Goal: Information Seeking & Learning: Learn about a topic

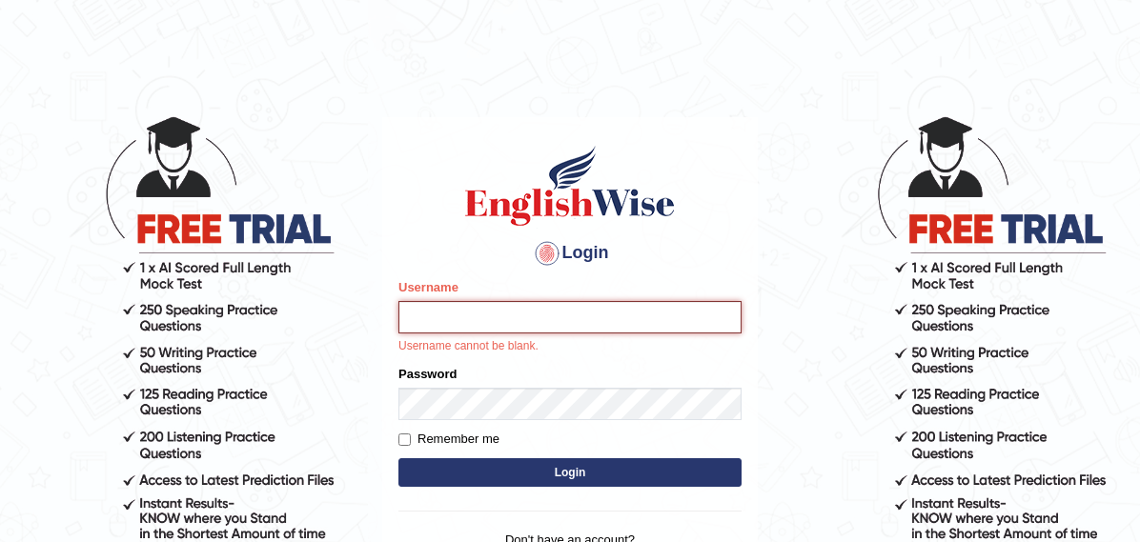
type input "samjoon"
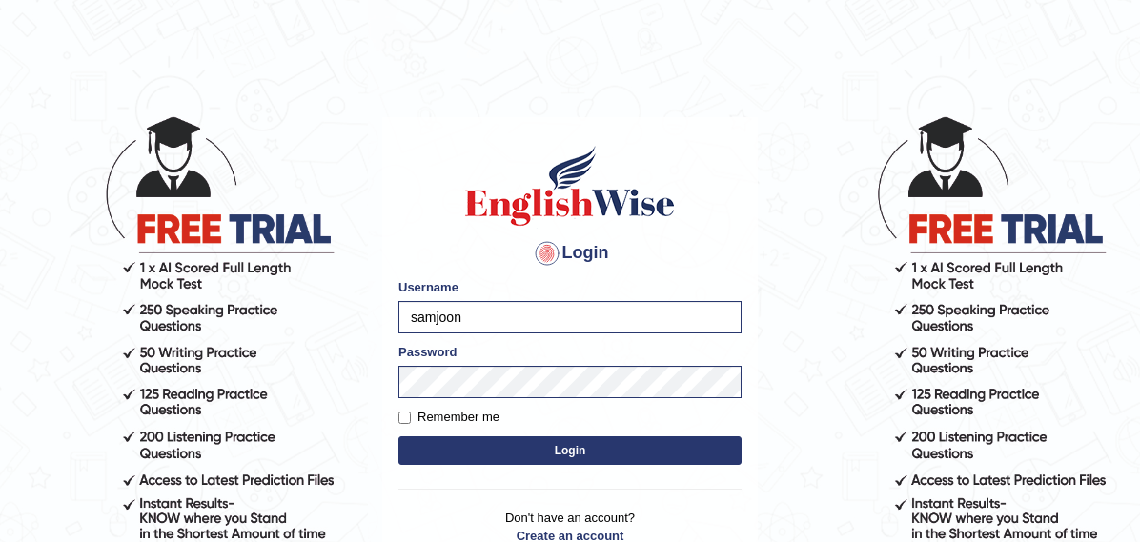
click at [708, 457] on button "Login" at bounding box center [569, 450] width 343 height 29
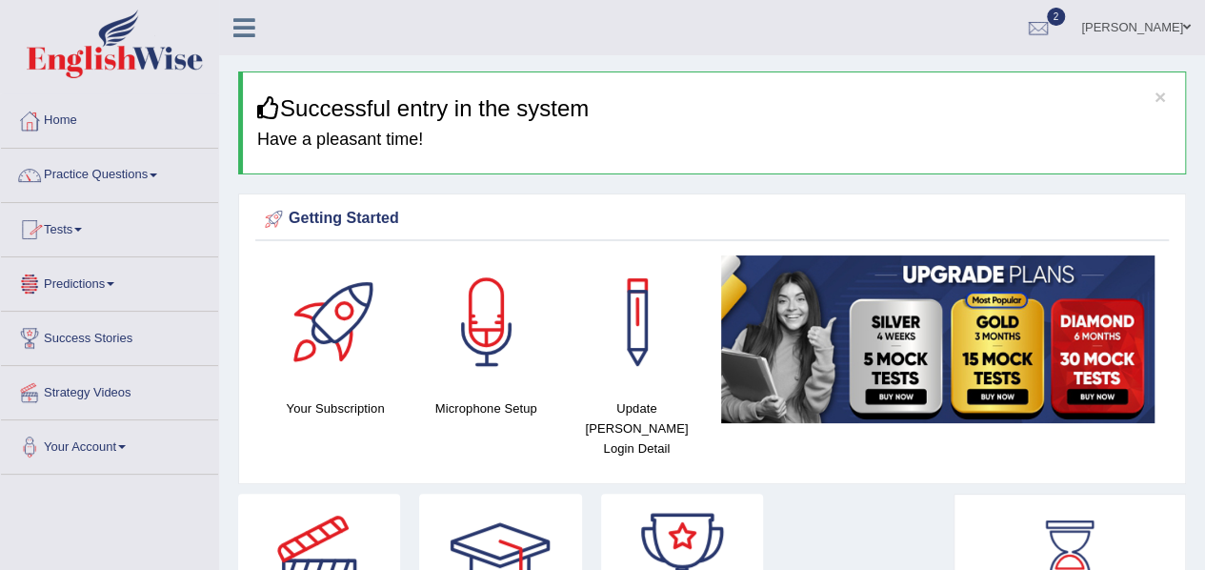
click at [153, 192] on link "Practice Questions" at bounding box center [109, 173] width 217 height 48
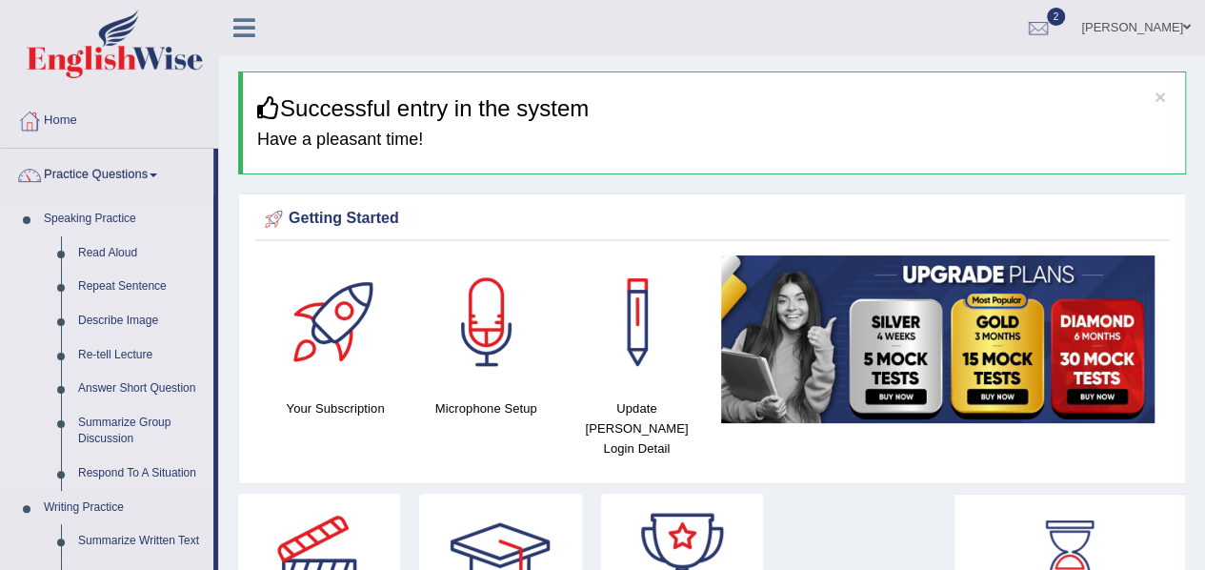
click at [120, 249] on link "Read Aloud" at bounding box center [142, 253] width 144 height 34
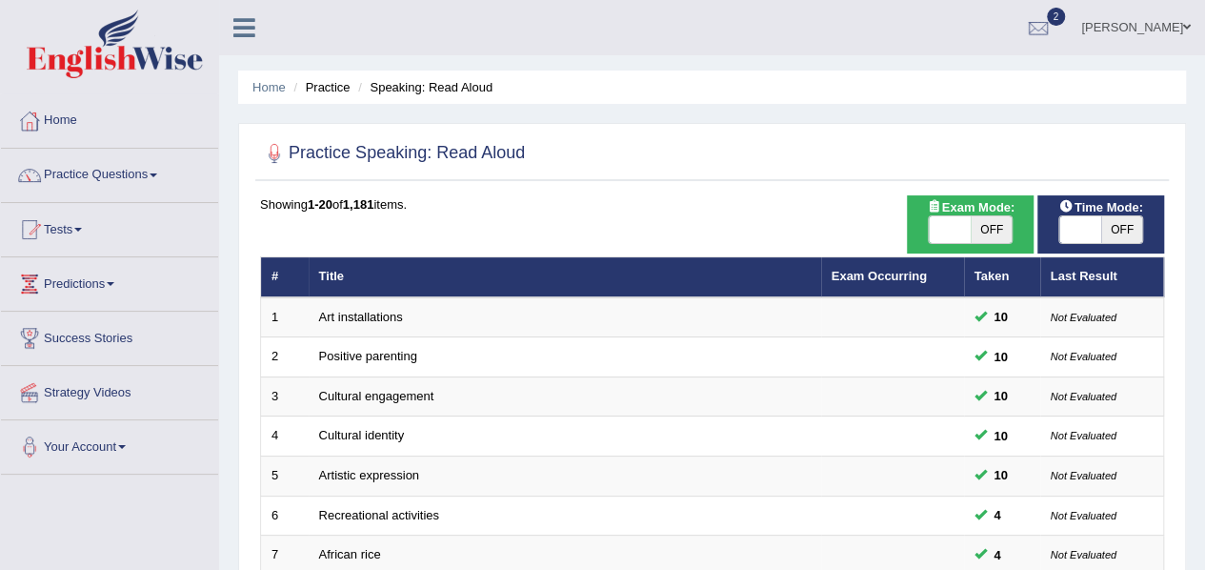
click at [1002, 224] on span "OFF" at bounding box center [992, 229] width 42 height 27
checkbox input "true"
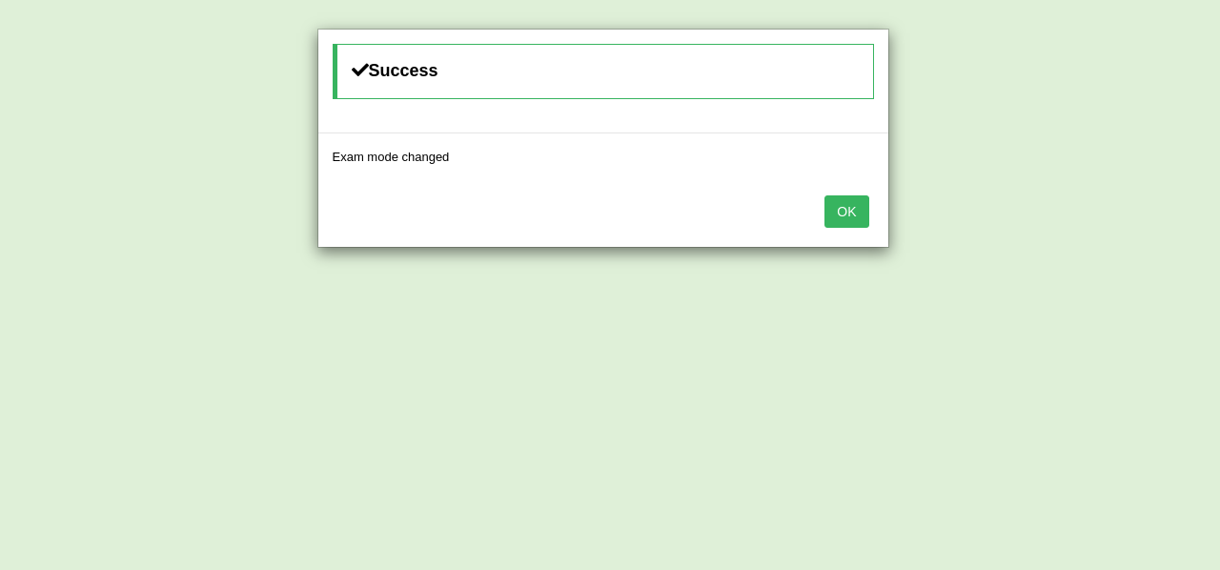
click at [848, 203] on button "OK" at bounding box center [846, 211] width 44 height 32
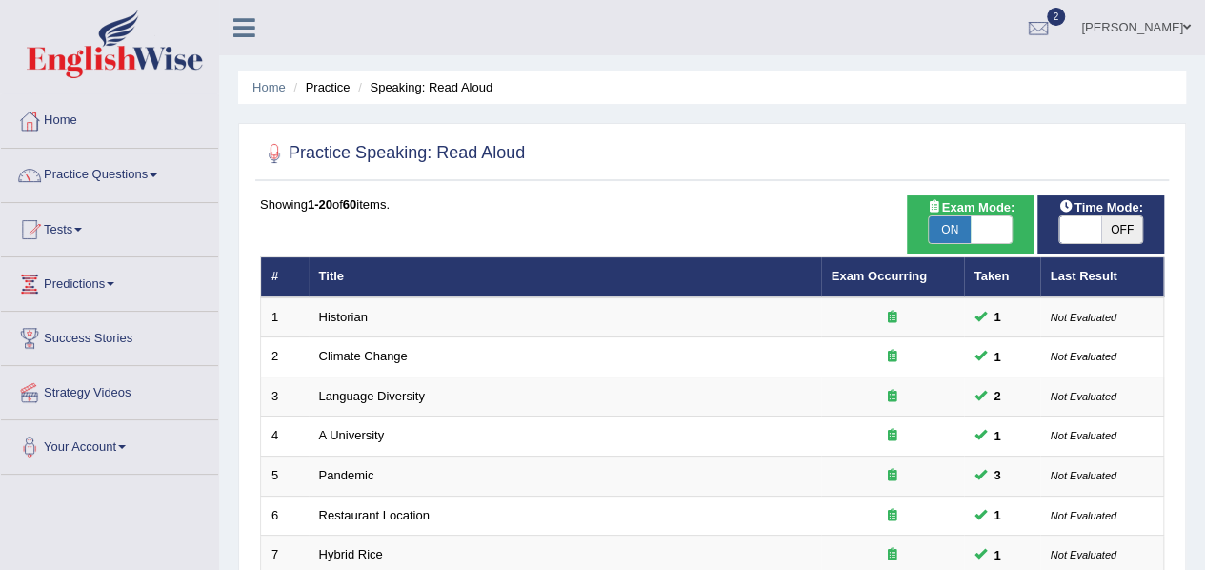
click at [1113, 224] on span "OFF" at bounding box center [1123, 229] width 42 height 27
checkbox input "true"
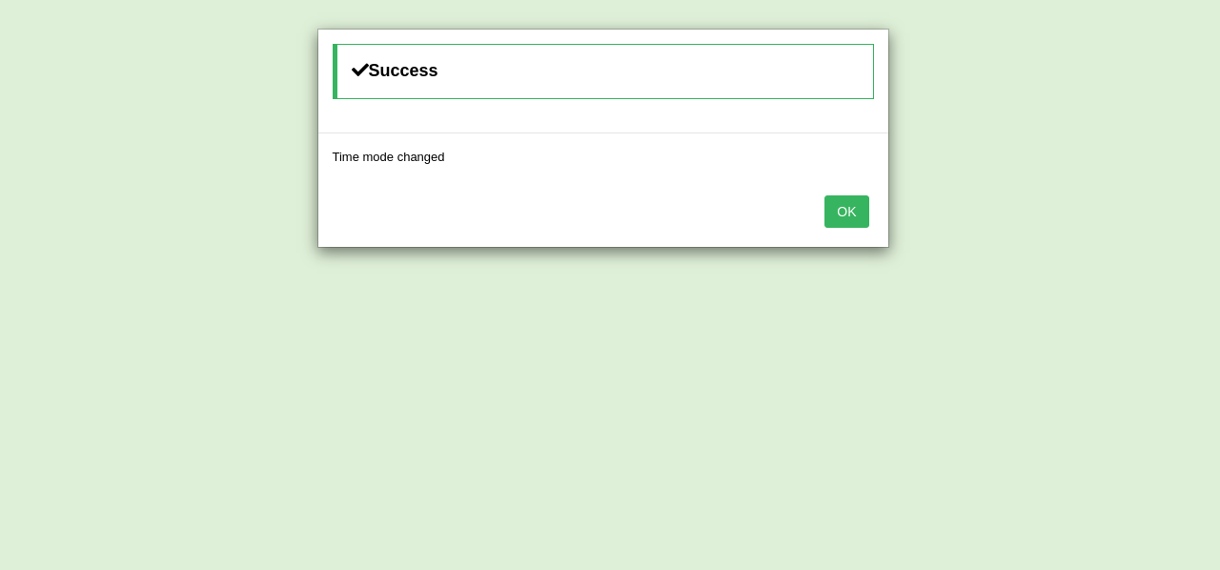
click at [846, 207] on button "OK" at bounding box center [846, 211] width 44 height 32
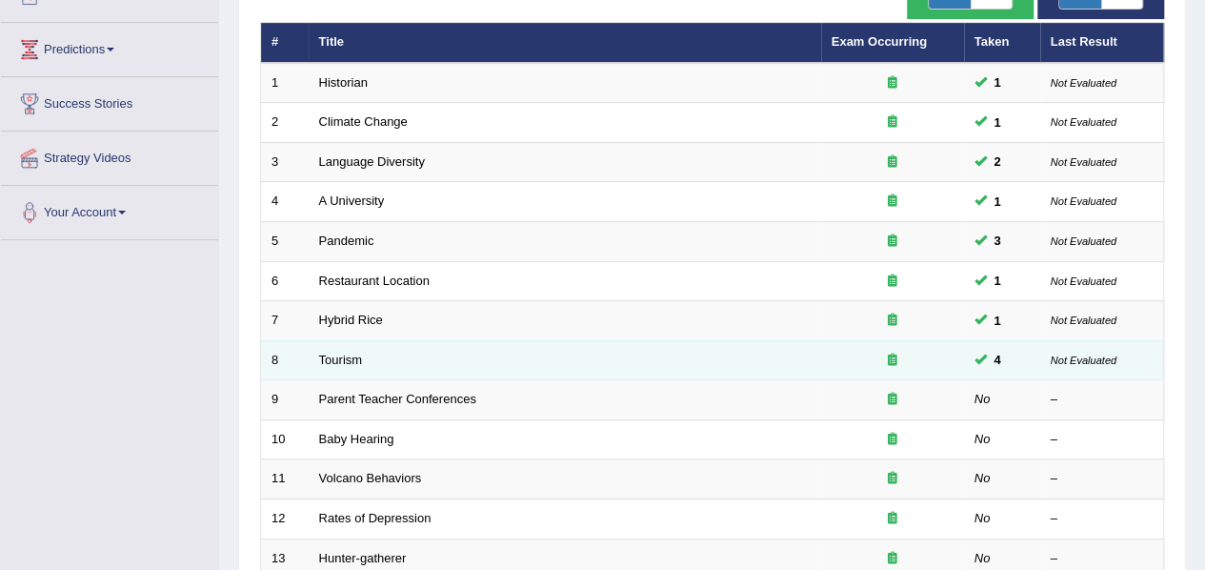
scroll to position [235, 0]
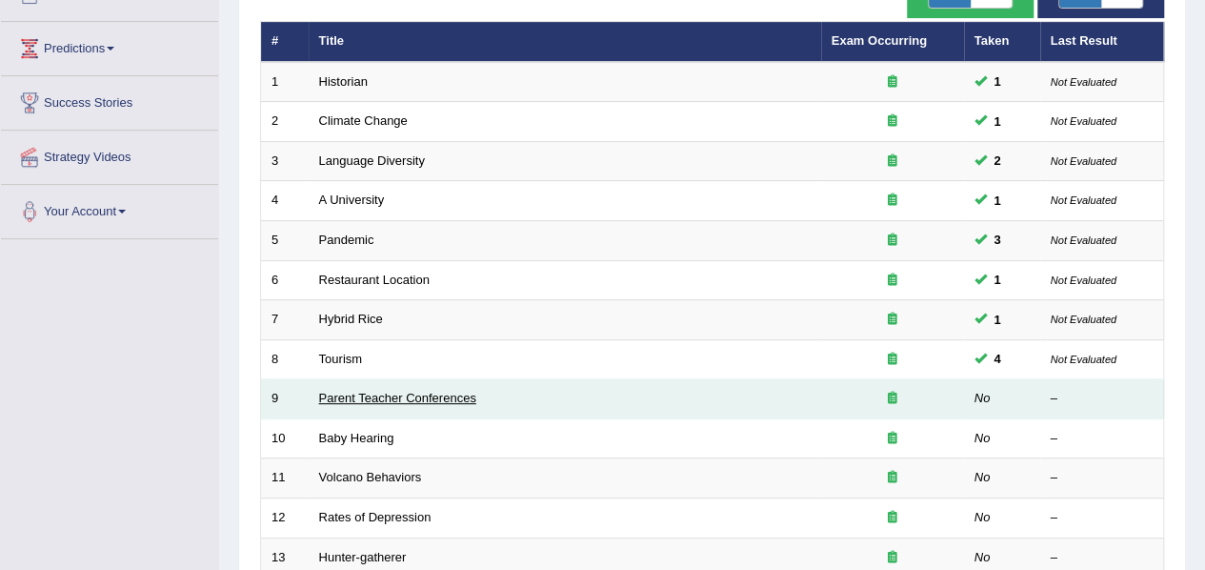
click at [413, 399] on link "Parent Teacher Conferences" at bounding box center [397, 398] width 157 height 14
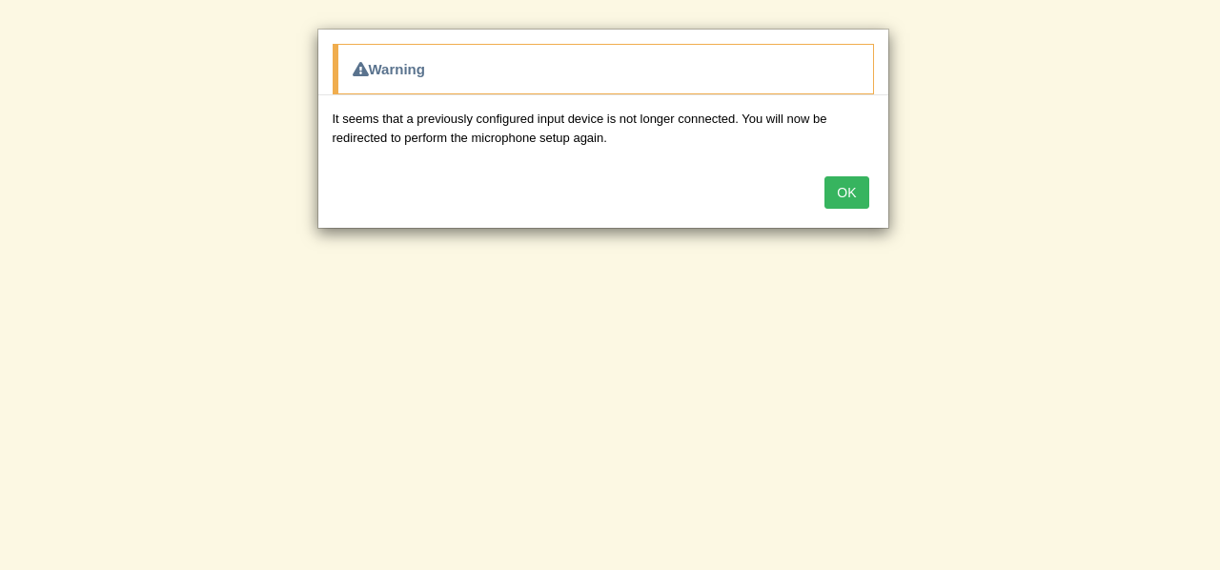
click at [852, 207] on div "OK" at bounding box center [603, 194] width 570 height 67
click at [859, 192] on button "OK" at bounding box center [846, 192] width 44 height 32
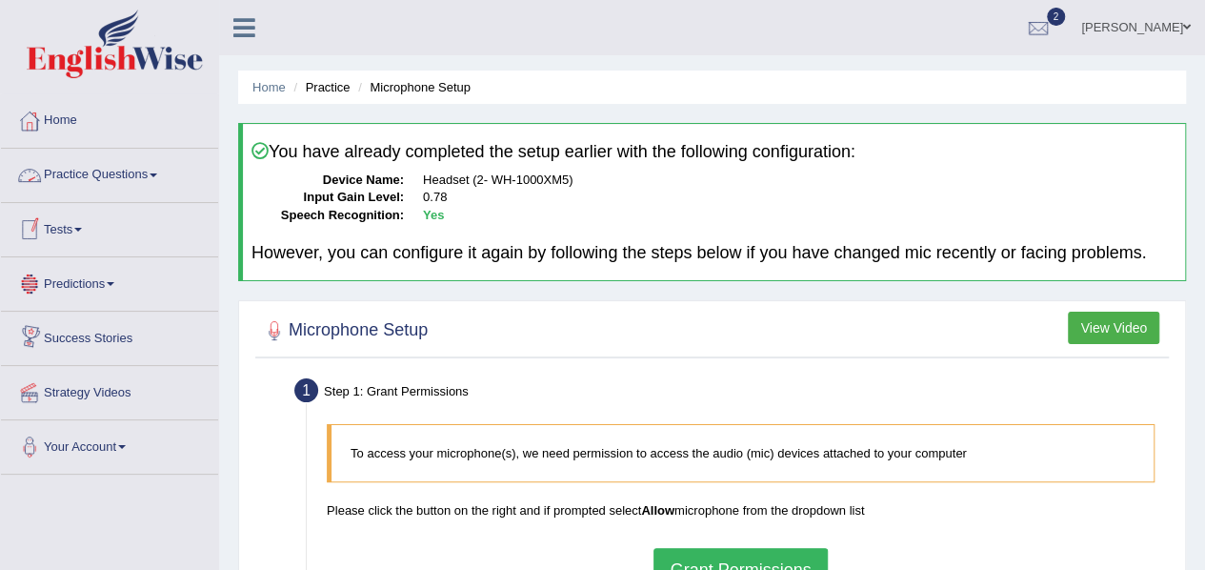
click at [106, 159] on link "Practice Questions" at bounding box center [109, 173] width 217 height 48
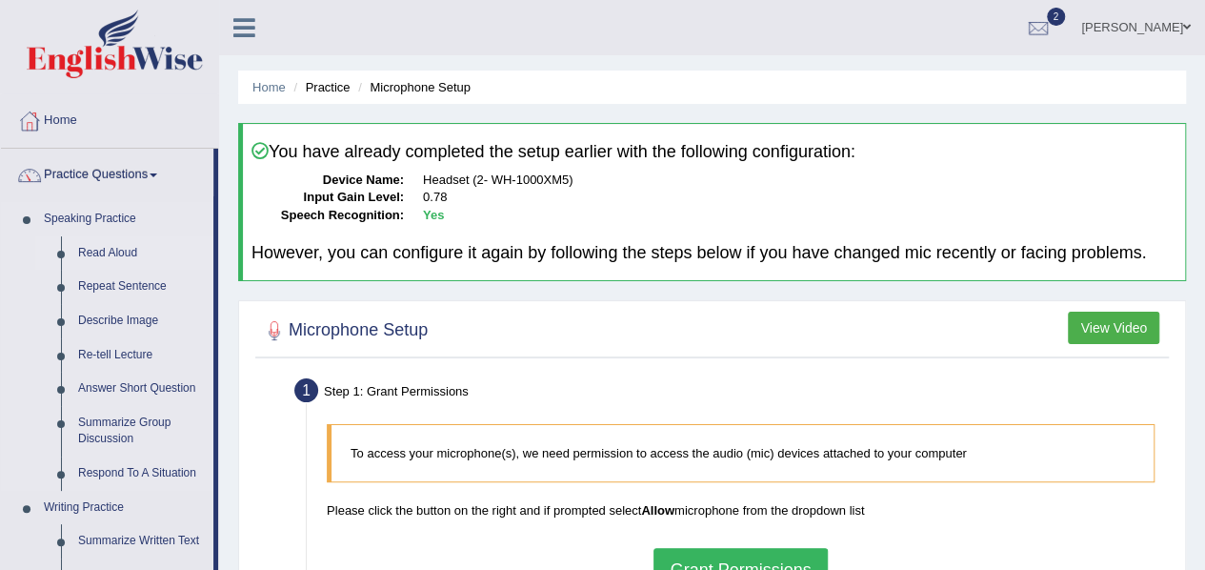
click at [103, 251] on link "Read Aloud" at bounding box center [142, 253] width 144 height 34
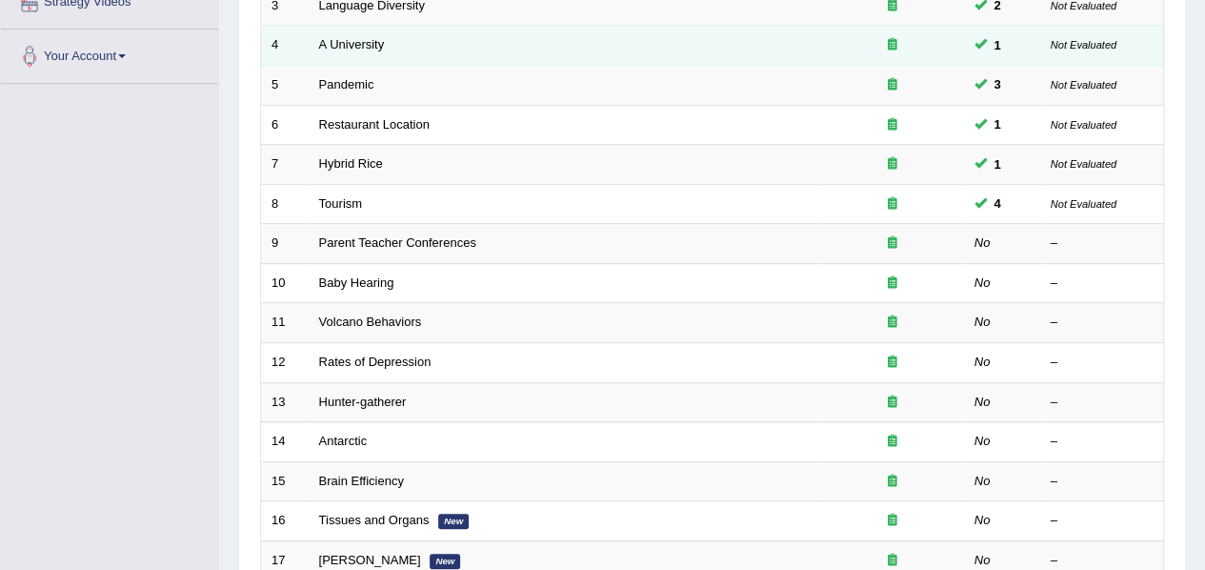
scroll to position [391, 0]
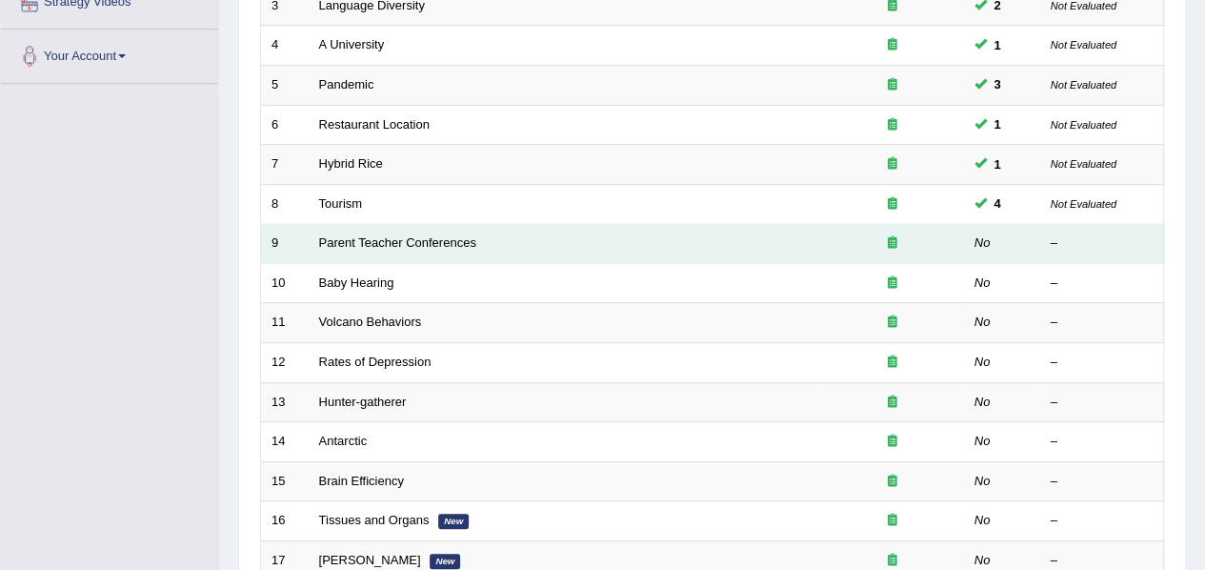
click at [402, 249] on td "Parent Teacher Conferences" at bounding box center [565, 244] width 513 height 40
click at [403, 242] on link "Parent Teacher Conferences" at bounding box center [397, 242] width 157 height 14
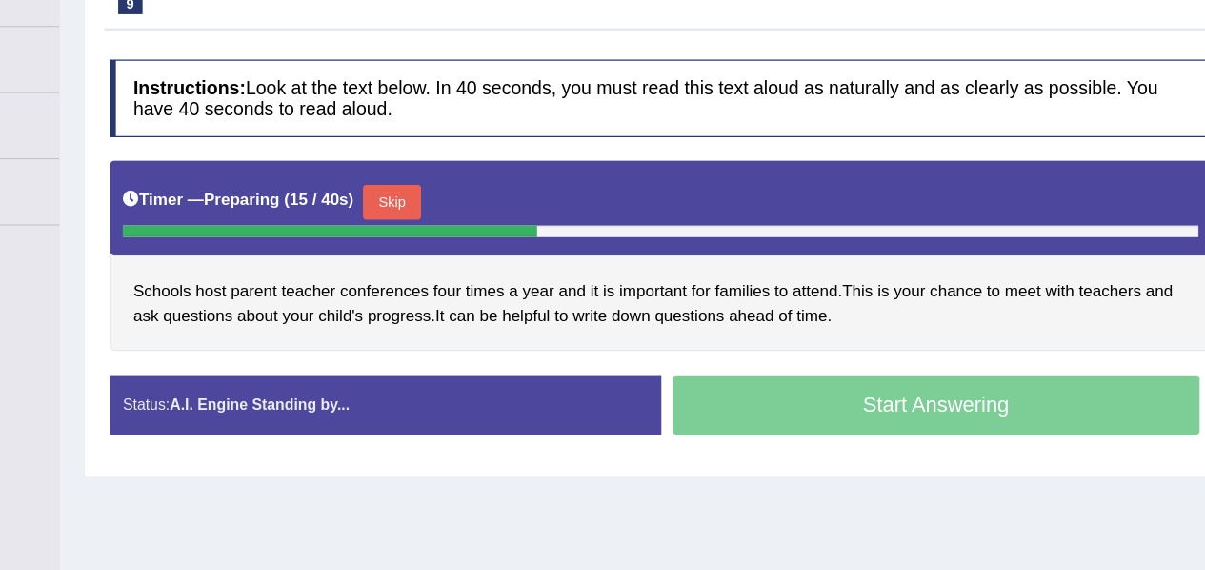
scroll to position [256, 0]
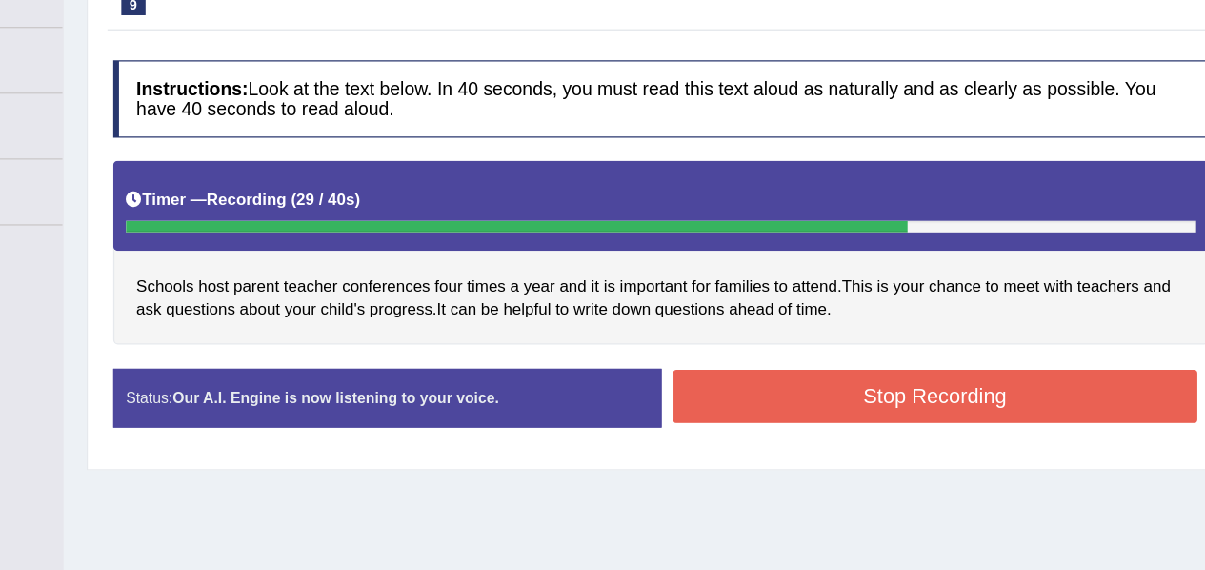
click at [822, 360] on button "Stop Recording" at bounding box center [939, 358] width 434 height 44
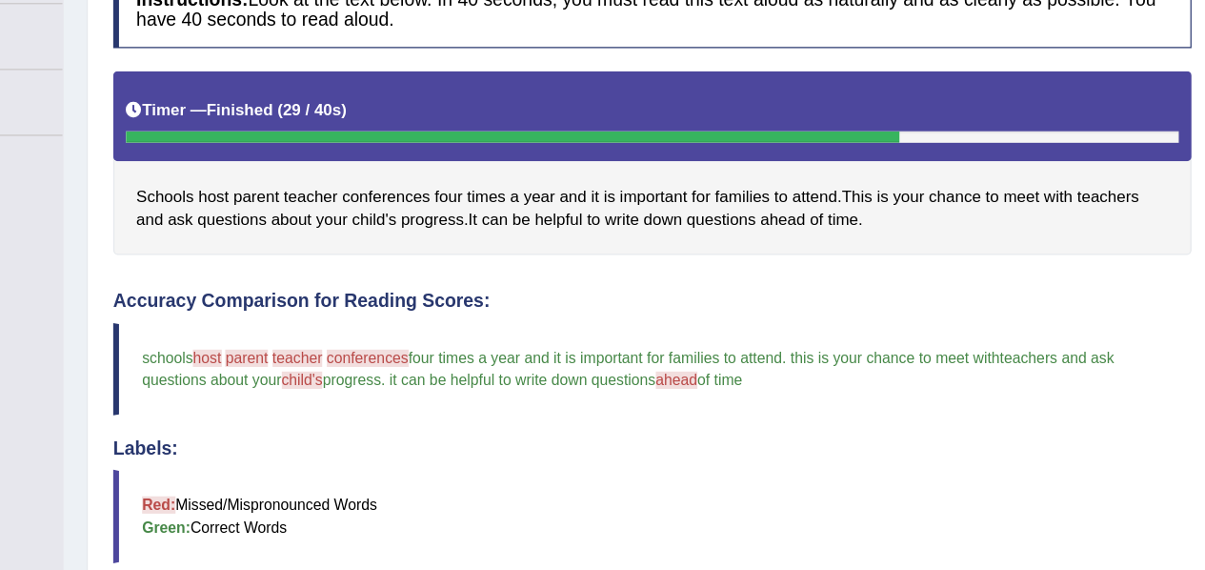
scroll to position [343, 0]
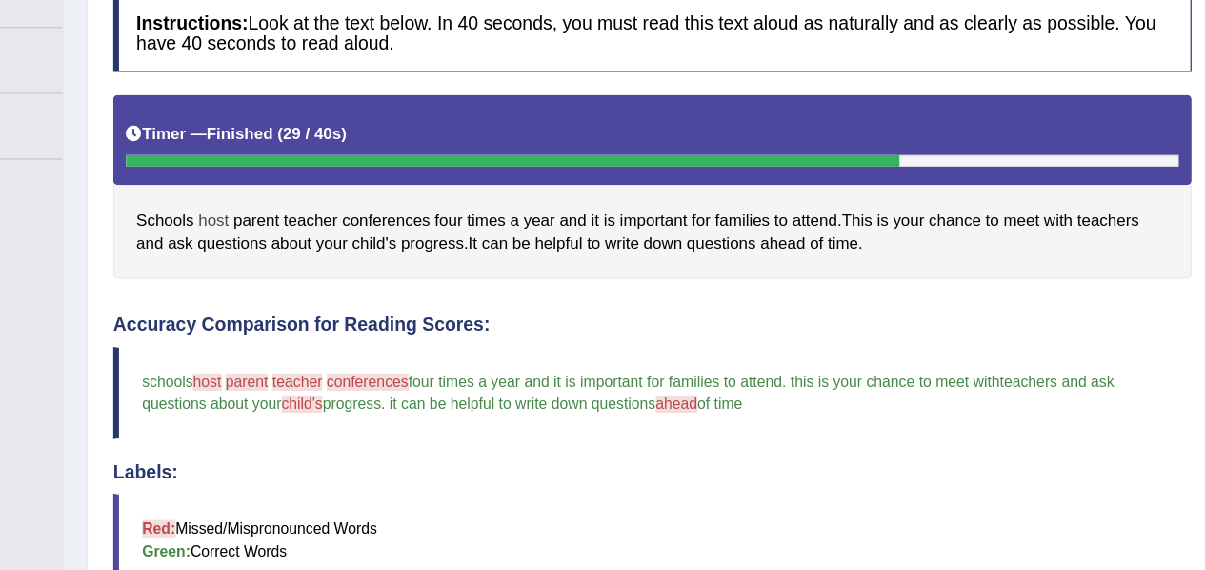
click at [349, 176] on span "host" at bounding box center [343, 182] width 25 height 20
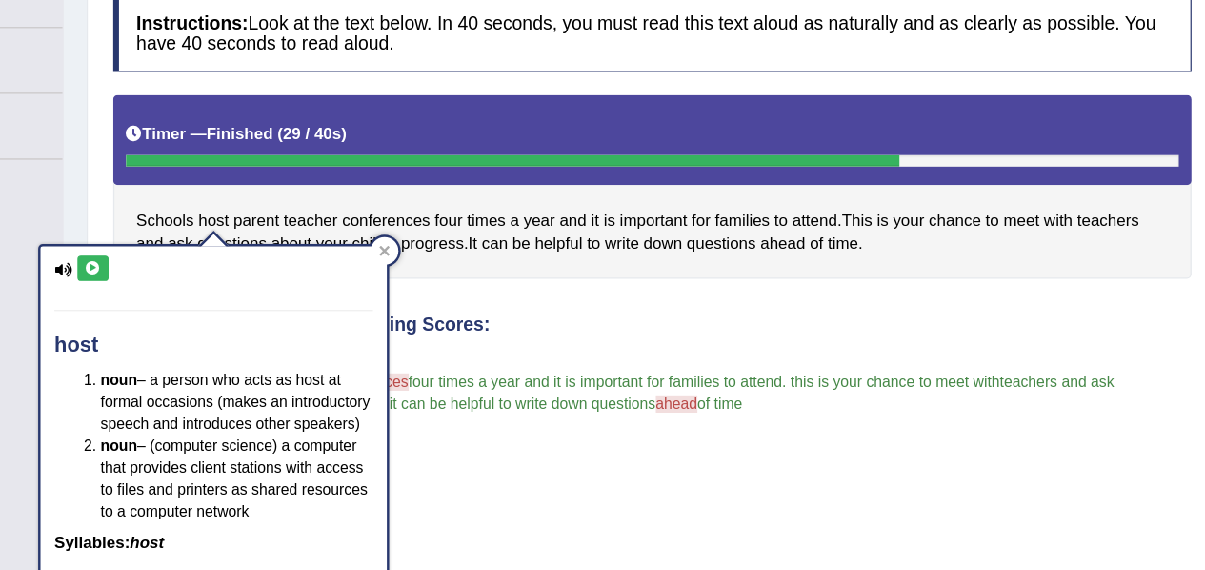
click at [243, 220] on icon at bounding box center [243, 220] width 14 height 11
click at [587, 286] on blockquote "schools host whose parent parents to teacher try conferences to conference four…" at bounding box center [705, 324] width 890 height 76
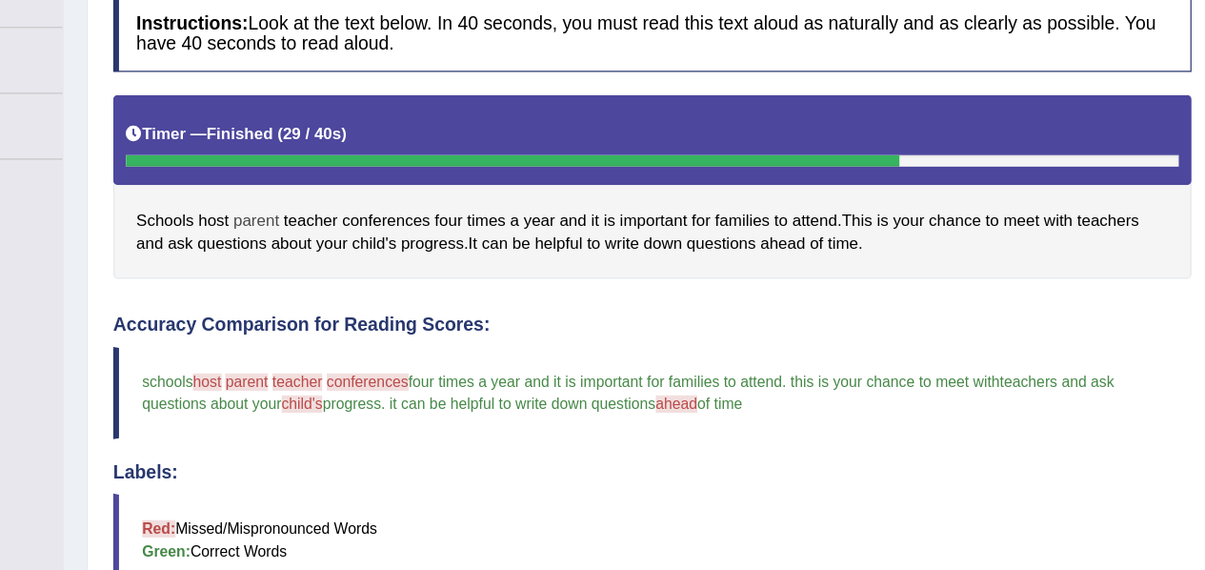
click at [381, 181] on span "parent" at bounding box center [378, 182] width 38 height 20
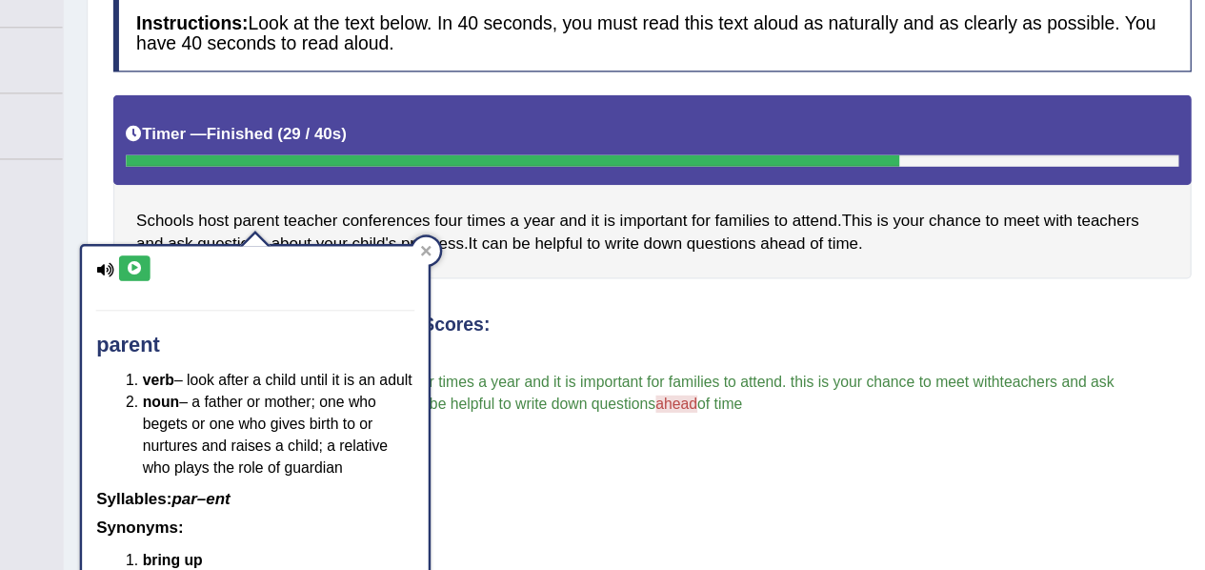
click at [275, 222] on icon at bounding box center [278, 220] width 14 height 11
click at [605, 275] on div "Accuracy Comparison for Reading Scores: schools host whose parent parents to te…" at bounding box center [705, 403] width 890 height 289
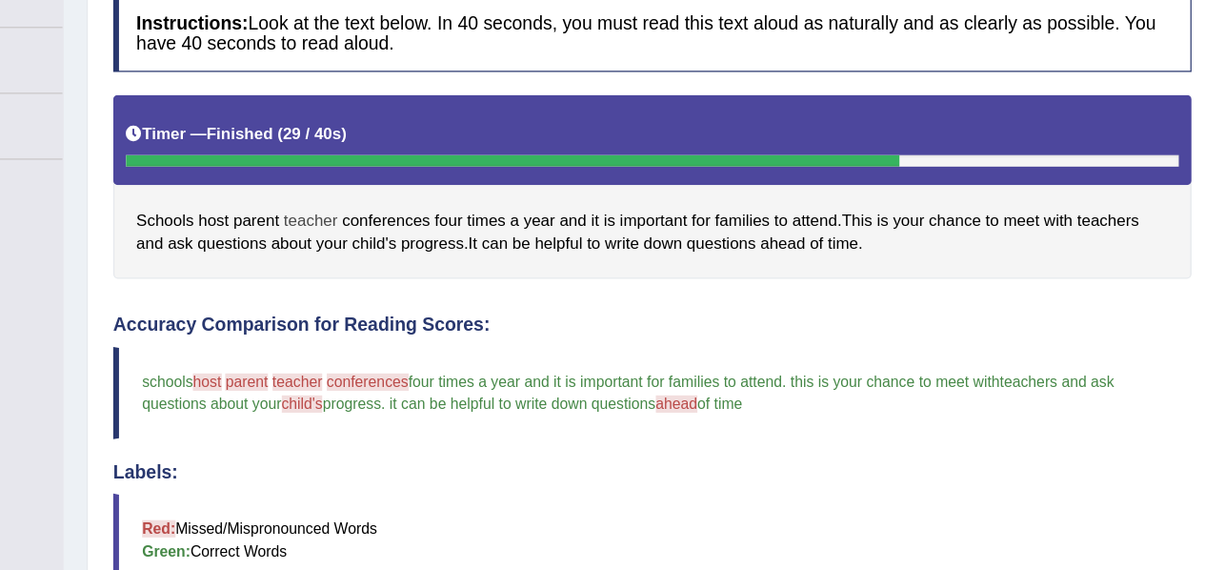
click at [424, 172] on span "teacher" at bounding box center [423, 182] width 45 height 20
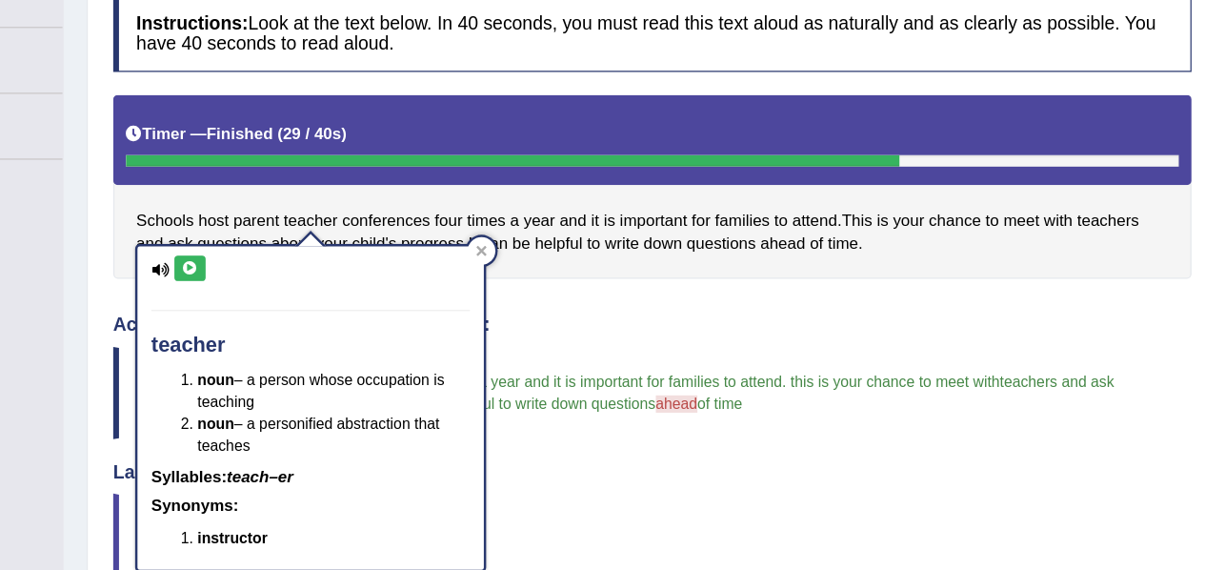
click at [329, 224] on icon at bounding box center [323, 220] width 14 height 11
click at [568, 209] on icon at bounding box center [564, 206] width 9 height 9
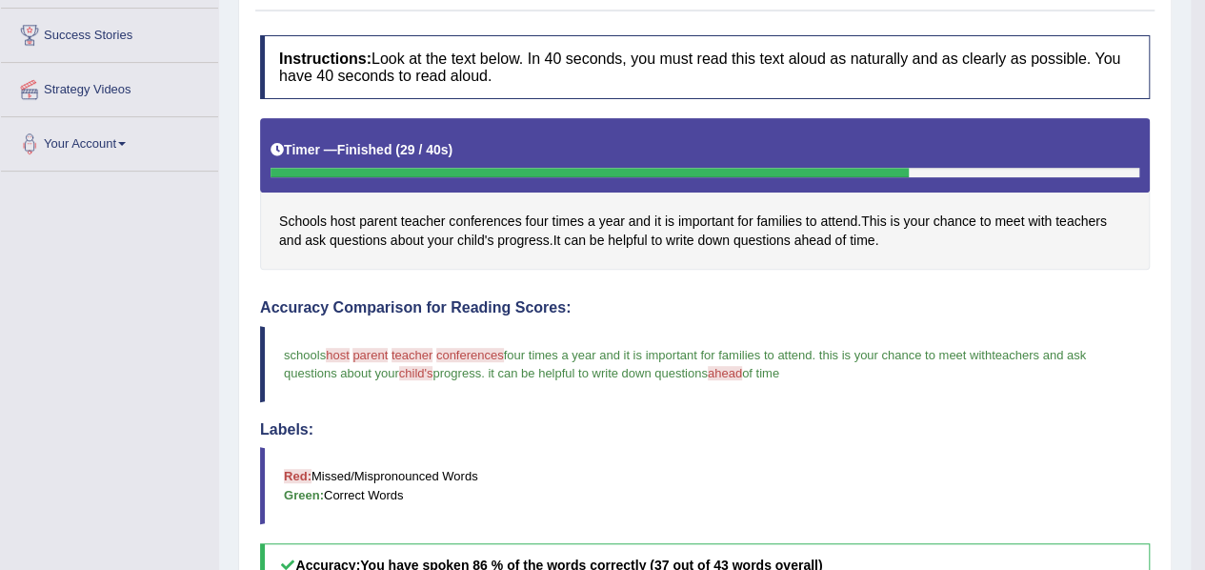
scroll to position [315, 0]
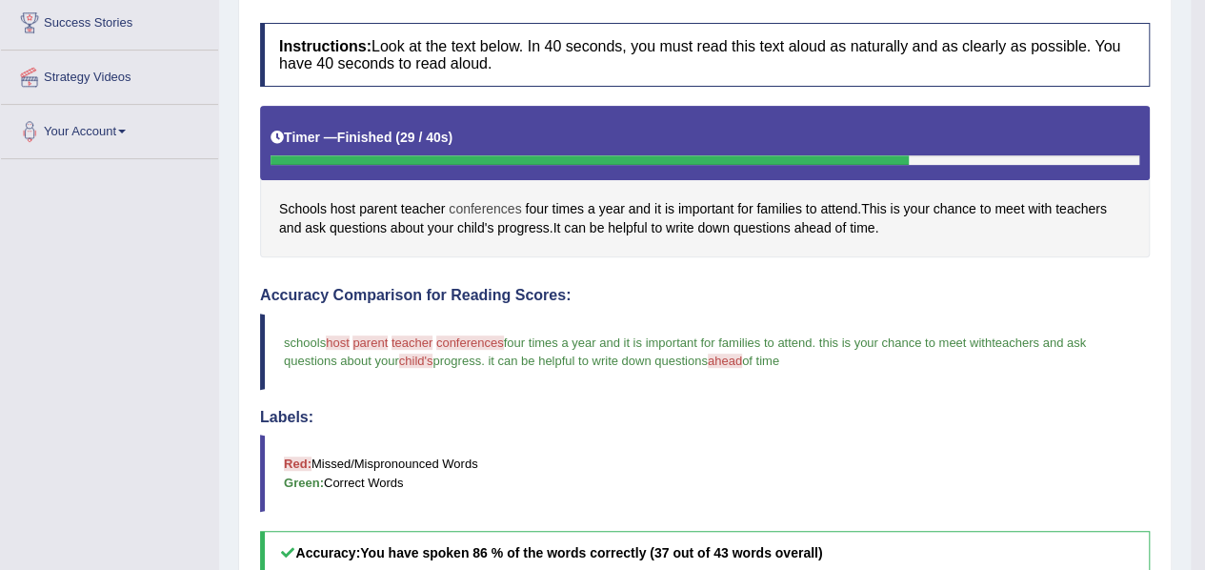
click at [495, 208] on span "conferences" at bounding box center [485, 209] width 72 height 20
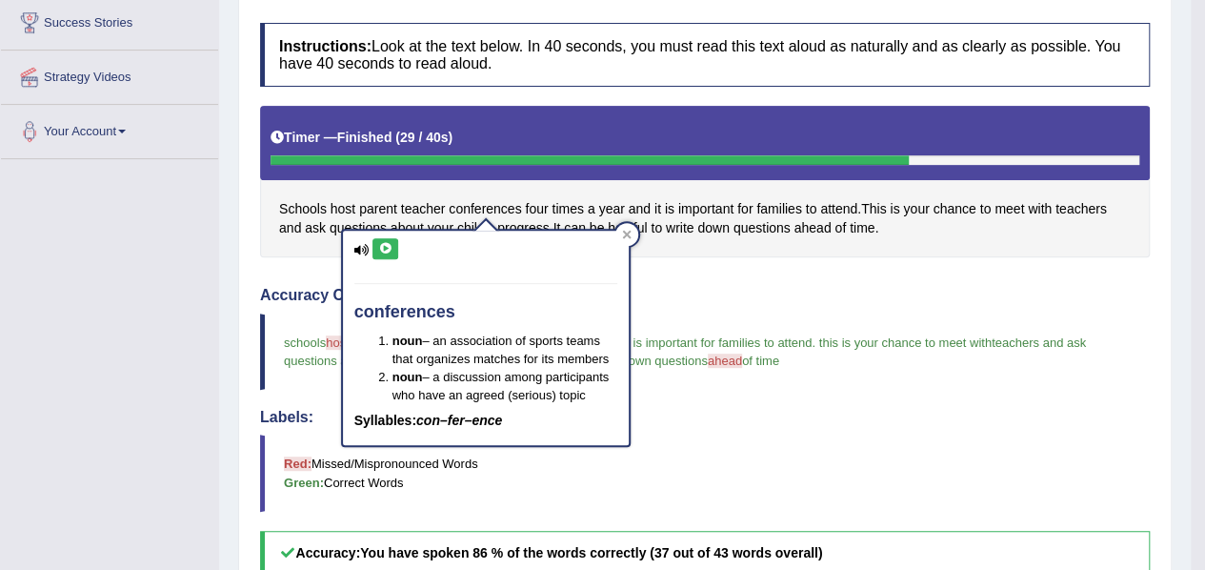
click at [386, 249] on icon at bounding box center [385, 248] width 14 height 11
click at [622, 232] on icon at bounding box center [627, 235] width 10 height 10
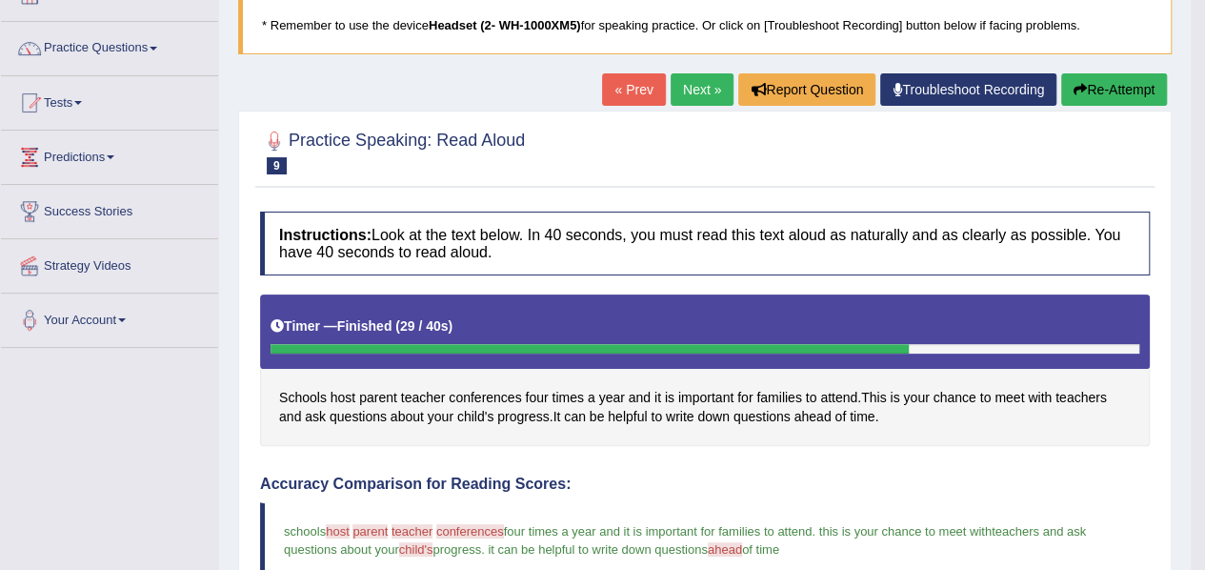
scroll to position [123, 0]
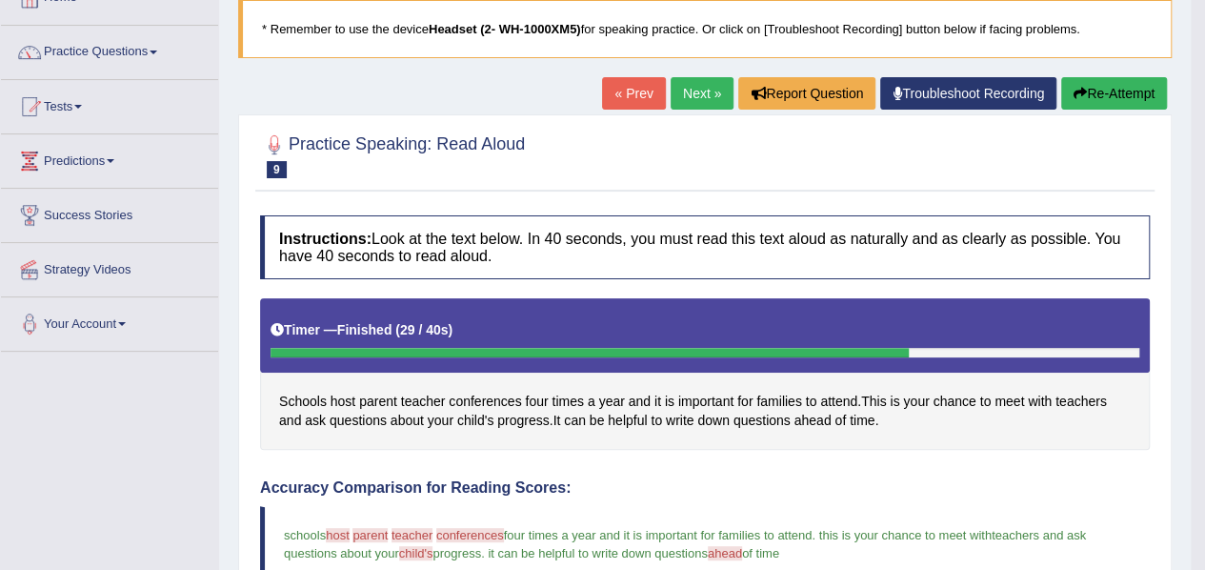
click at [1111, 88] on button "Re-Attempt" at bounding box center [1114, 93] width 106 height 32
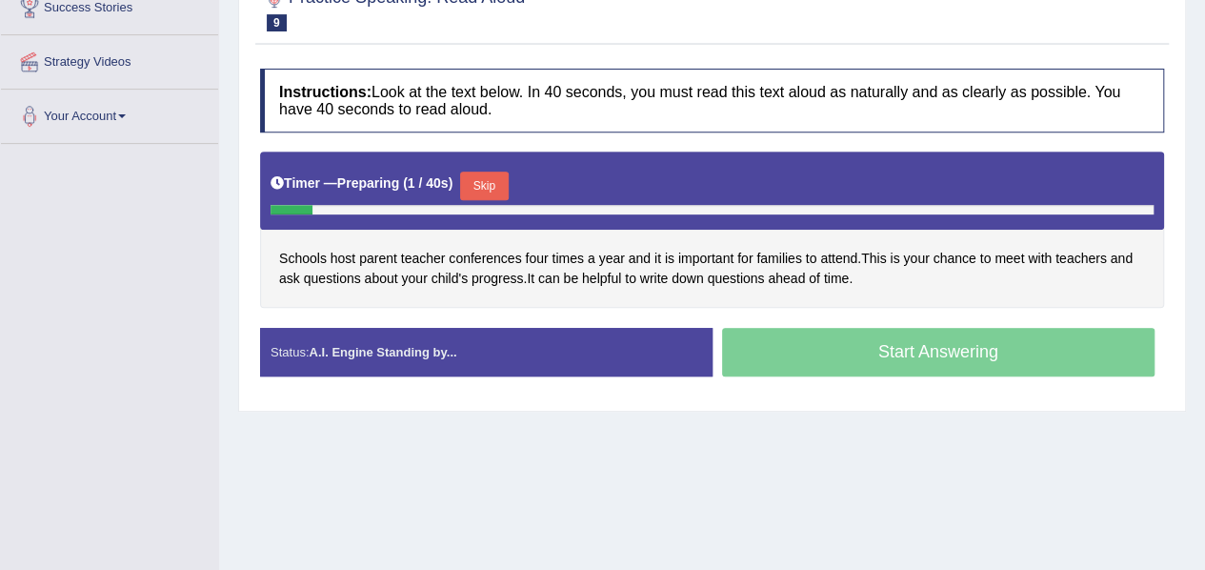
scroll to position [332, 0]
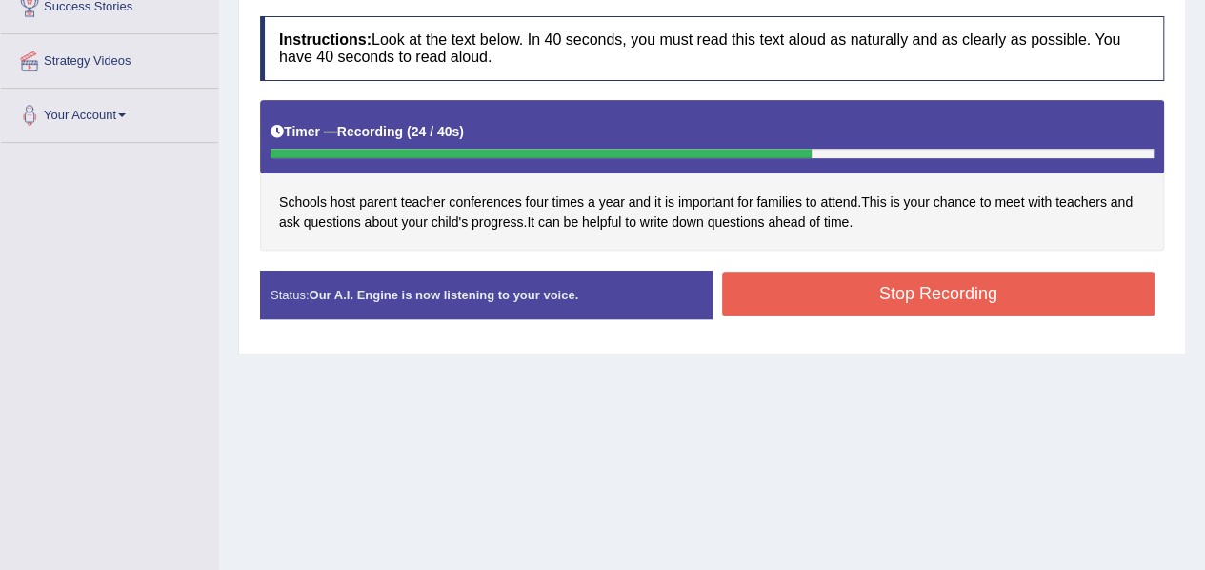
click at [873, 296] on button "Stop Recording" at bounding box center [939, 294] width 434 height 44
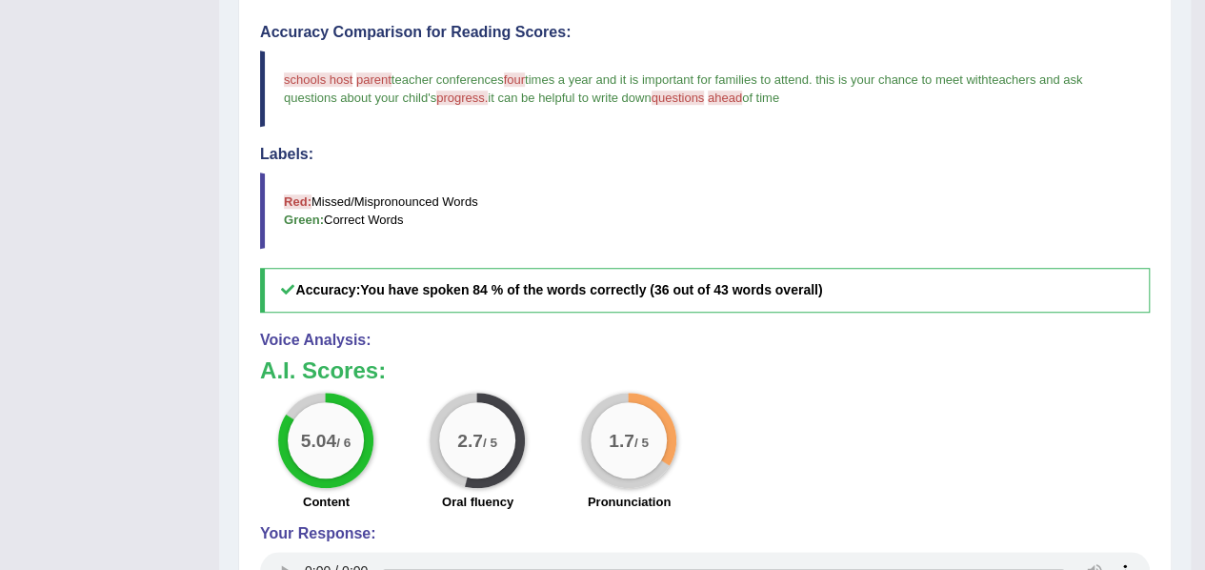
scroll to position [589, 0]
click at [873, 296] on h5 "Accuracy: You have spoken 84 % of the words correctly (36 out of 43 words overa…" at bounding box center [705, 289] width 890 height 45
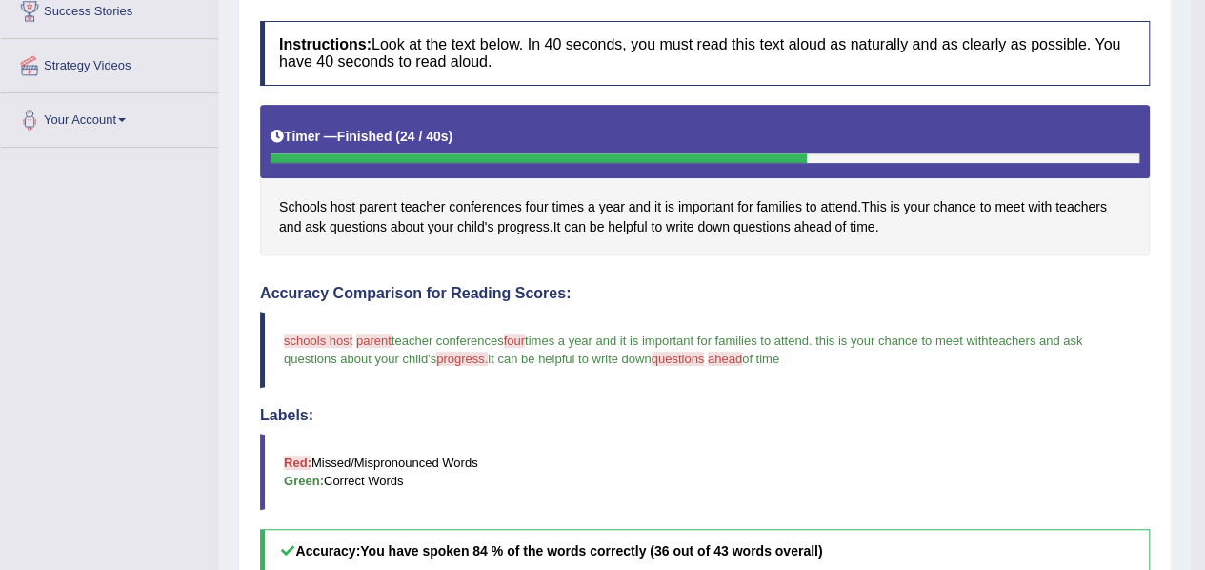
scroll to position [324, 0]
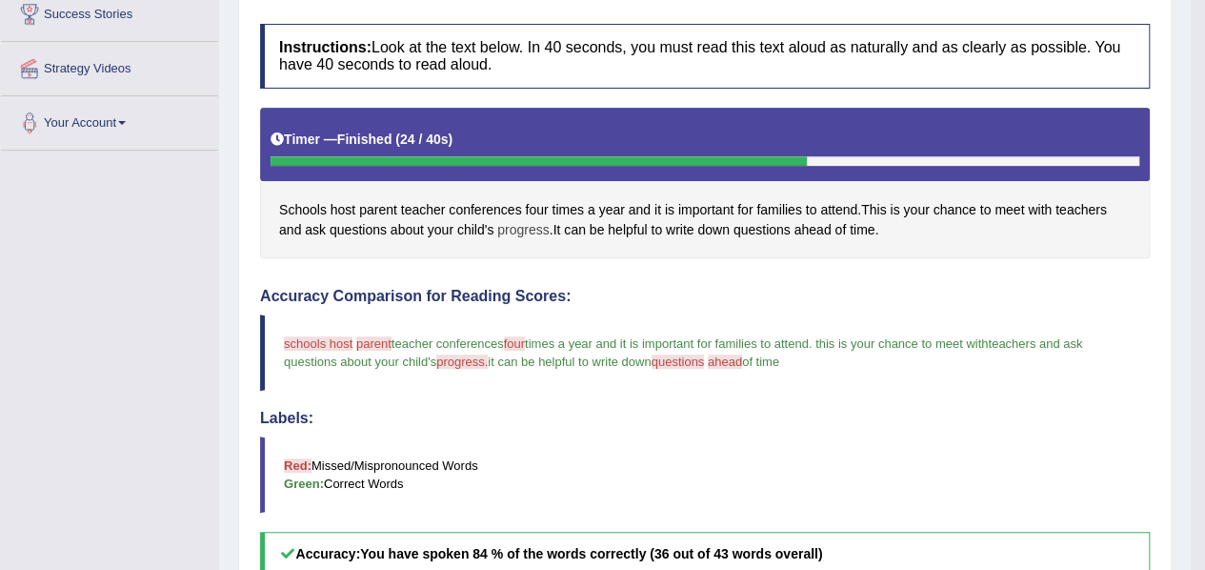
click at [522, 223] on span "progress" at bounding box center [522, 230] width 51 height 20
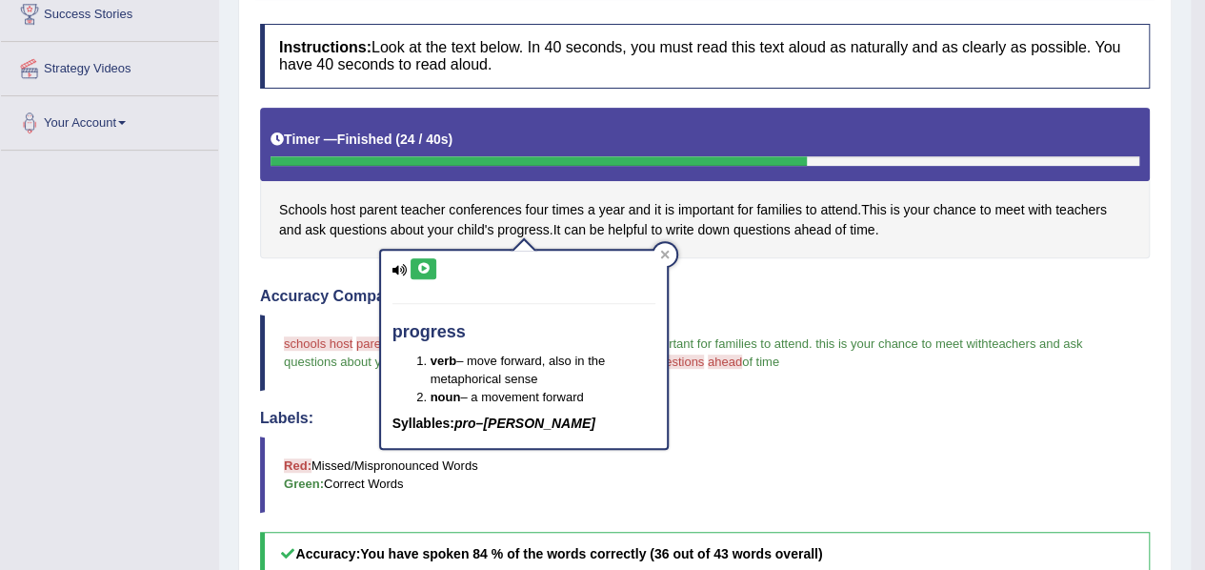
click at [434, 265] on button at bounding box center [424, 268] width 26 height 21
click at [430, 268] on icon at bounding box center [423, 268] width 14 height 11
click at [687, 293] on h4 "Accuracy Comparison for Reading Scores:" at bounding box center [705, 296] width 890 height 17
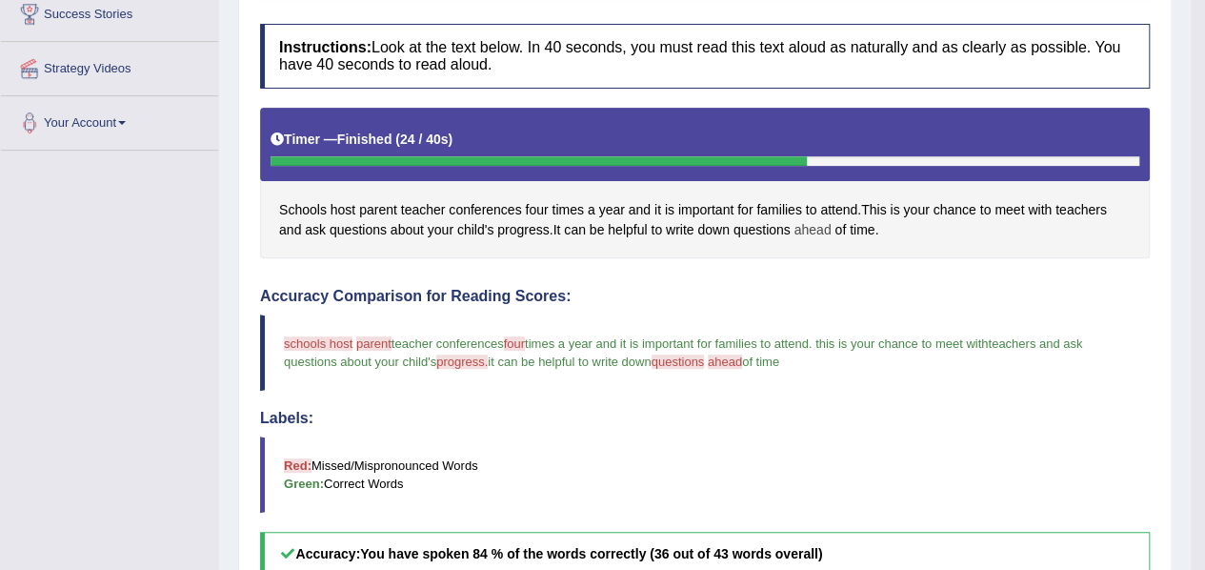
click at [814, 228] on span "ahead" at bounding box center [813, 230] width 37 height 20
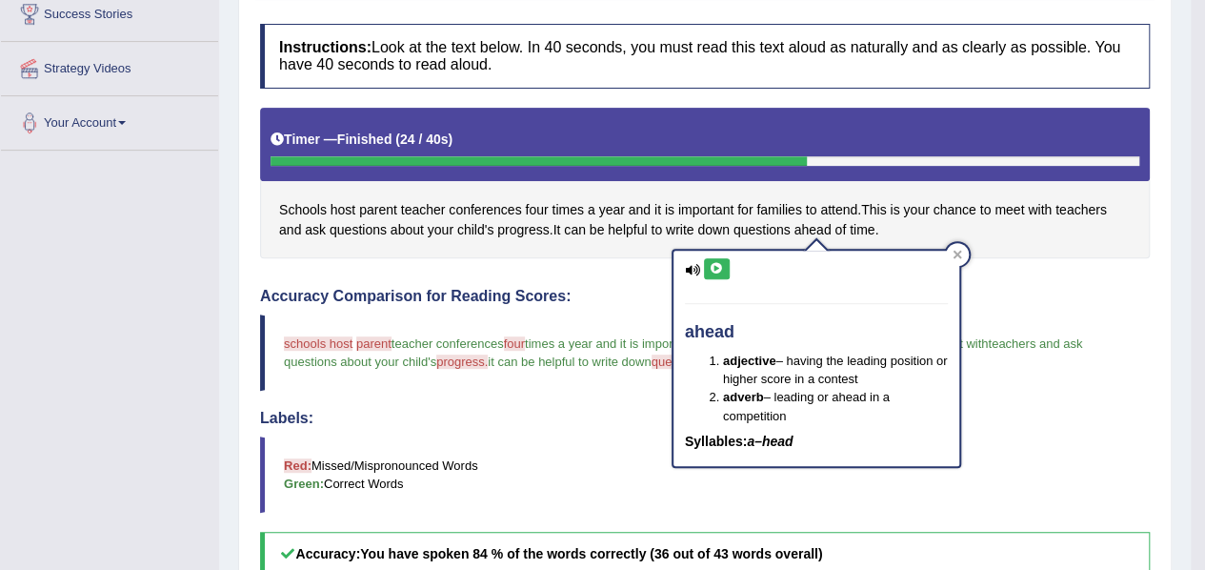
click at [715, 268] on icon at bounding box center [717, 268] width 14 height 11
click at [659, 266] on div "Instructions: Look at the text below. In 40 seconds, you must read this text al…" at bounding box center [705, 473] width 900 height 918
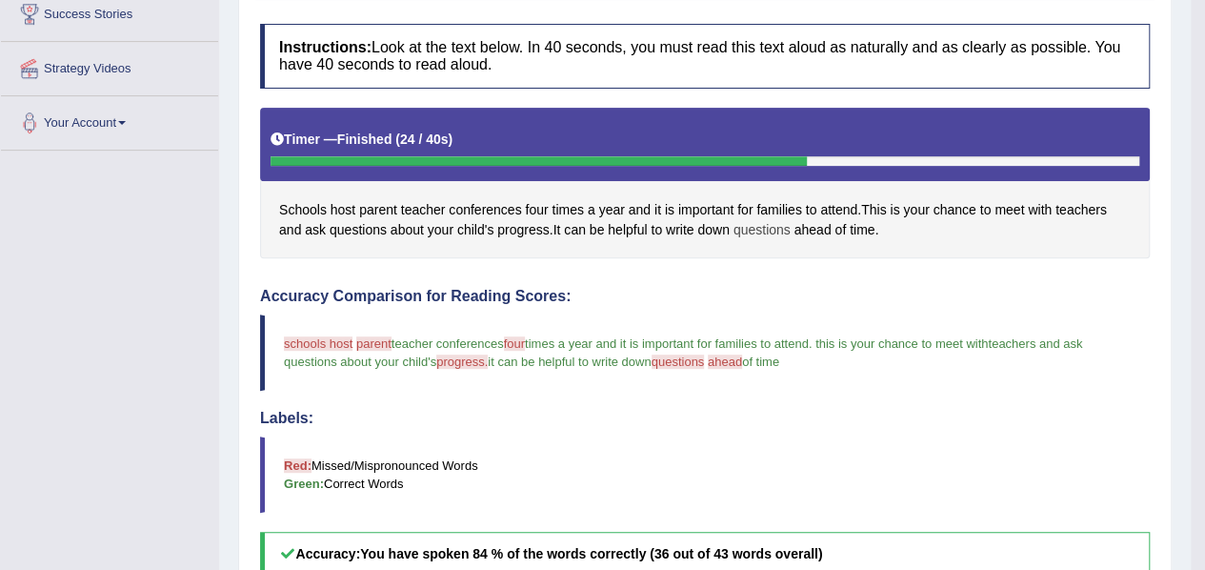
click at [772, 226] on span "questions" at bounding box center [762, 230] width 57 height 20
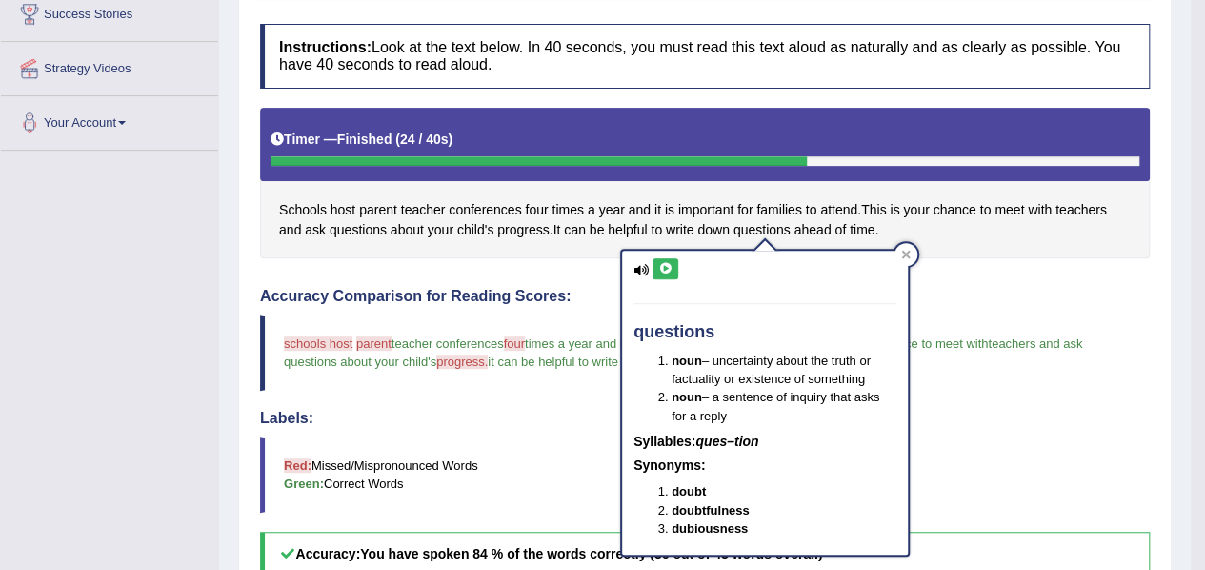
click at [667, 271] on icon at bounding box center [665, 268] width 14 height 11
click at [309, 206] on span "Schools" at bounding box center [303, 210] width 48 height 20
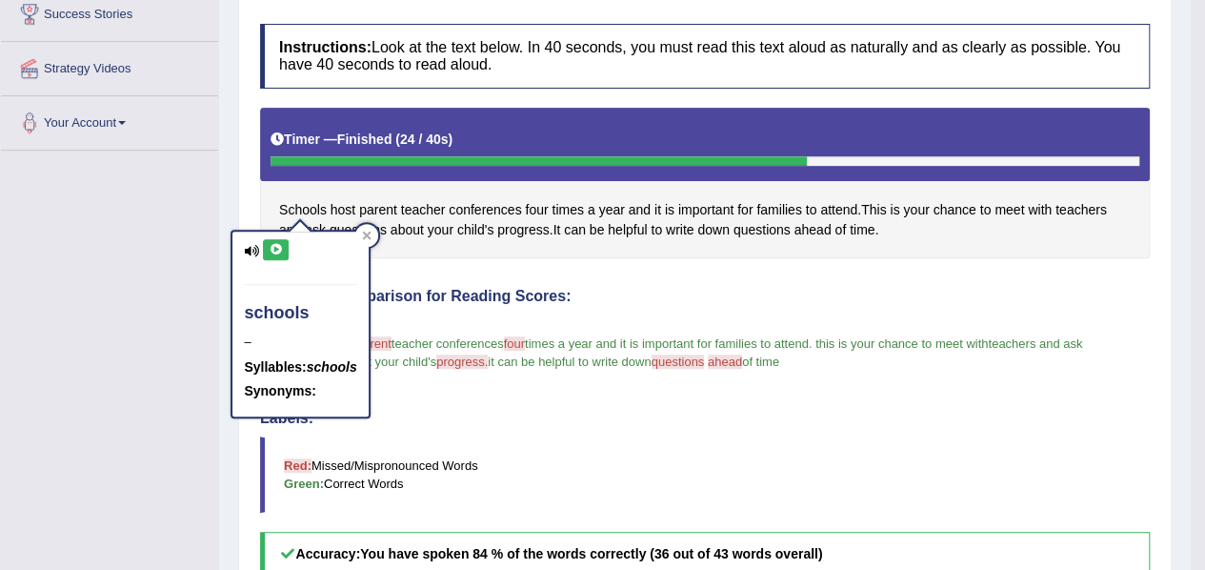
click at [284, 247] on button at bounding box center [276, 249] width 26 height 21
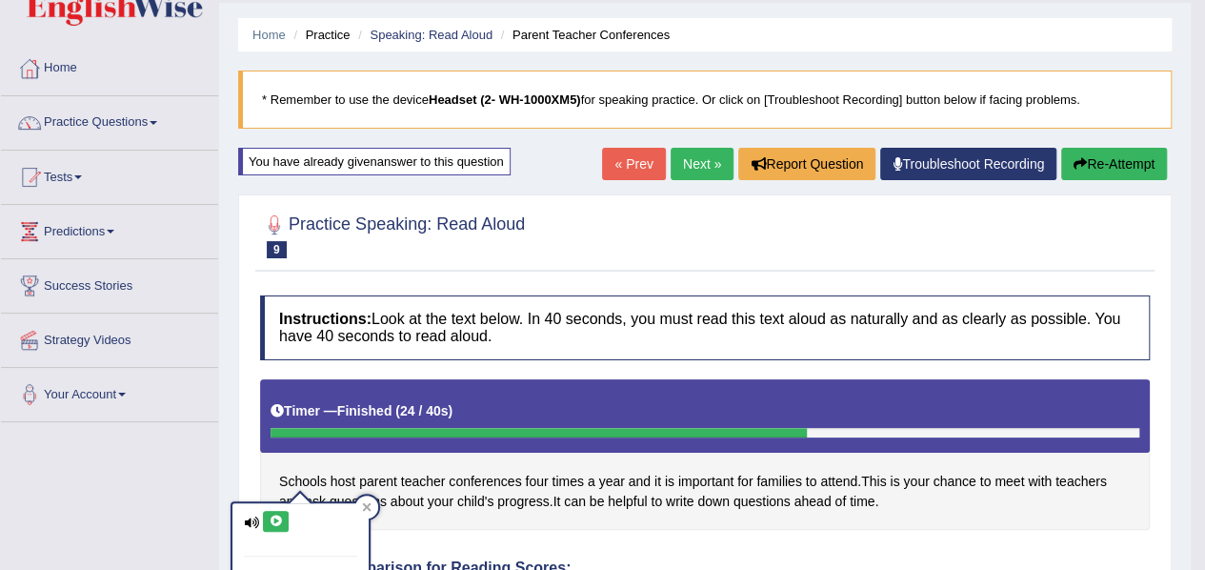
scroll to position [72, 0]
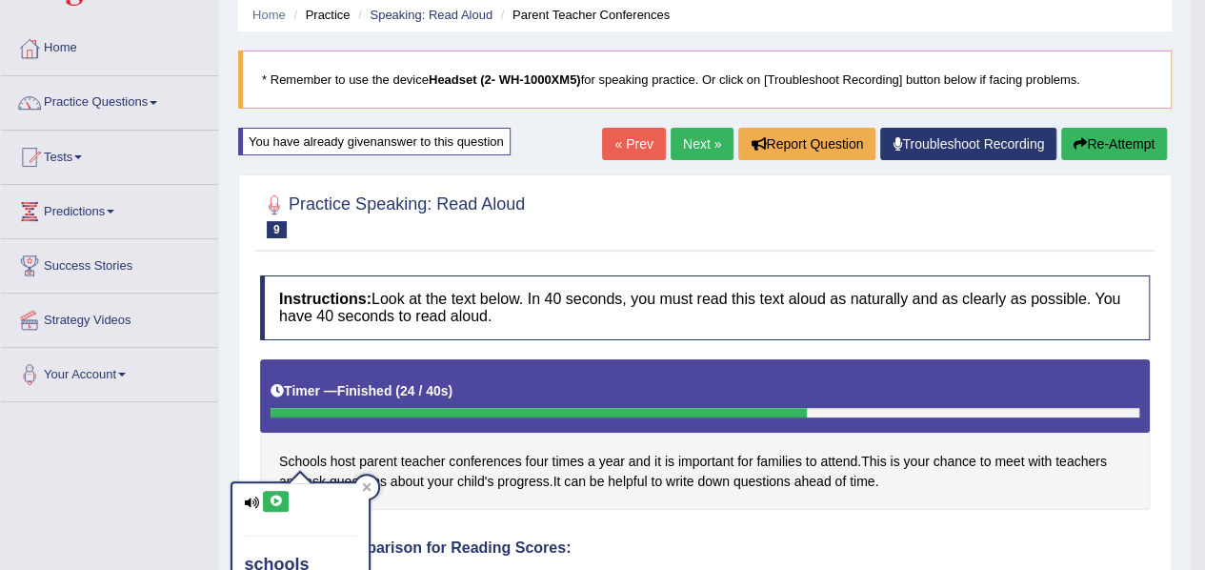
click at [705, 147] on link "Next »" at bounding box center [702, 144] width 63 height 32
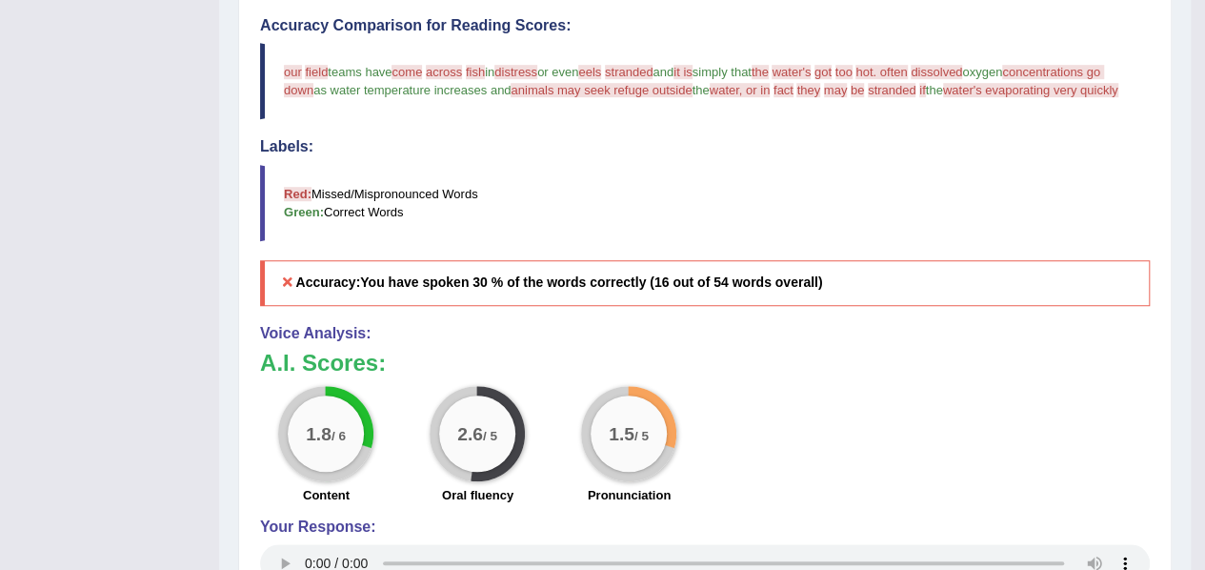
scroll to position [781, 0]
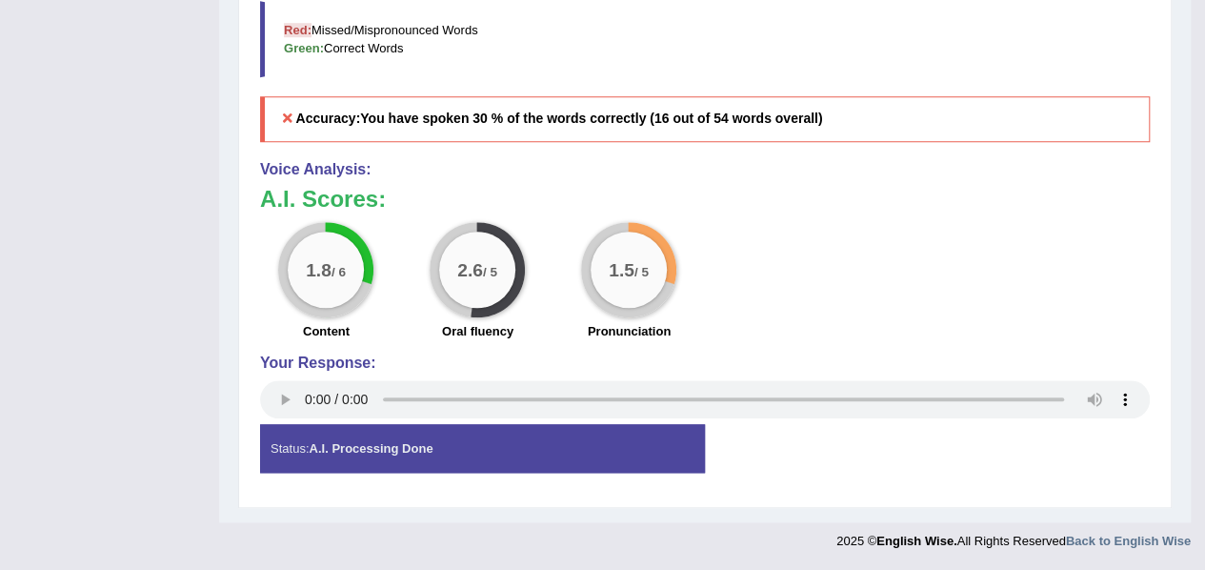
click at [876, 332] on div "1.8 / 6 Content 2.6 / 5 Oral fluency 1.5 / 5 Pronunciation" at bounding box center [705, 283] width 909 height 123
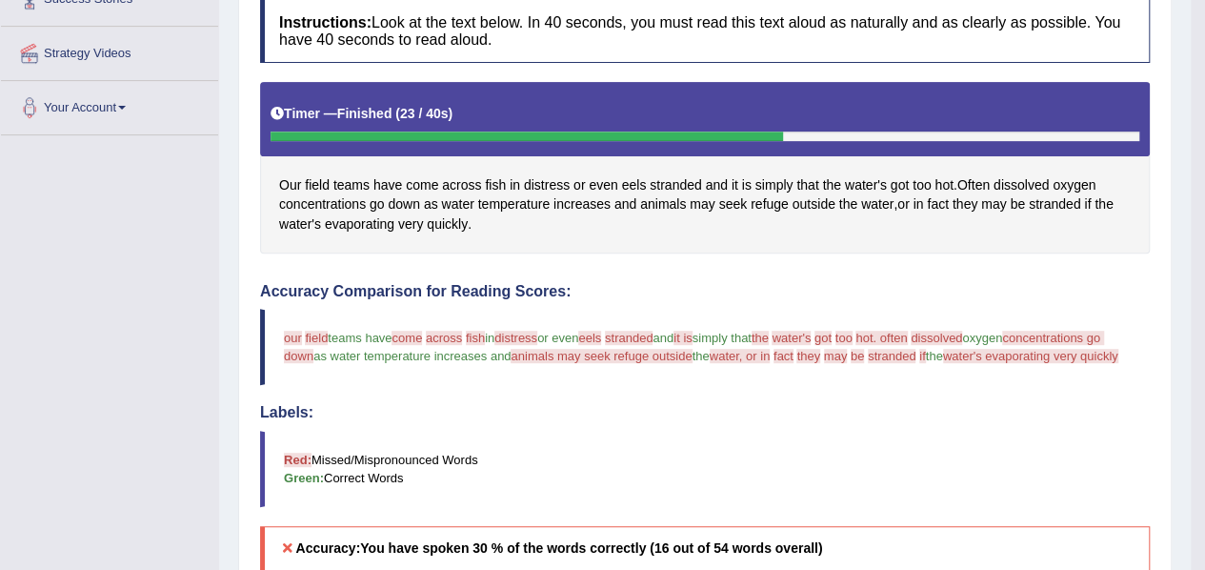
scroll to position [338, 0]
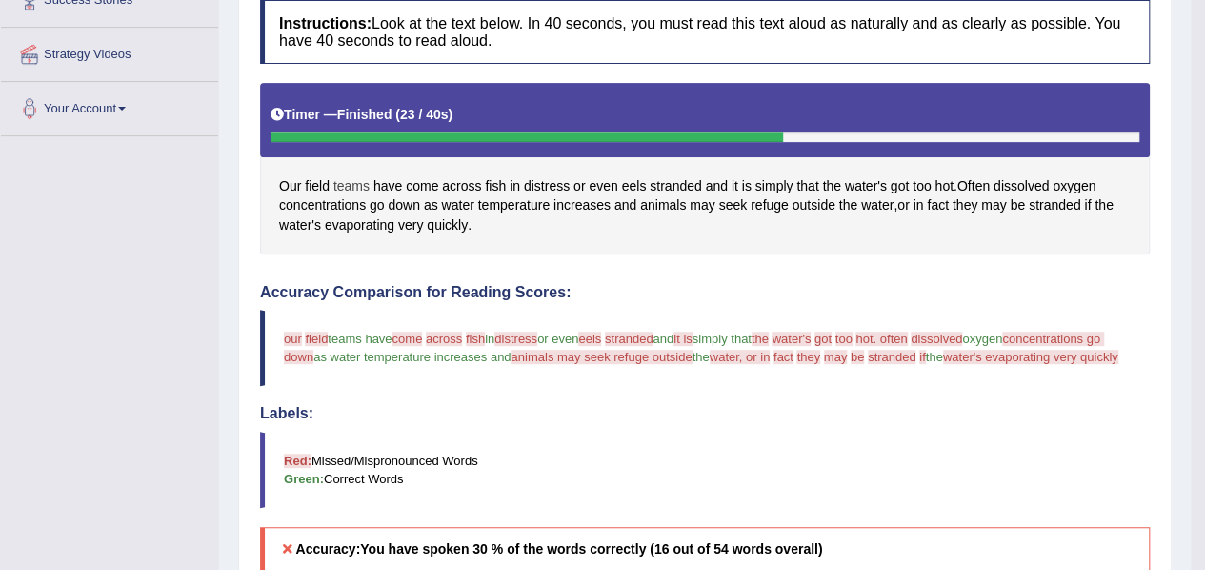
click at [361, 186] on span "teams" at bounding box center [352, 186] width 36 height 20
click at [320, 179] on span "field" at bounding box center [317, 186] width 25 height 20
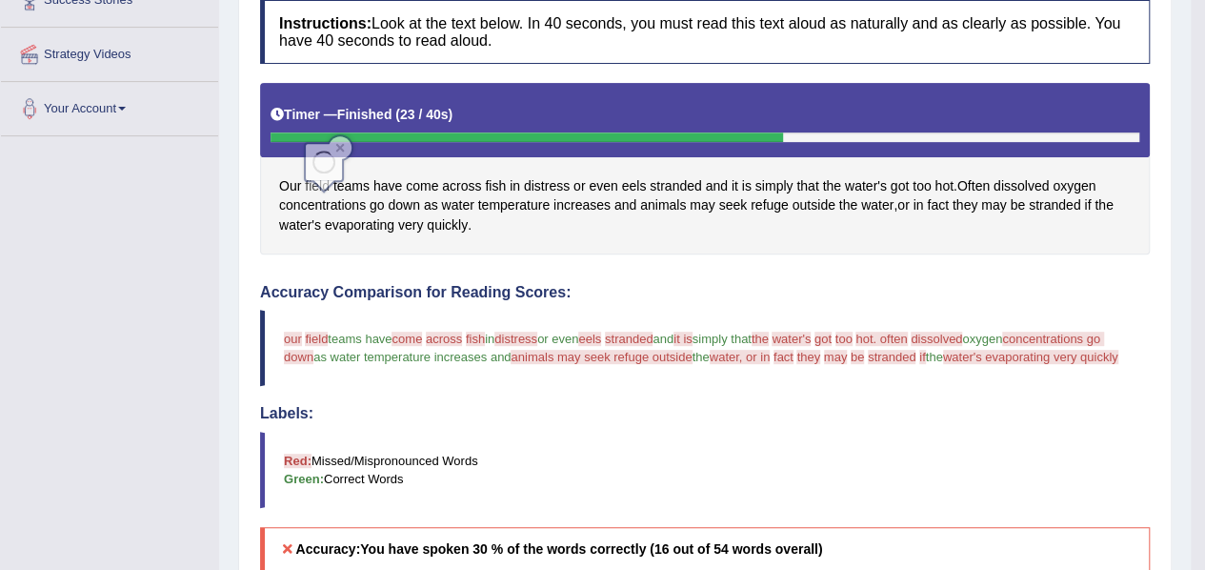
click at [634, 182] on span "eels" at bounding box center [634, 186] width 25 height 20
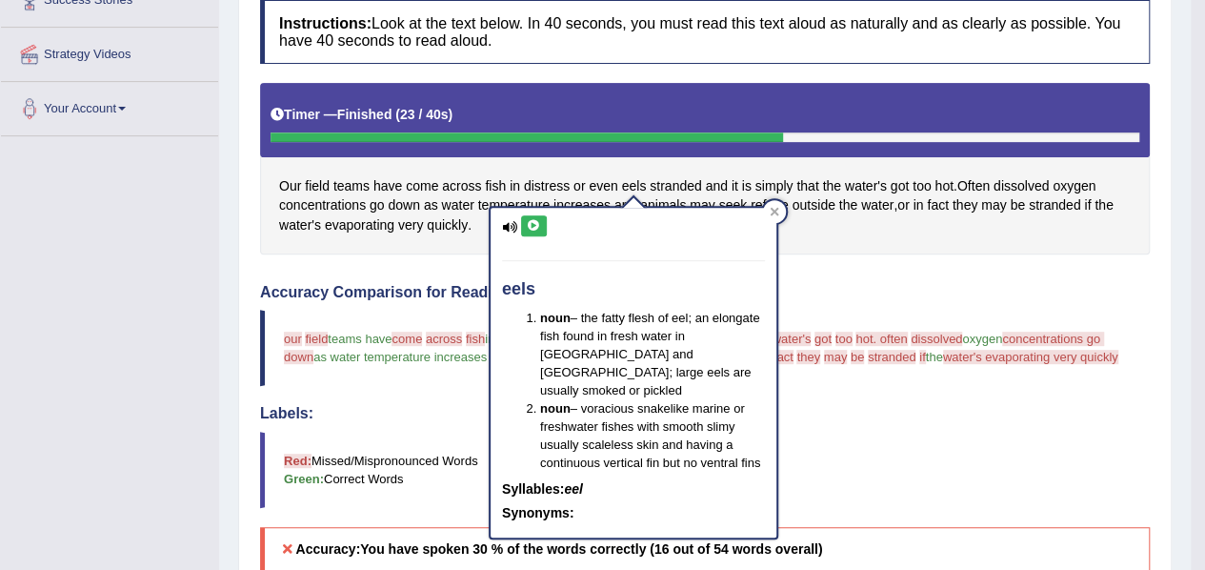
click at [529, 223] on icon at bounding box center [534, 225] width 14 height 11
click at [407, 273] on div "Created with Highcharts 7.1.2 Too low Too high Time Pitch meter: 0 10 20 30 40" at bounding box center [478, 273] width 455 height 1
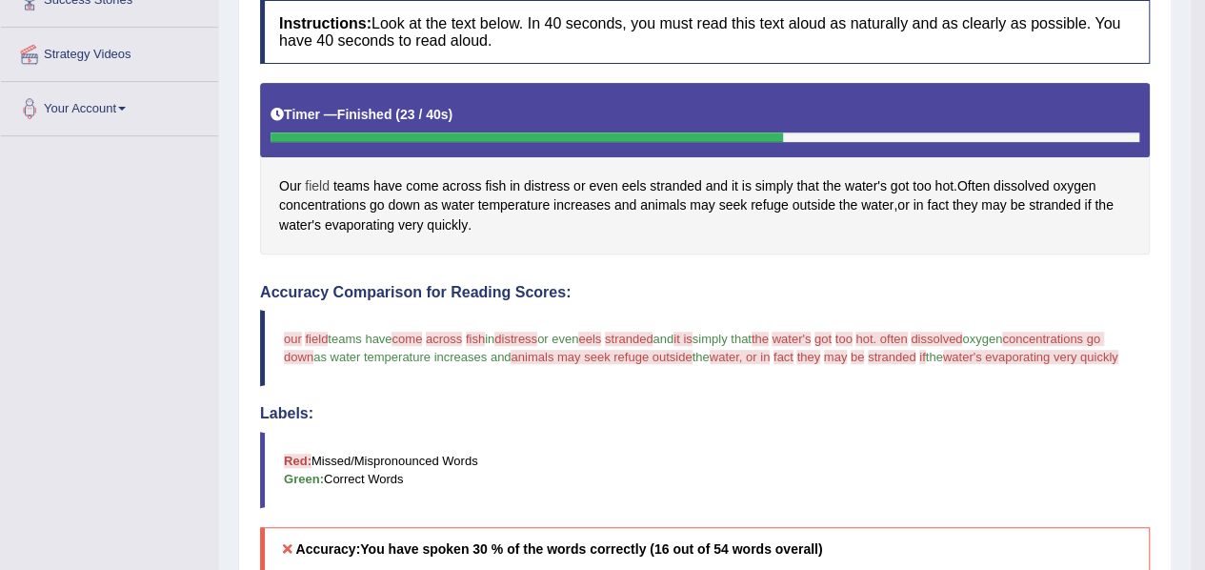
click at [314, 179] on span "field" at bounding box center [317, 186] width 25 height 20
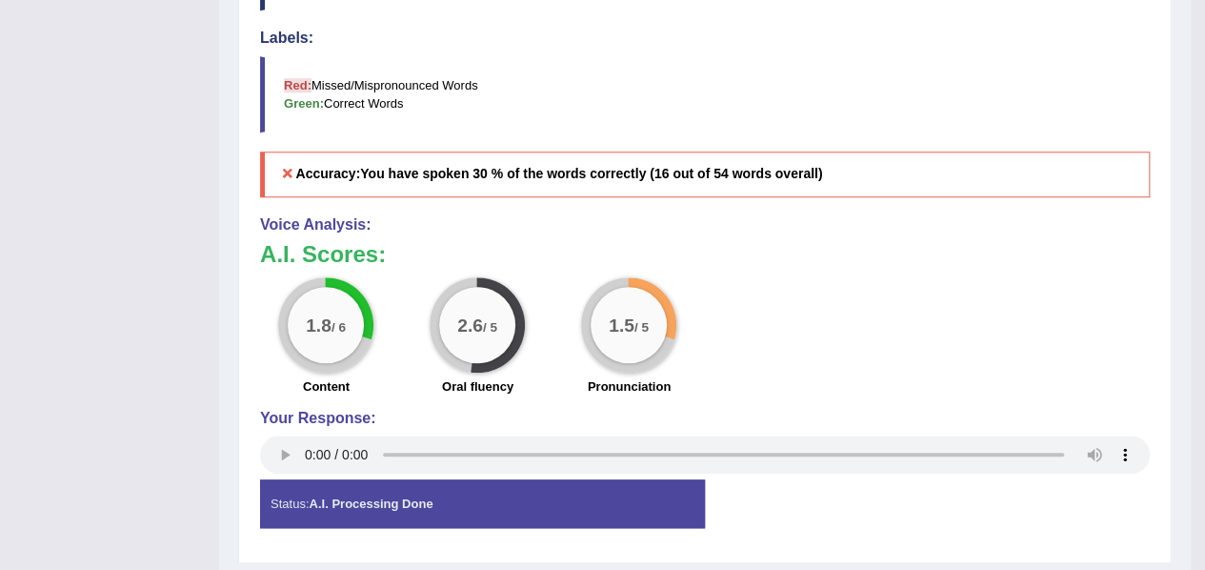
scroll to position [761, 0]
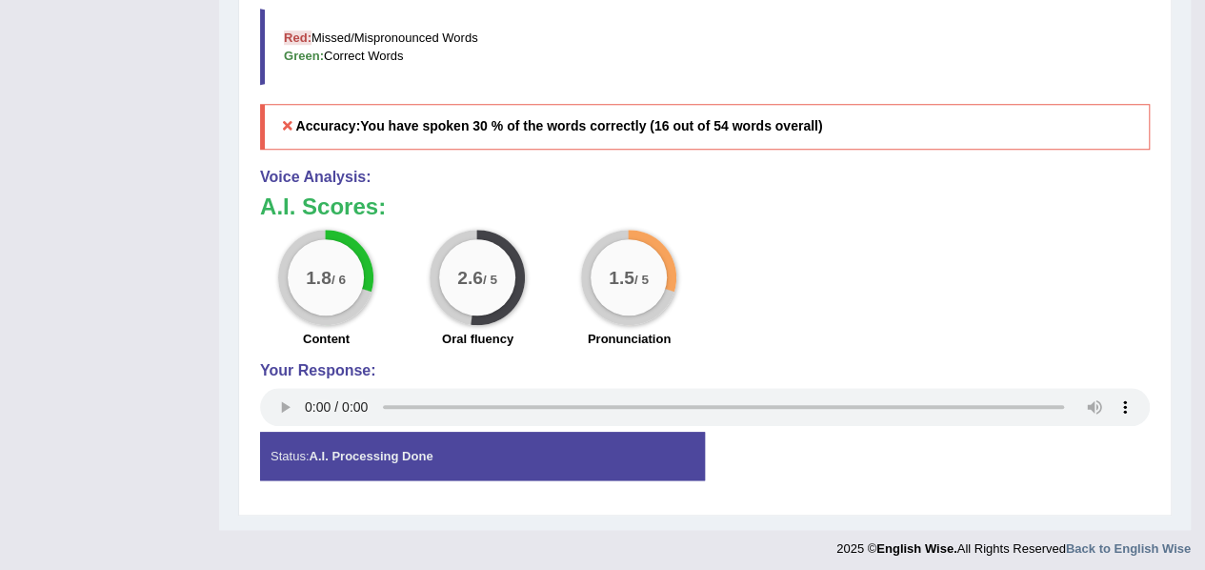
click at [757, 253] on div "1.8 / 6 Content 2.6 / 5 Oral fluency 1.5 / 5 Pronunciation" at bounding box center [705, 291] width 909 height 123
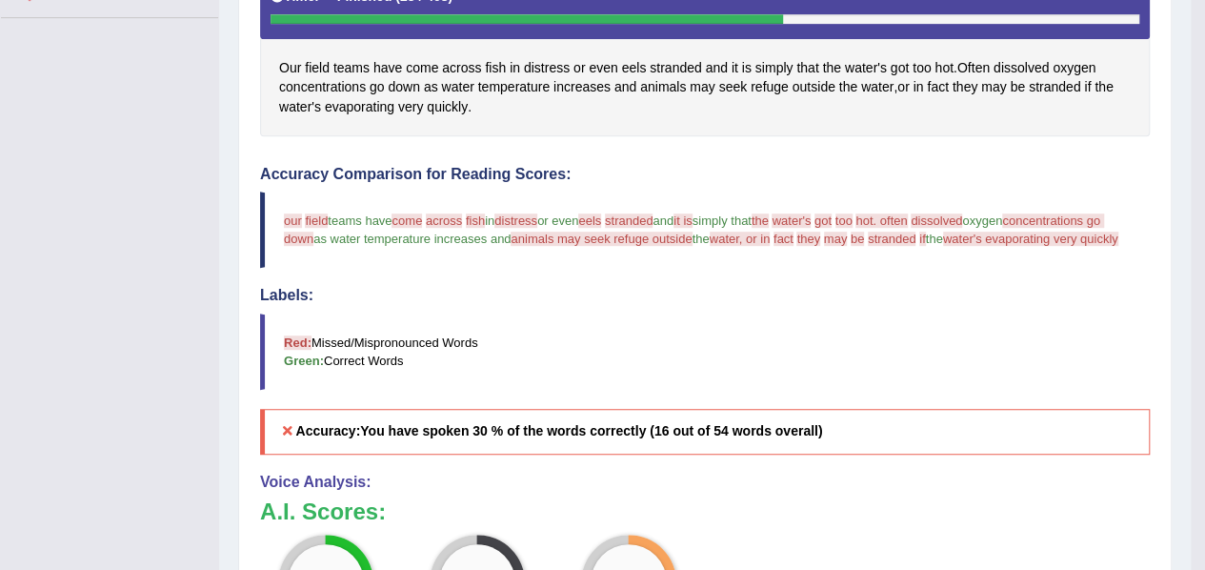
scroll to position [449, 0]
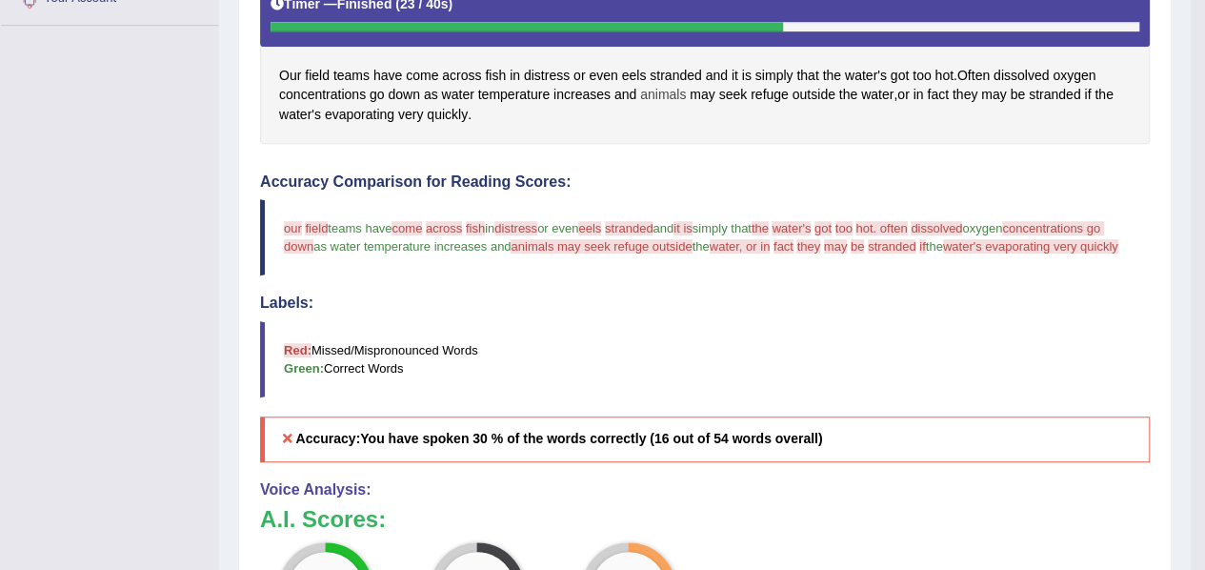
click at [656, 91] on span "animals" at bounding box center [663, 95] width 46 height 20
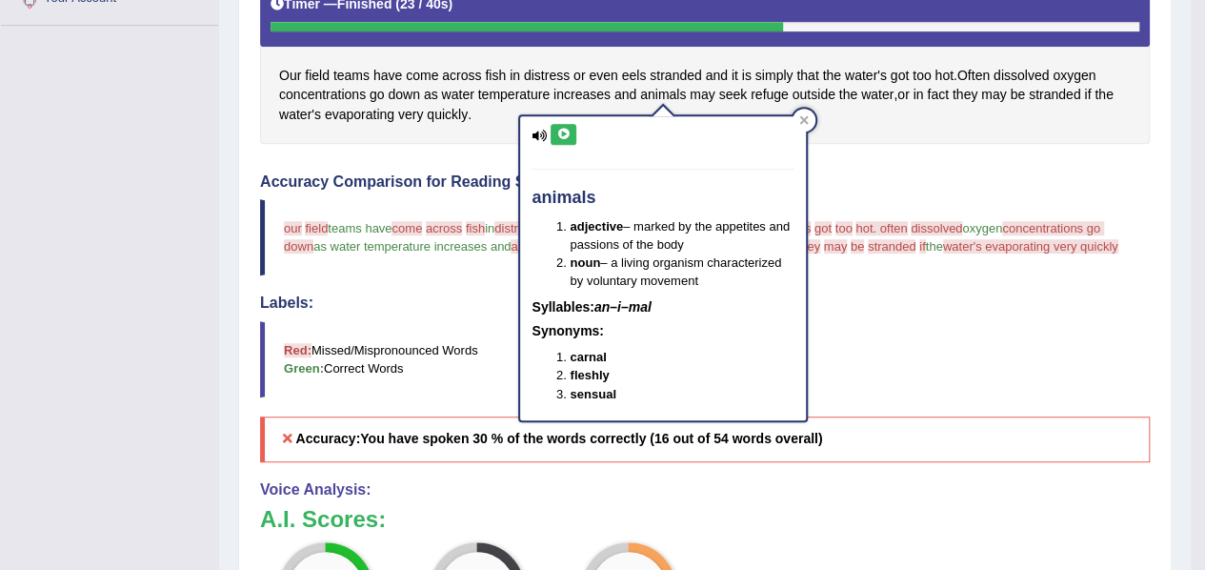
click at [571, 134] on button at bounding box center [564, 134] width 26 height 21
click at [868, 275] on blockquote "our are field fail teams have come a across common fish actress finish in distr…" at bounding box center [705, 237] width 890 height 76
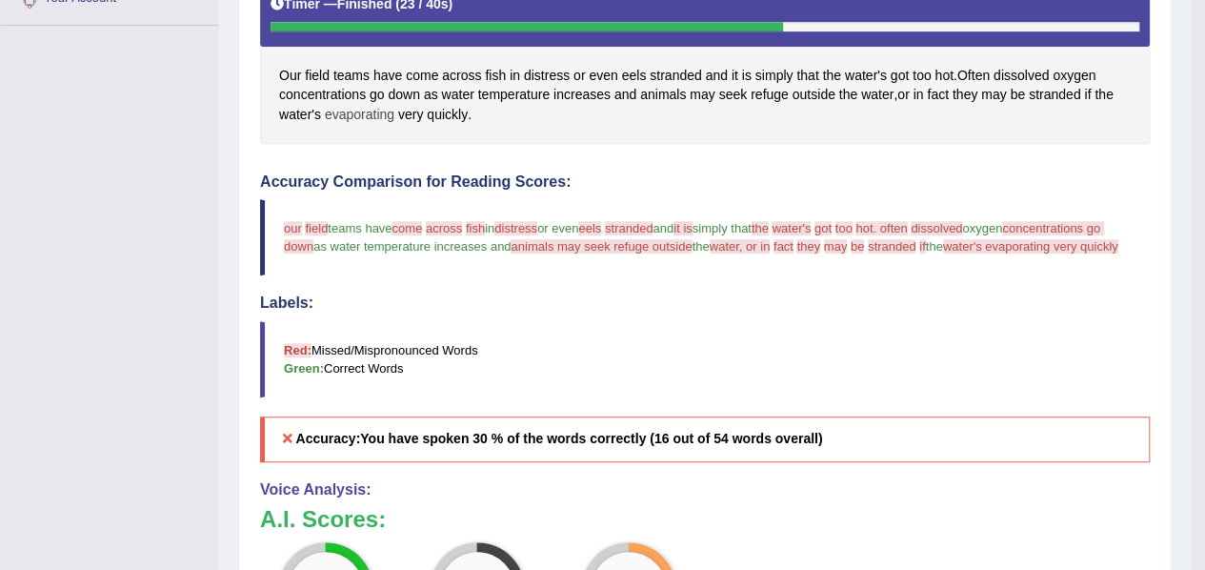
click at [362, 110] on span "evaporating" at bounding box center [360, 115] width 70 height 20
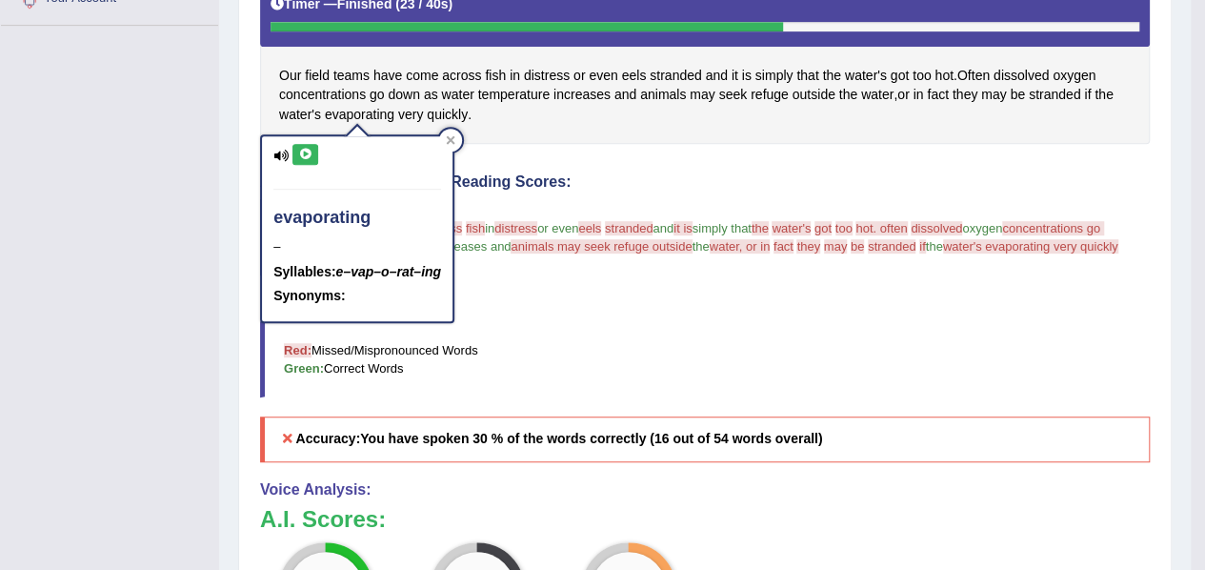
click at [306, 149] on icon at bounding box center [305, 154] width 14 height 11
click at [675, 312] on h4 "Labels:" at bounding box center [705, 302] width 890 height 17
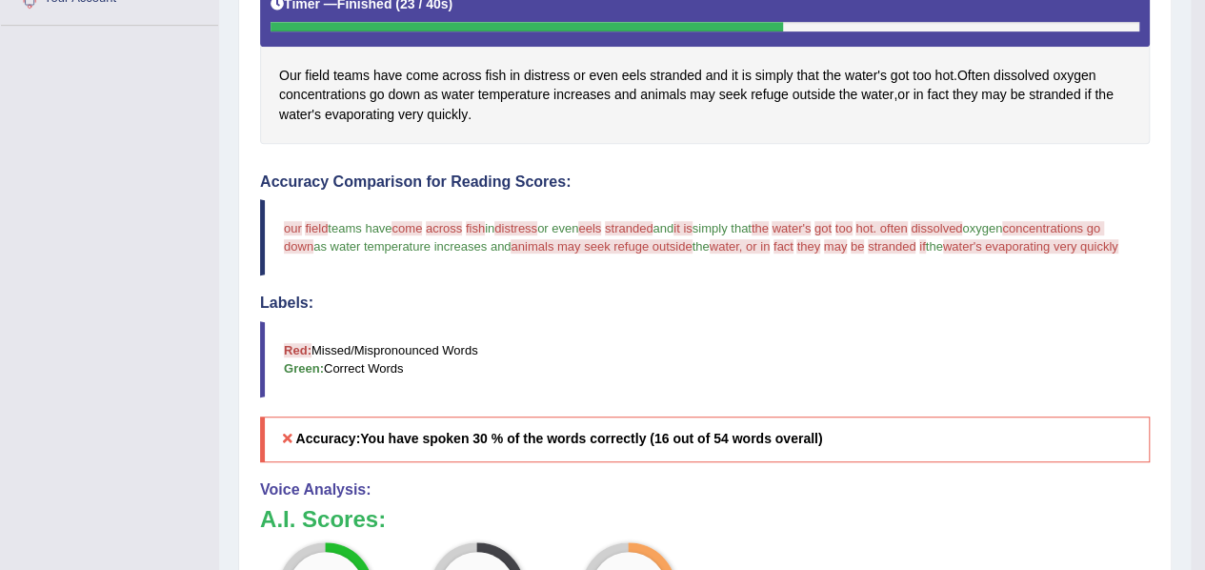
click at [596, 113] on div "Our field teams have come across fish in distress or even eels stranded and it …" at bounding box center [705, 57] width 890 height 171
click at [1021, 72] on span "dissolved" at bounding box center [1021, 76] width 55 height 20
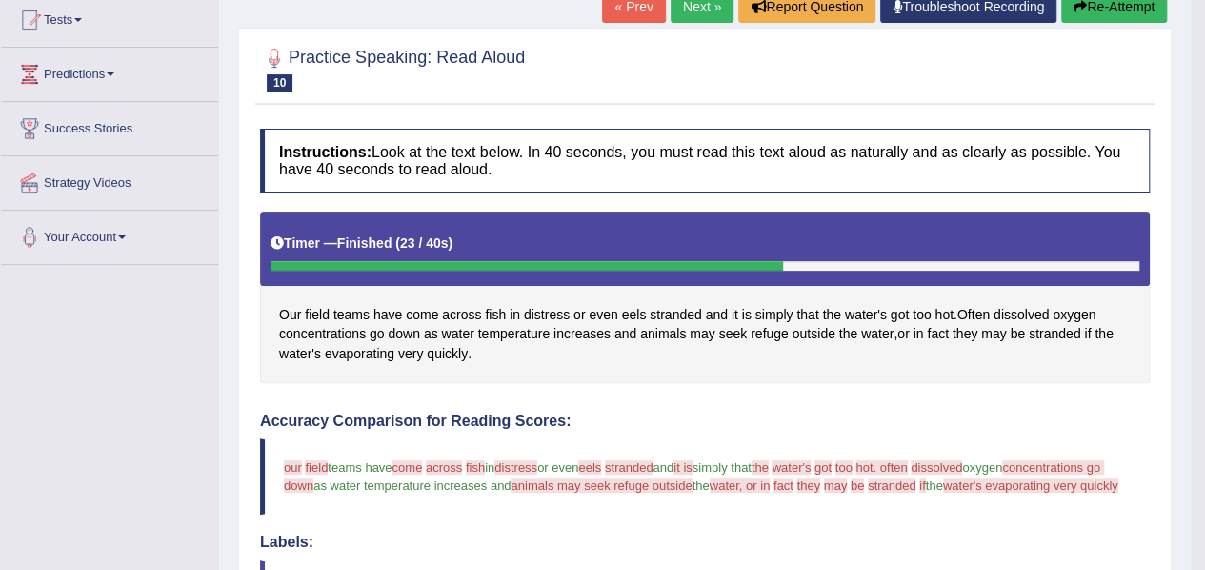
scroll to position [209, 0]
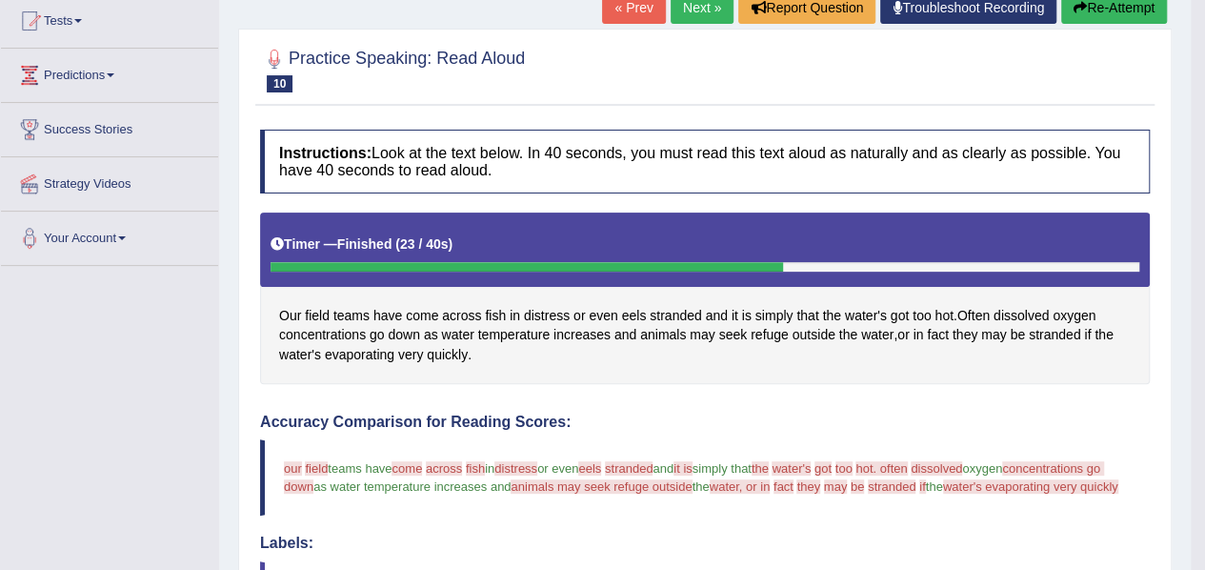
click at [1115, 10] on button "Re-Attempt" at bounding box center [1114, 7] width 106 height 32
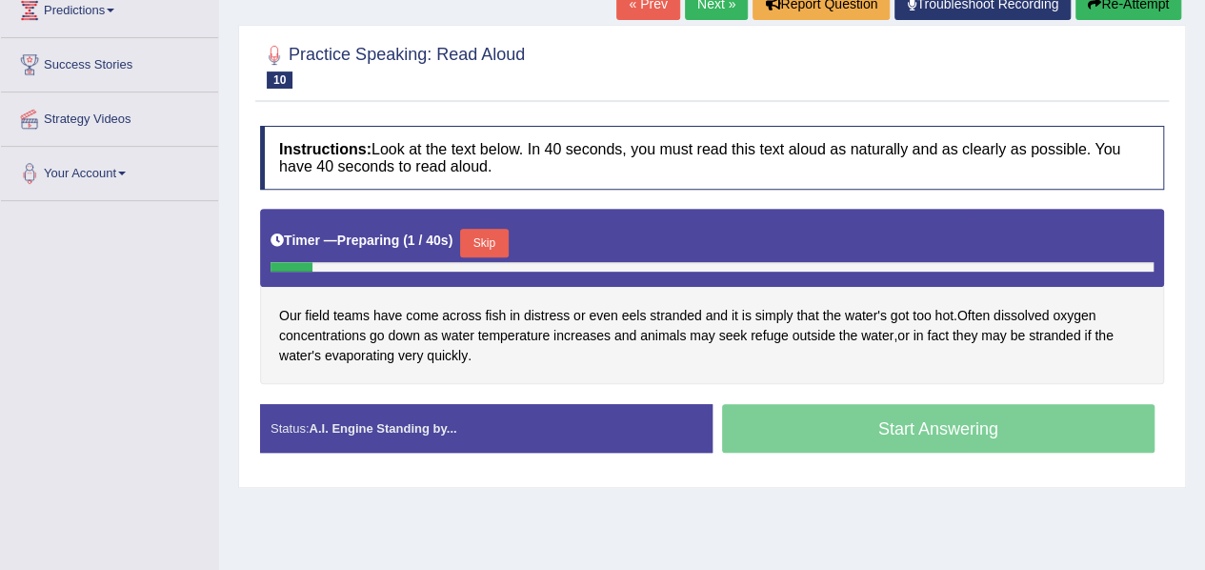
scroll to position [274, 0]
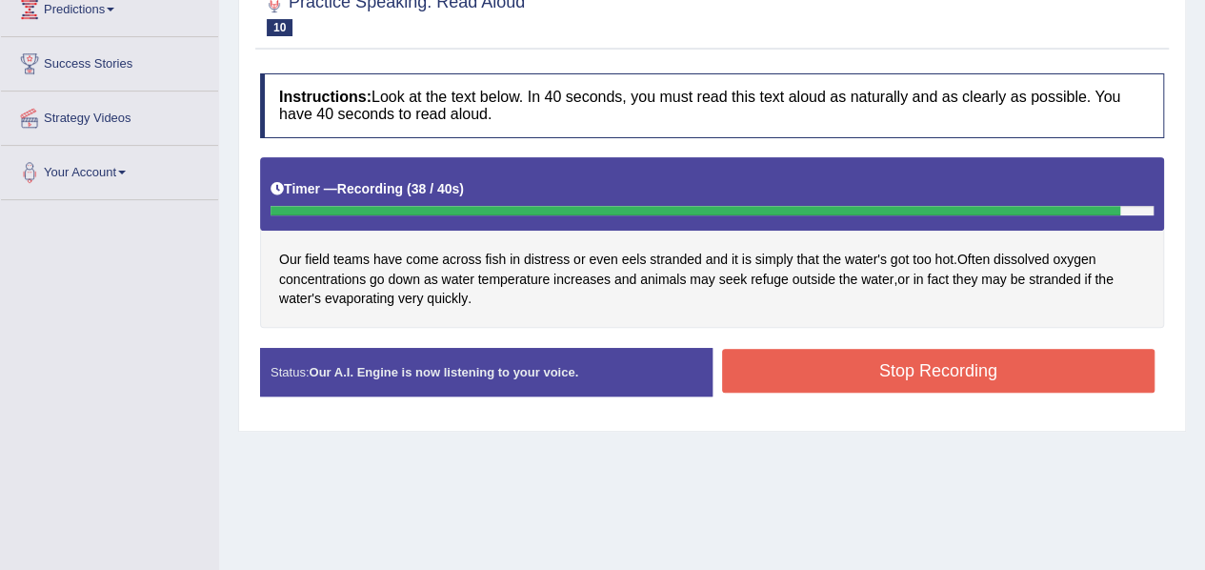
click at [889, 377] on button "Stop Recording" at bounding box center [939, 371] width 434 height 44
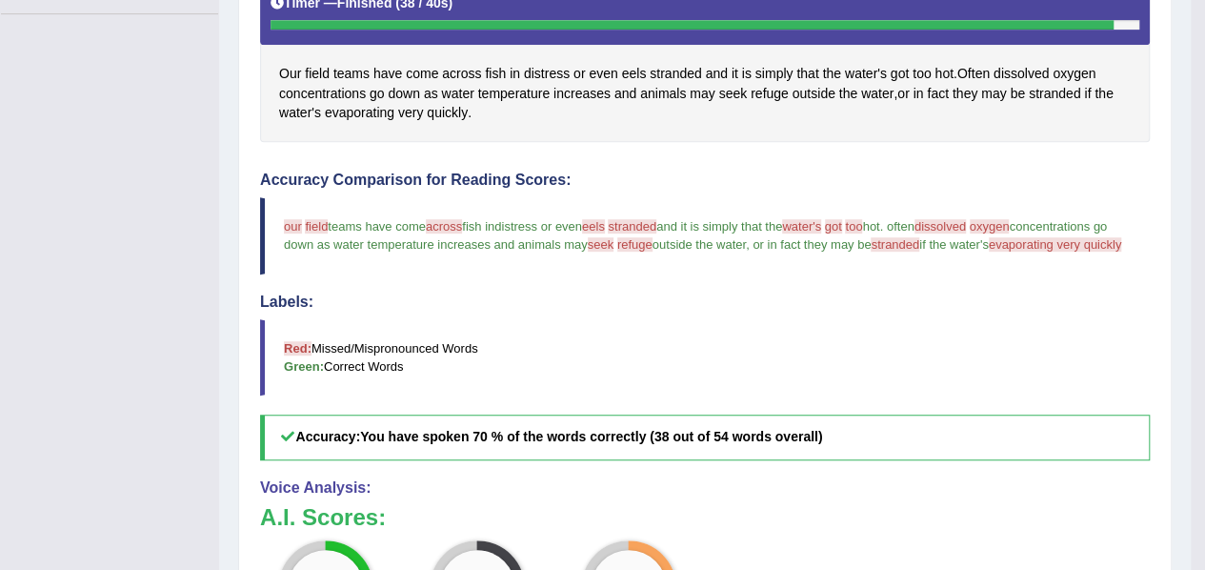
scroll to position [449, 0]
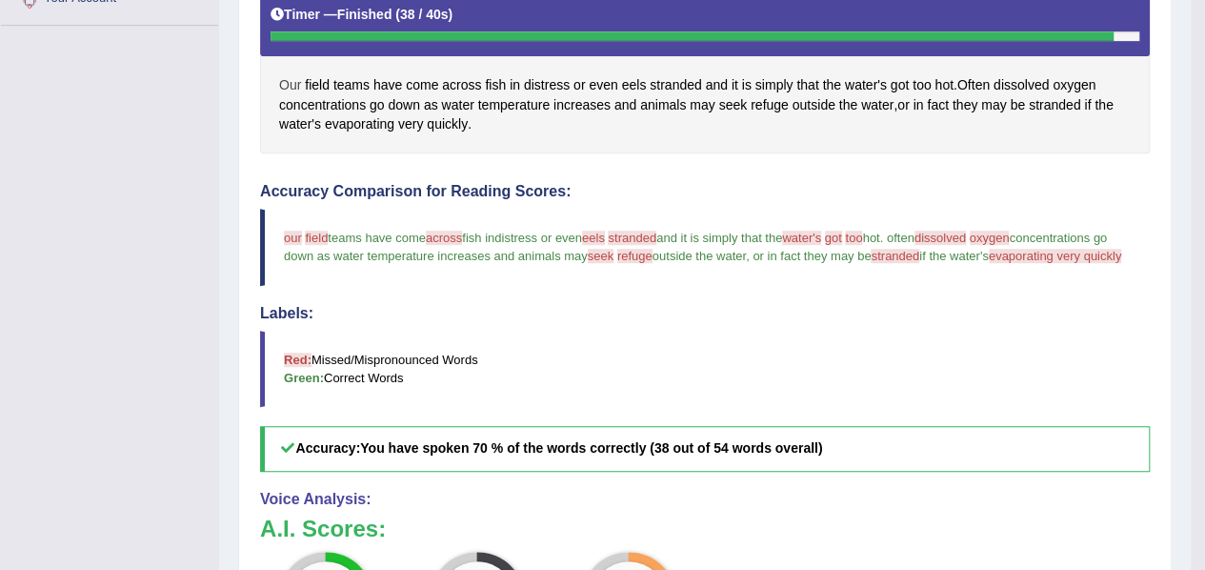
click at [290, 85] on span "Our" at bounding box center [290, 85] width 22 height 20
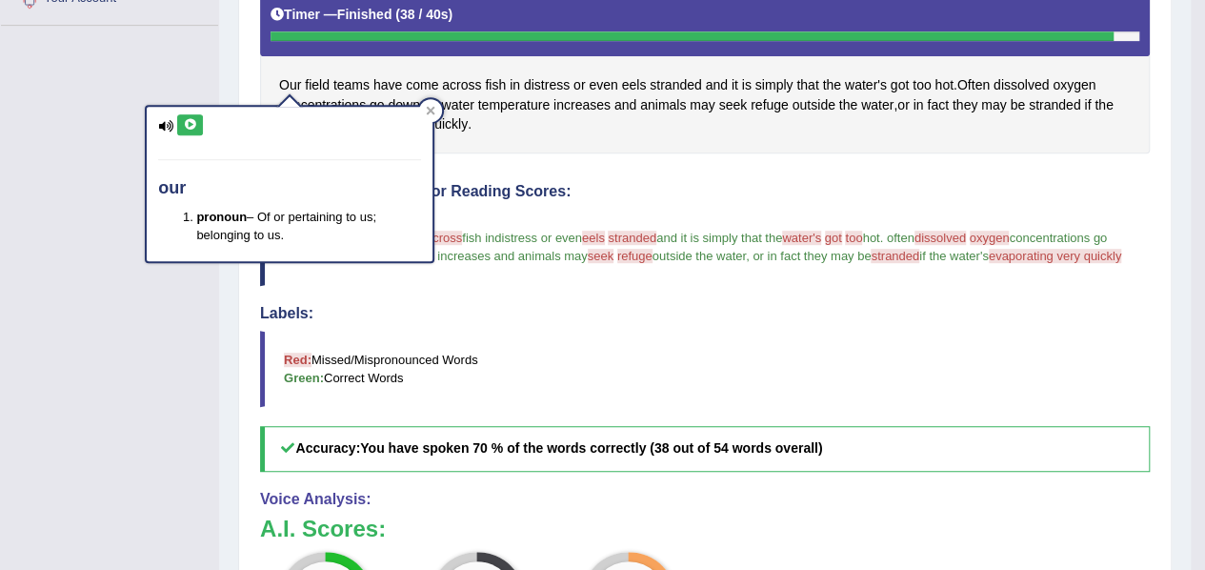
click at [195, 121] on icon at bounding box center [190, 124] width 14 height 11
click at [55, 157] on div "Toggle navigation Home Practice Questions Speaking Practice Read Aloud Repeat S…" at bounding box center [595, 220] width 1191 height 1339
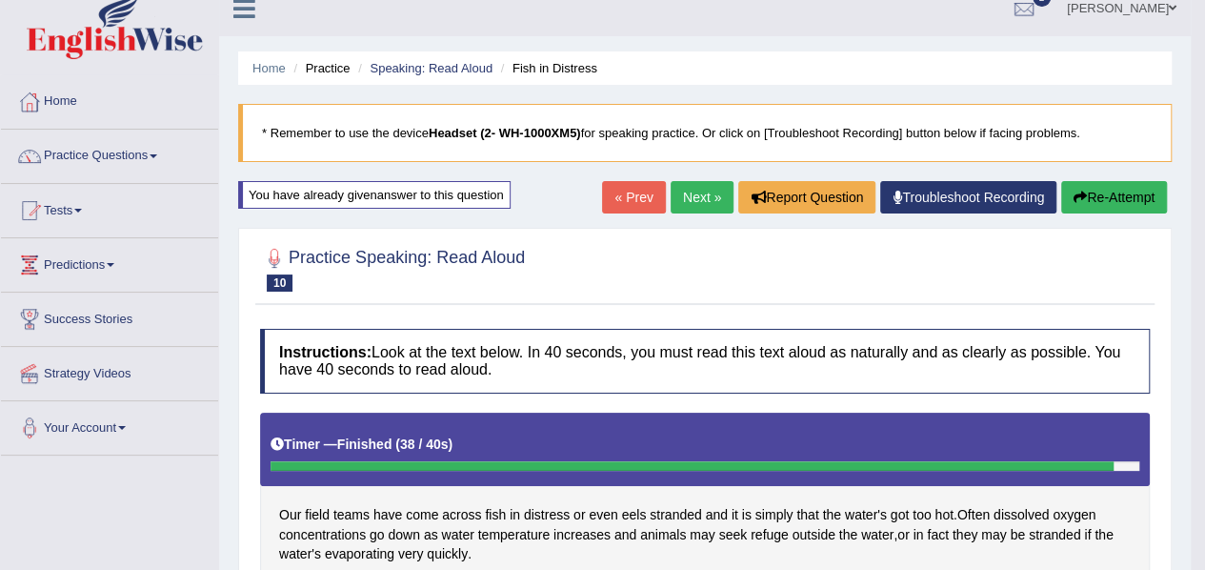
scroll to position [0, 0]
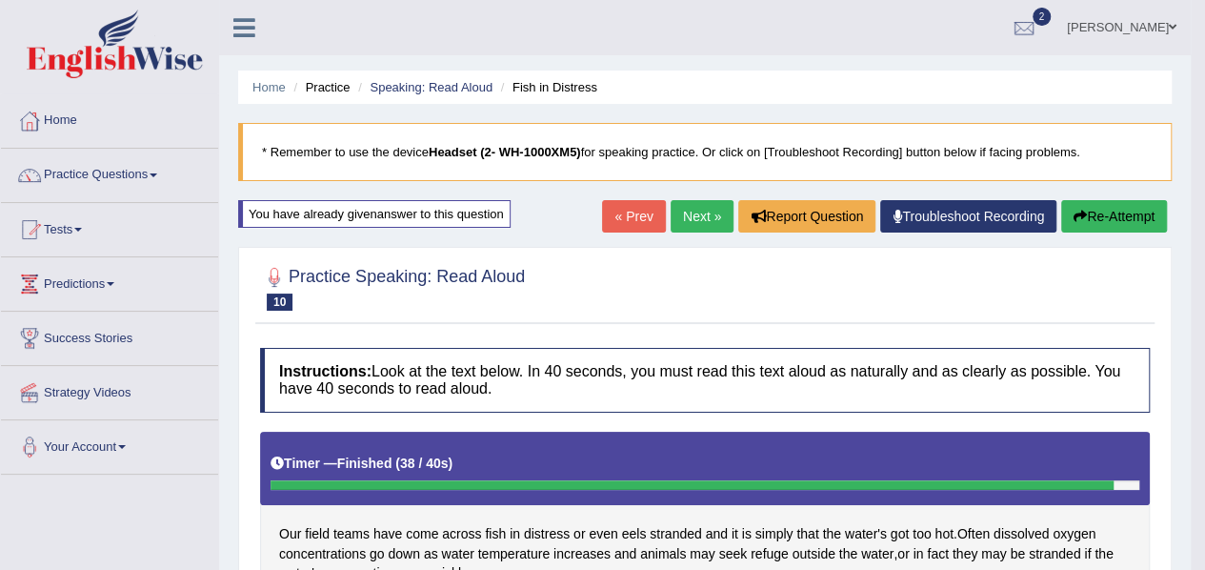
click at [557, 316] on div "Practice Speaking: Read Aloud 10 Fish in Distress" at bounding box center [705, 290] width 900 height 67
click at [694, 212] on link "Next »" at bounding box center [702, 216] width 63 height 32
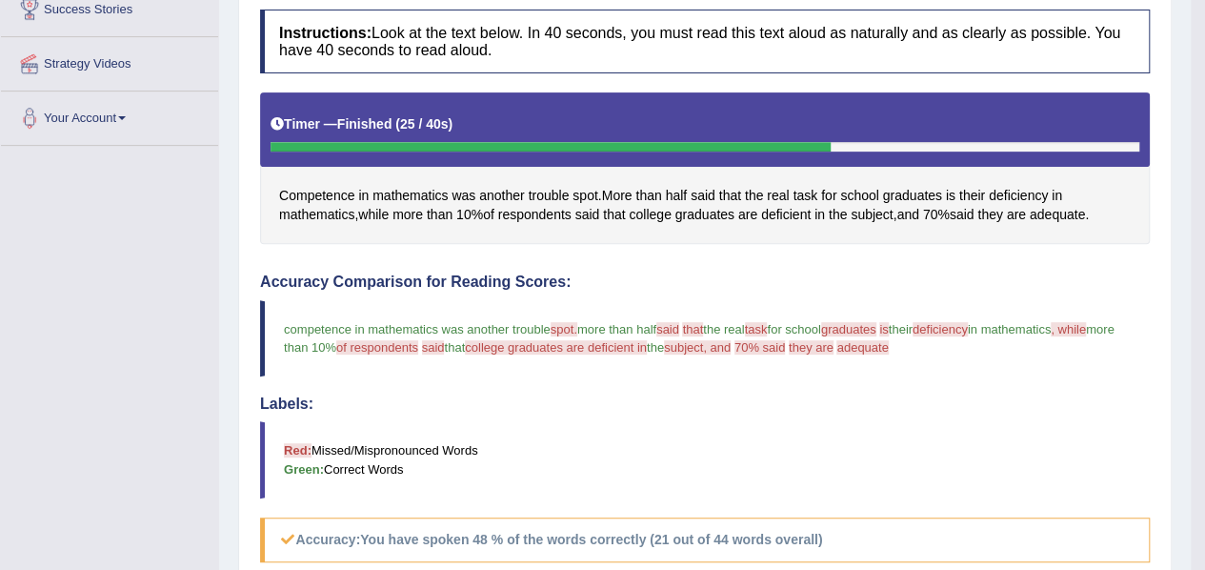
scroll to position [328, 0]
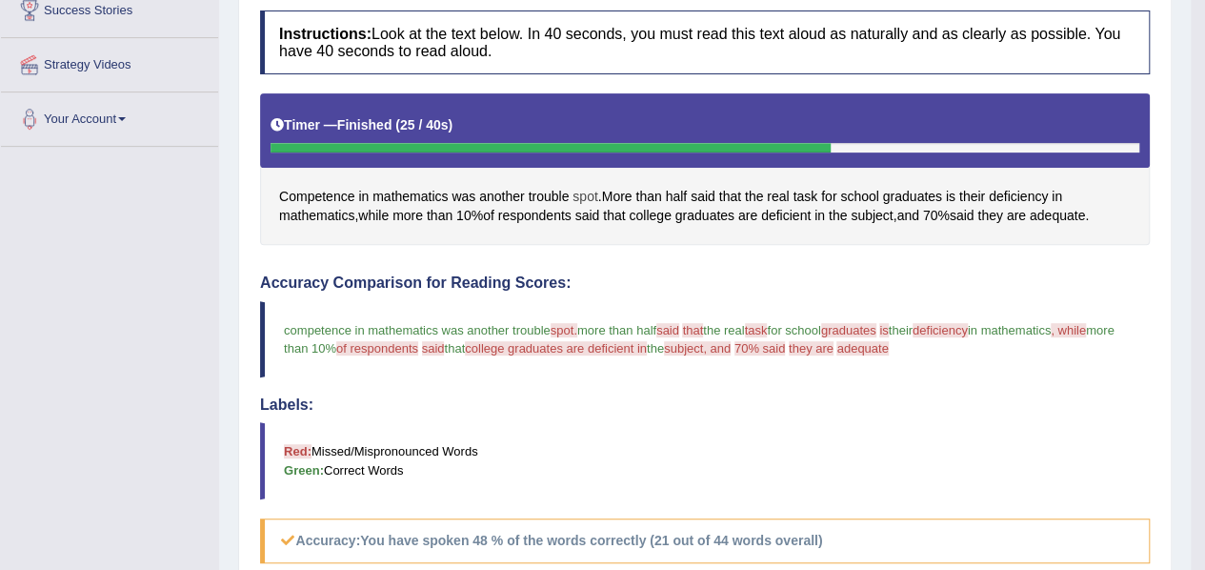
click at [593, 190] on span "spot" at bounding box center [585, 197] width 25 height 20
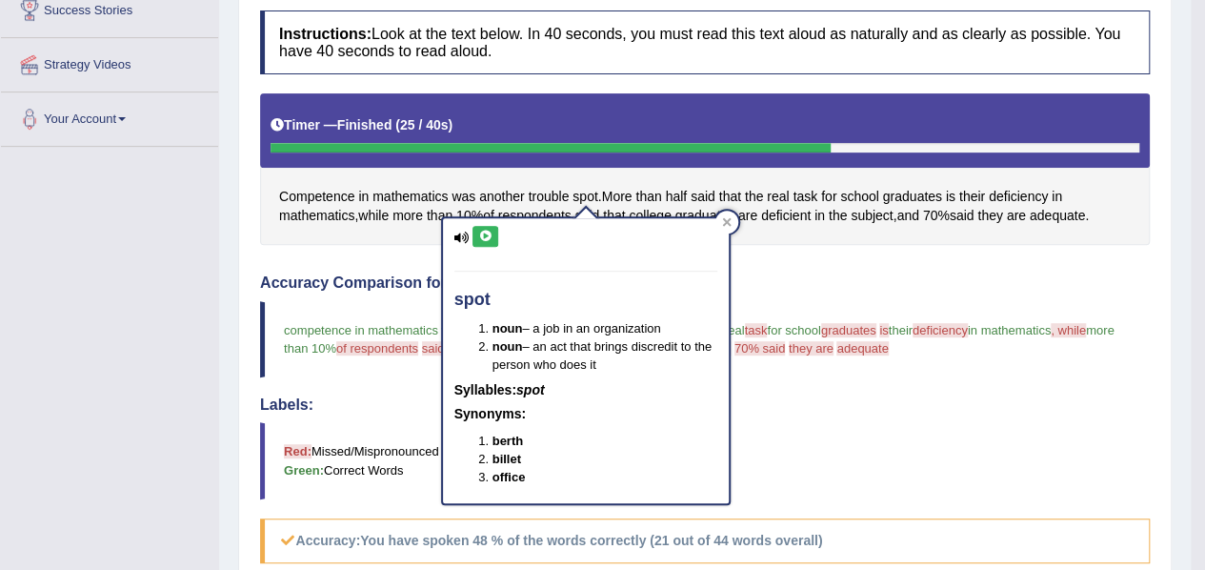
click at [484, 231] on icon at bounding box center [485, 236] width 14 height 11
click at [789, 258] on div "Instructions: Look at the text below. In 40 seconds, you must read this text al…" at bounding box center [705, 460] width 900 height 918
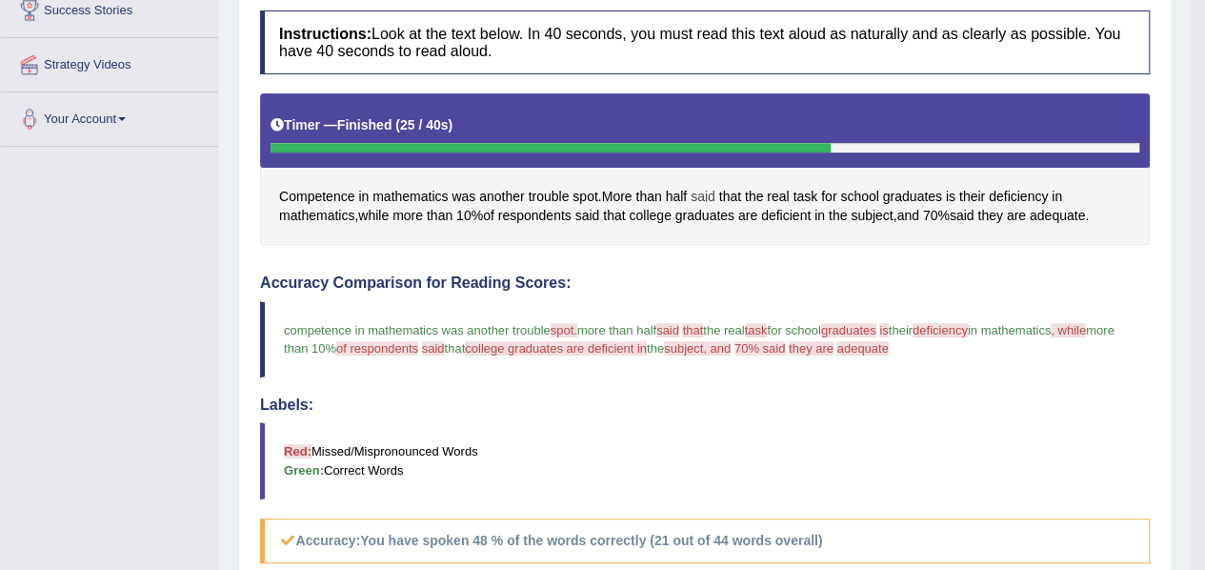
click at [705, 195] on span "said" at bounding box center [703, 197] width 25 height 20
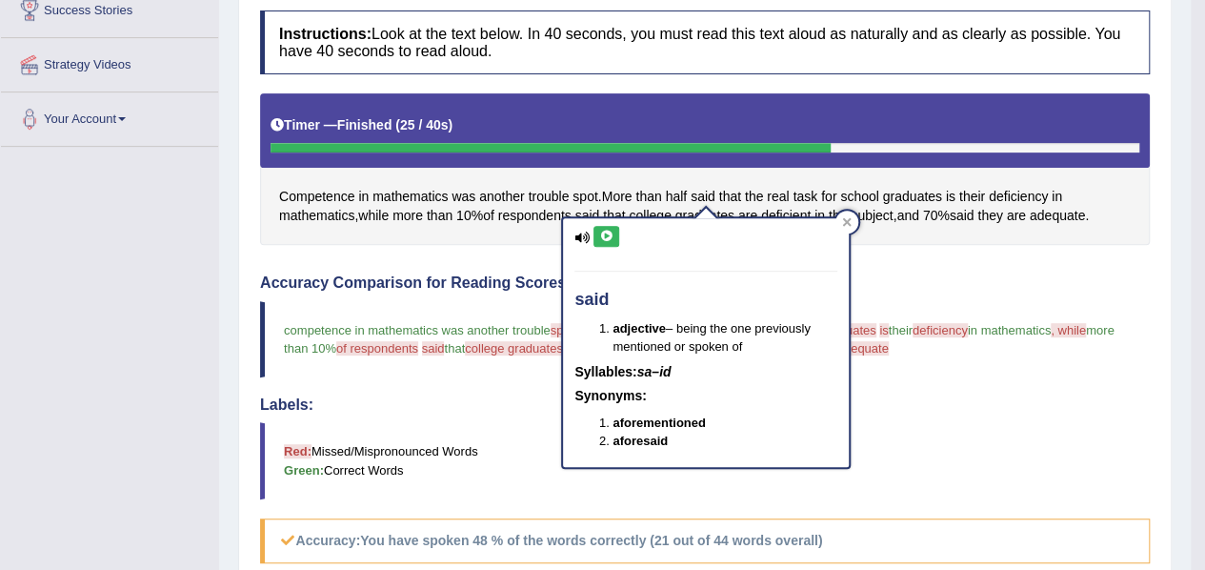
click at [599, 234] on icon at bounding box center [606, 236] width 14 height 11
click at [917, 256] on div "Instructions: Look at the text below. In 40 seconds, you must read this text al…" at bounding box center [705, 460] width 900 height 918
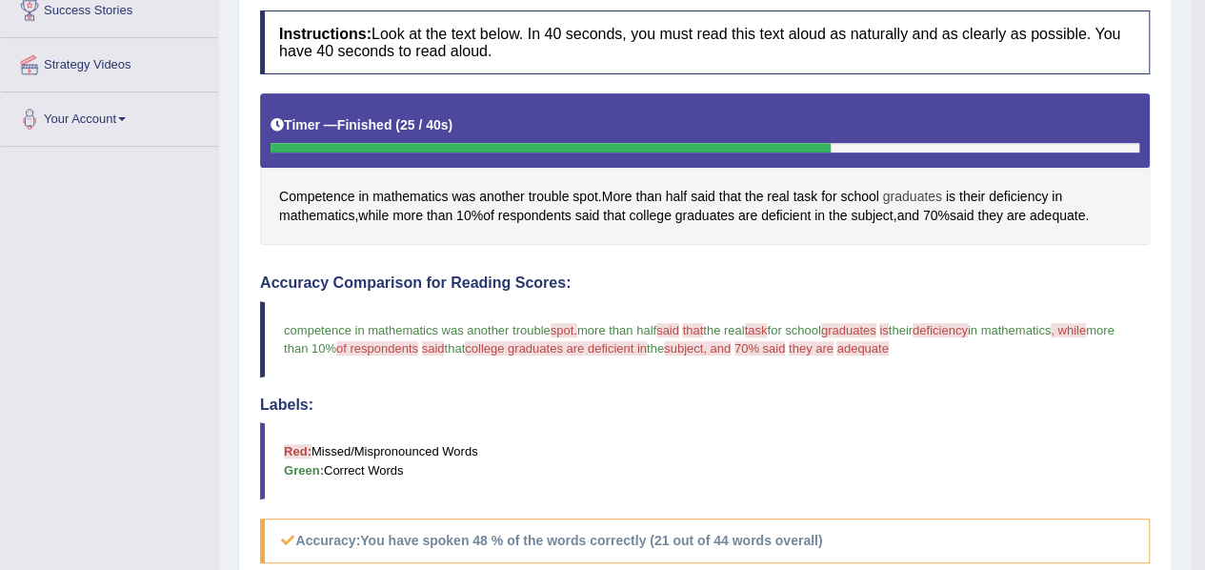
click at [917, 193] on span "graduates" at bounding box center [912, 197] width 59 height 20
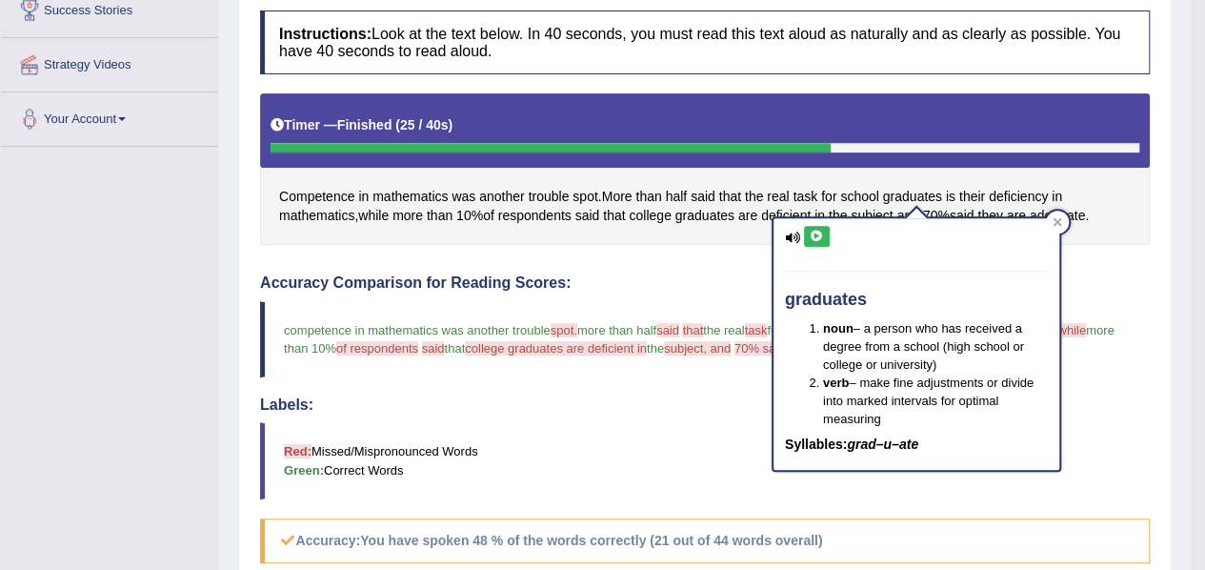
click at [821, 238] on icon at bounding box center [817, 236] width 14 height 11
click at [537, 405] on h4 "Labels:" at bounding box center [705, 404] width 890 height 17
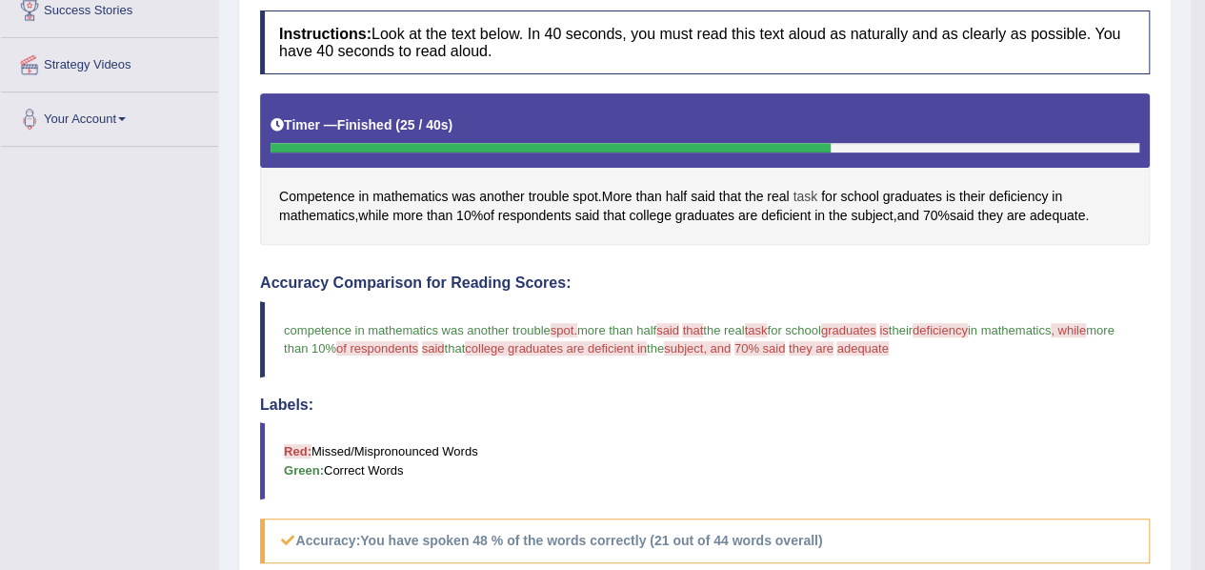
click at [816, 199] on span "task" at bounding box center [805, 197] width 25 height 20
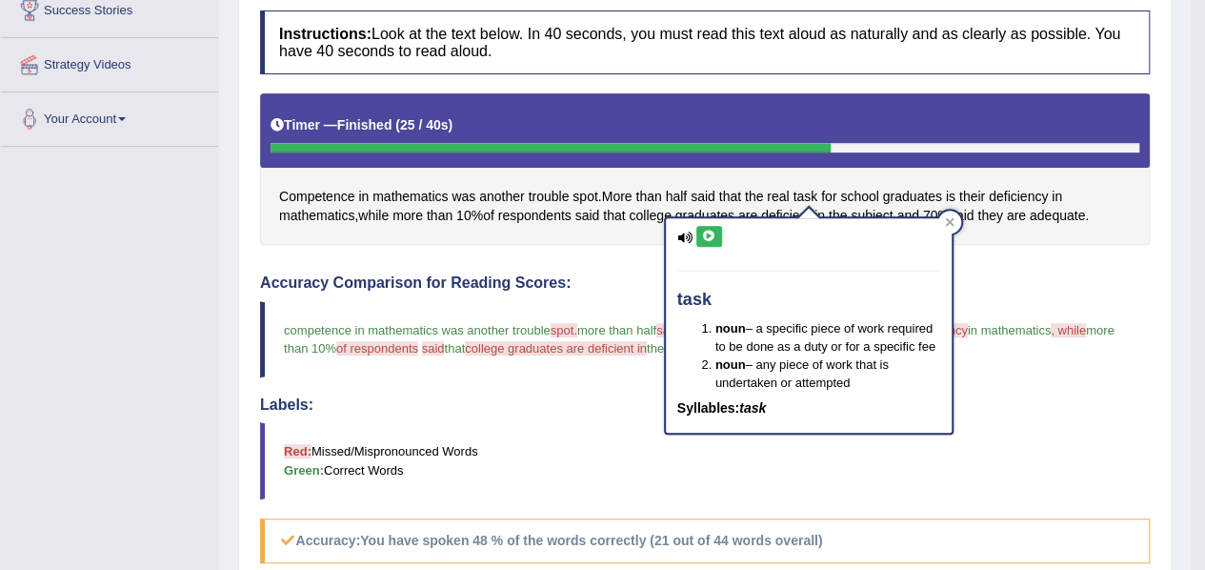
click at [705, 231] on icon at bounding box center [709, 236] width 14 height 11
click at [615, 277] on h4 "Accuracy Comparison for Reading Scores:" at bounding box center [705, 282] width 890 height 17
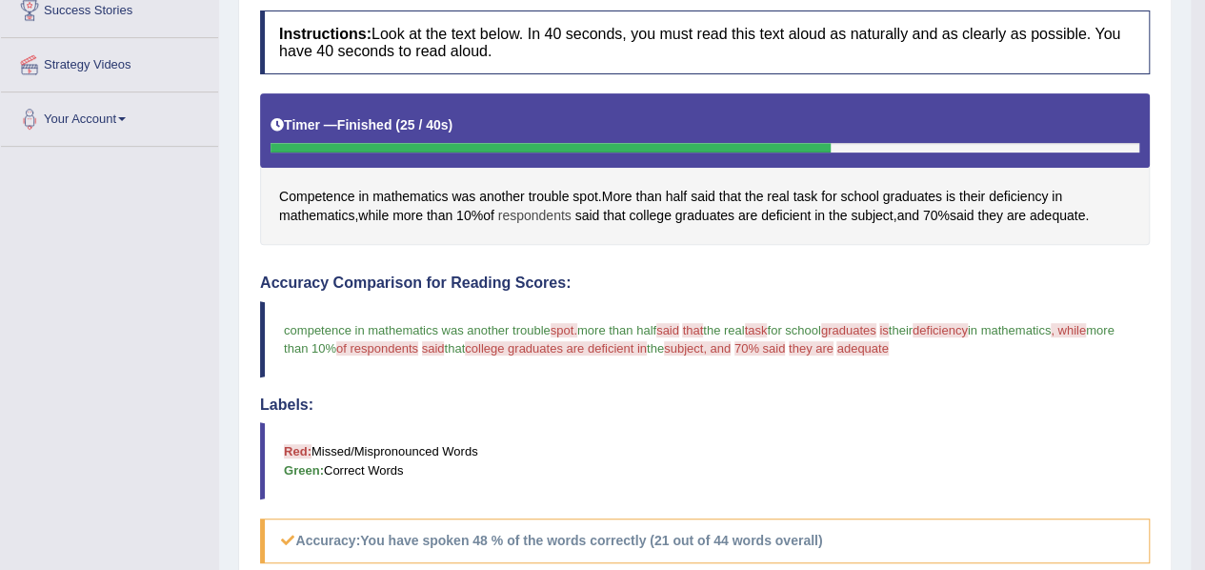
click at [555, 215] on span "respondents" at bounding box center [534, 216] width 73 height 20
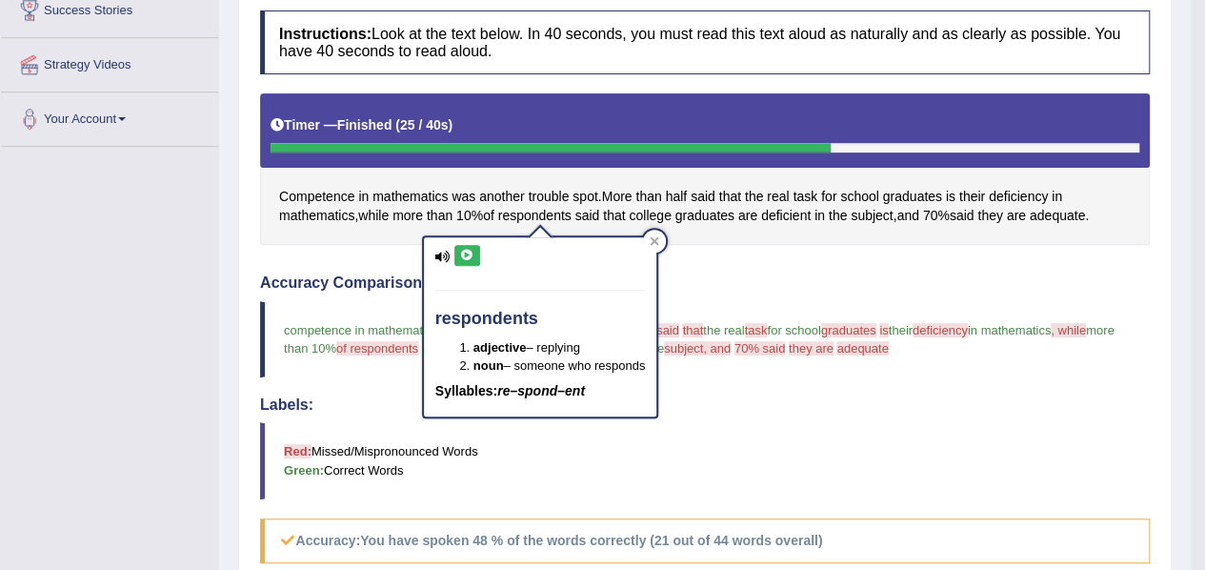
click at [464, 250] on icon at bounding box center [467, 255] width 14 height 11
click at [556, 451] on blockquote "Red: Missed/Mispronounced Words Green: Correct Words" at bounding box center [705, 460] width 890 height 76
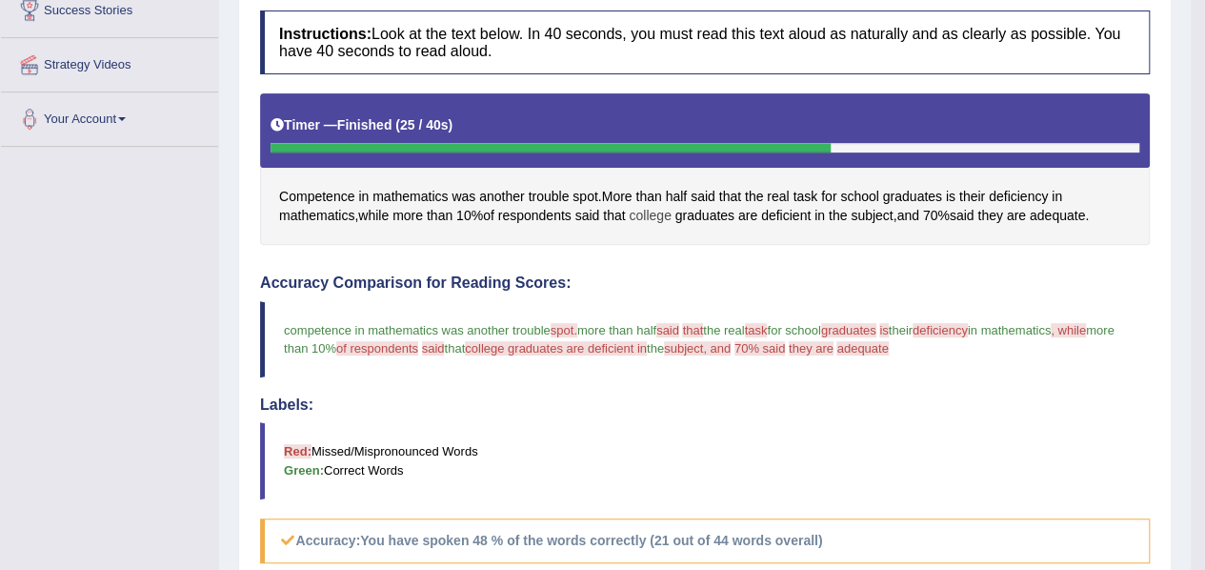
click at [660, 215] on span "college" at bounding box center [650, 216] width 42 height 20
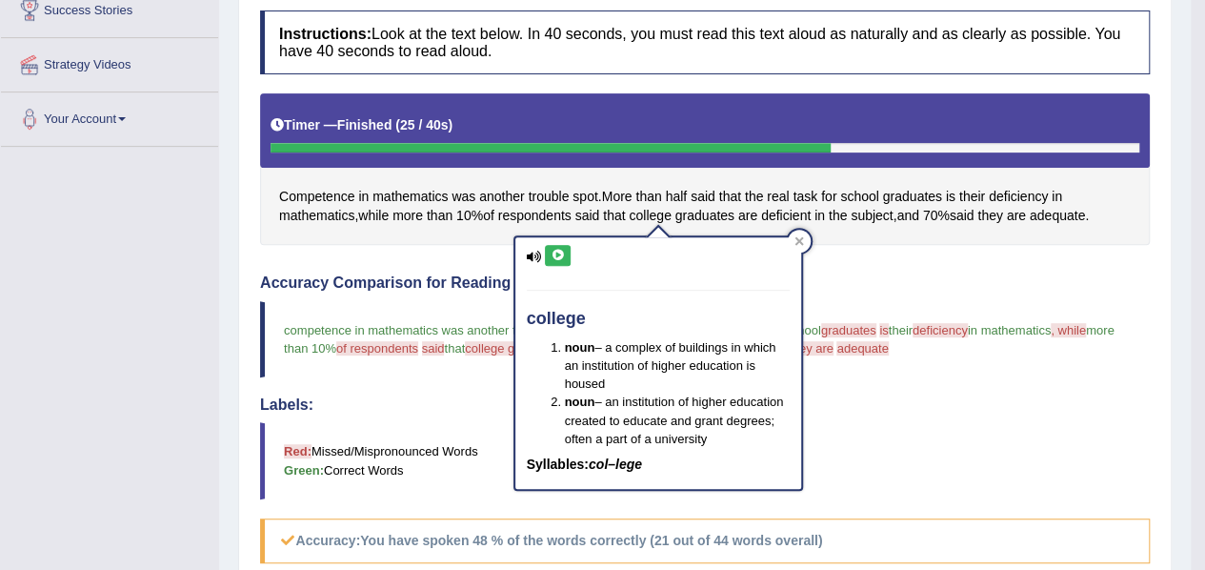
click at [566, 252] on button at bounding box center [558, 255] width 26 height 21
click at [566, 254] on button at bounding box center [558, 255] width 26 height 21
click at [697, 226] on div "college noun – a complex of buildings in which an institution of higher educati…" at bounding box center [659, 357] width 290 height 268
click at [837, 251] on div "Instructions: Look at the text below. In 40 seconds, you must read this text al…" at bounding box center [705, 460] width 900 height 918
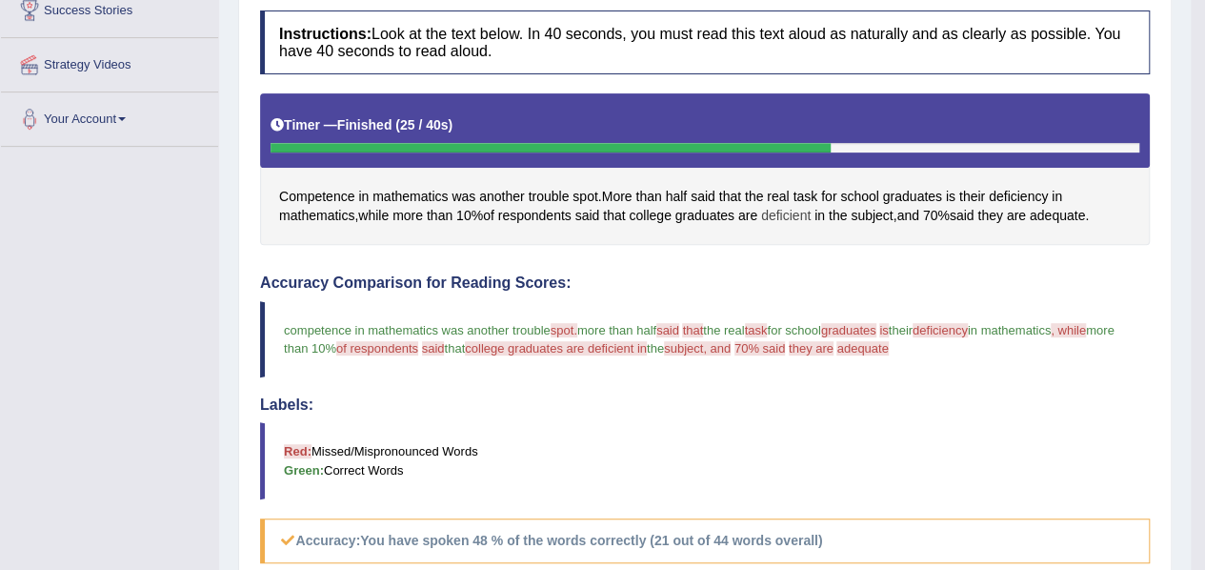
click at [791, 209] on span "deficient" at bounding box center [786, 216] width 50 height 20
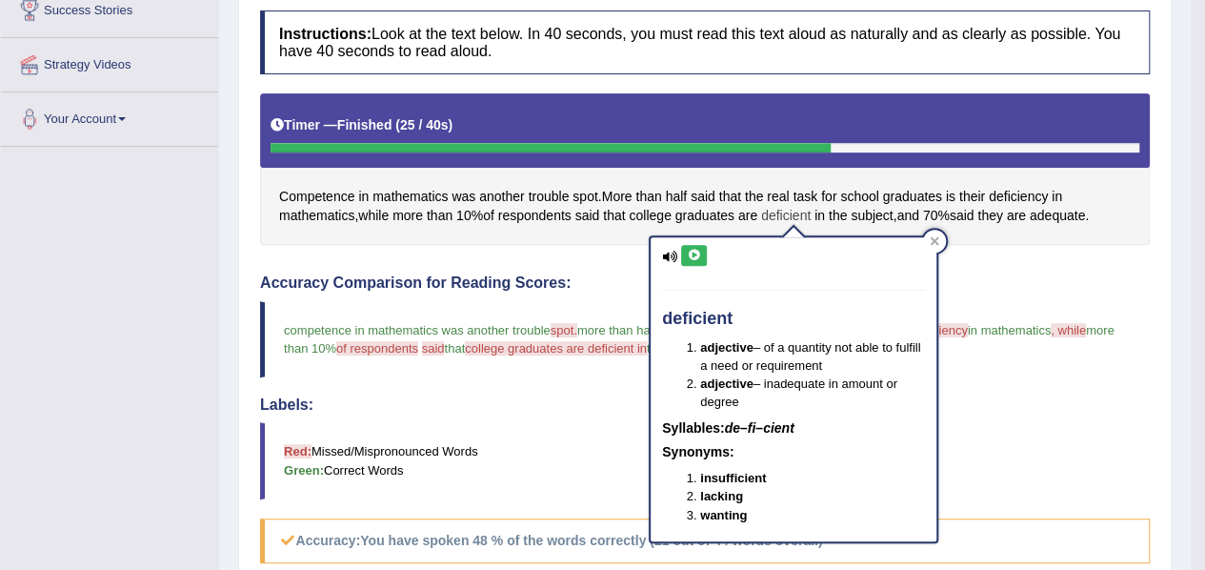
click at [791, 209] on span "deficient" at bounding box center [786, 216] width 50 height 20
click at [703, 251] on button at bounding box center [694, 255] width 26 height 21
click at [691, 252] on icon at bounding box center [694, 255] width 14 height 11
click at [550, 445] on blockquote "Red: Missed/Mispronounced Words Green: Correct Words" at bounding box center [705, 460] width 890 height 76
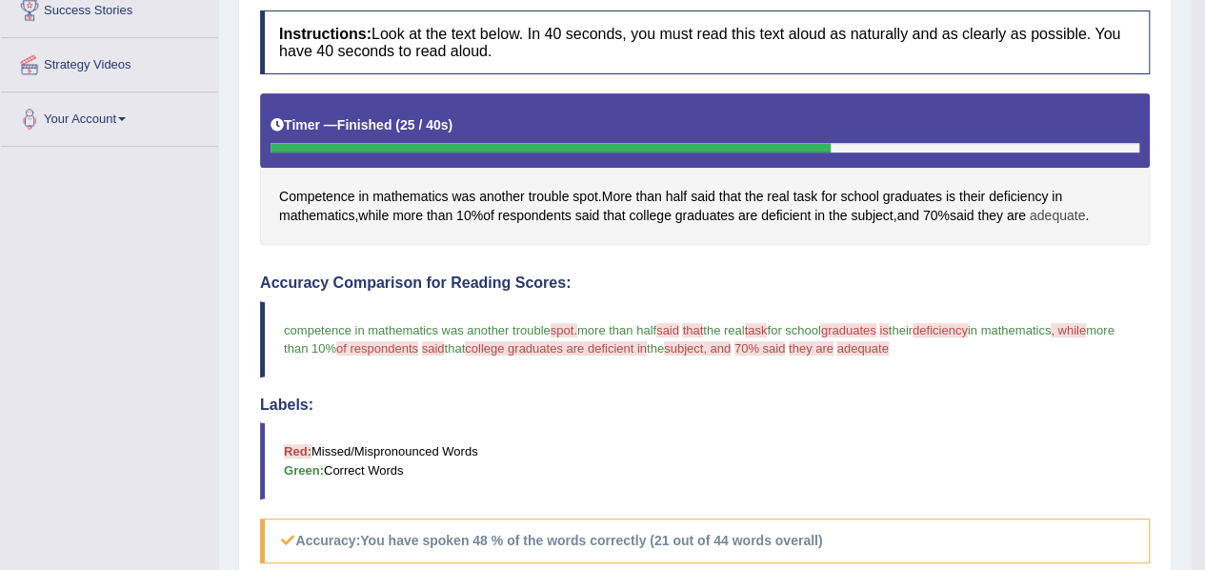
click at [1065, 211] on span "adequate" at bounding box center [1057, 216] width 55 height 20
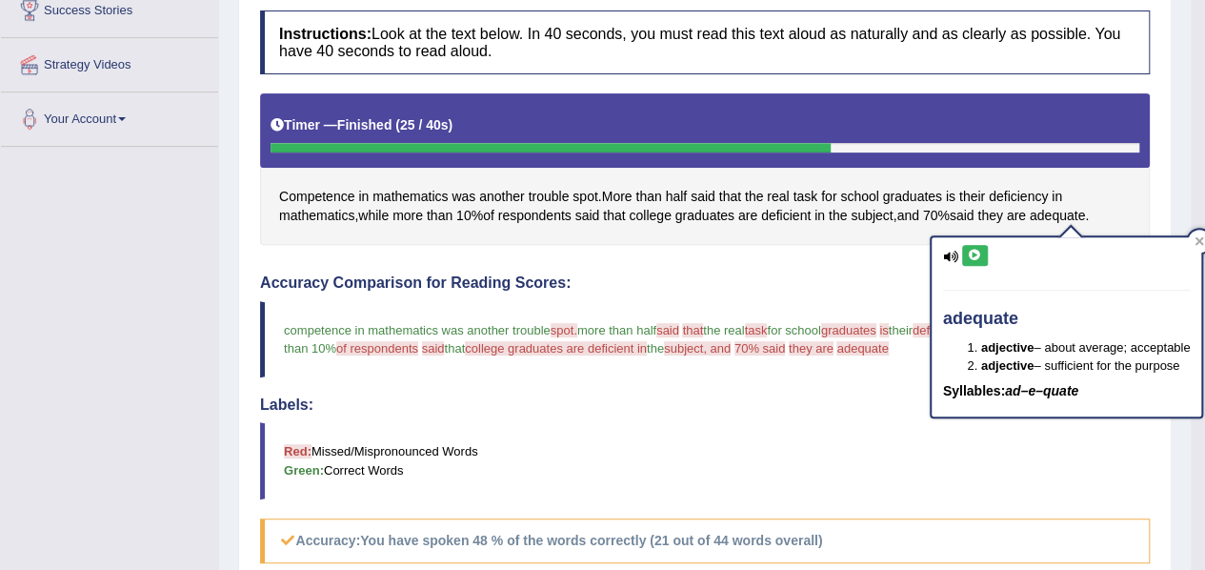
click at [974, 260] on button at bounding box center [975, 255] width 26 height 21
click at [791, 212] on span "deficient" at bounding box center [786, 216] width 50 height 20
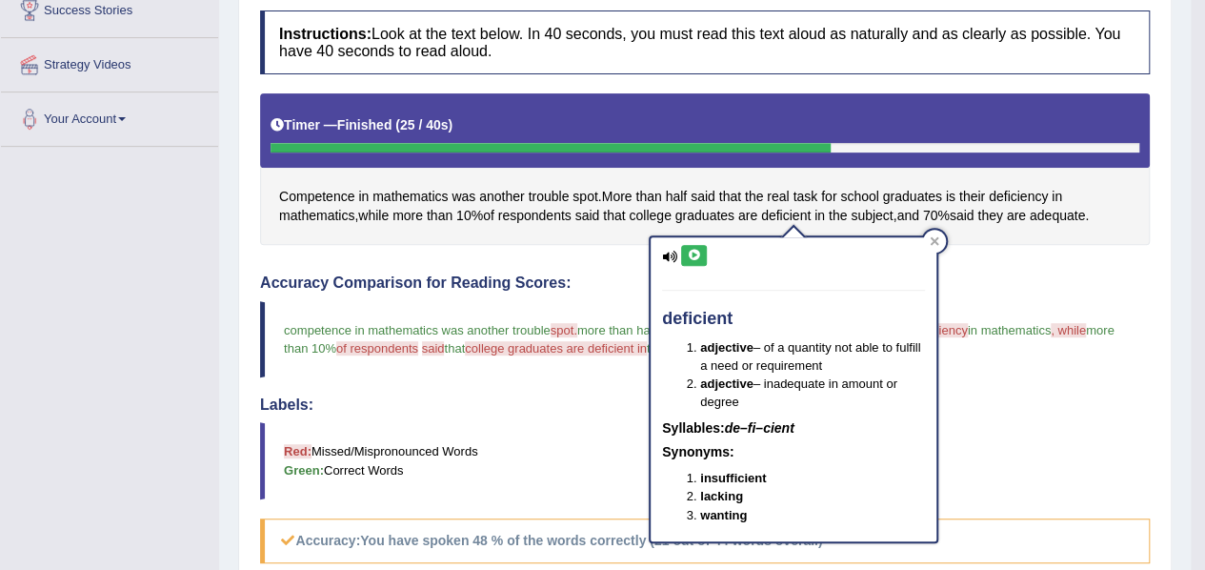
click at [695, 255] on icon at bounding box center [694, 255] width 14 height 11
click at [406, 254] on div "Instructions: Look at the text below. In 40 seconds, you must read this text al…" at bounding box center [705, 460] width 900 height 918
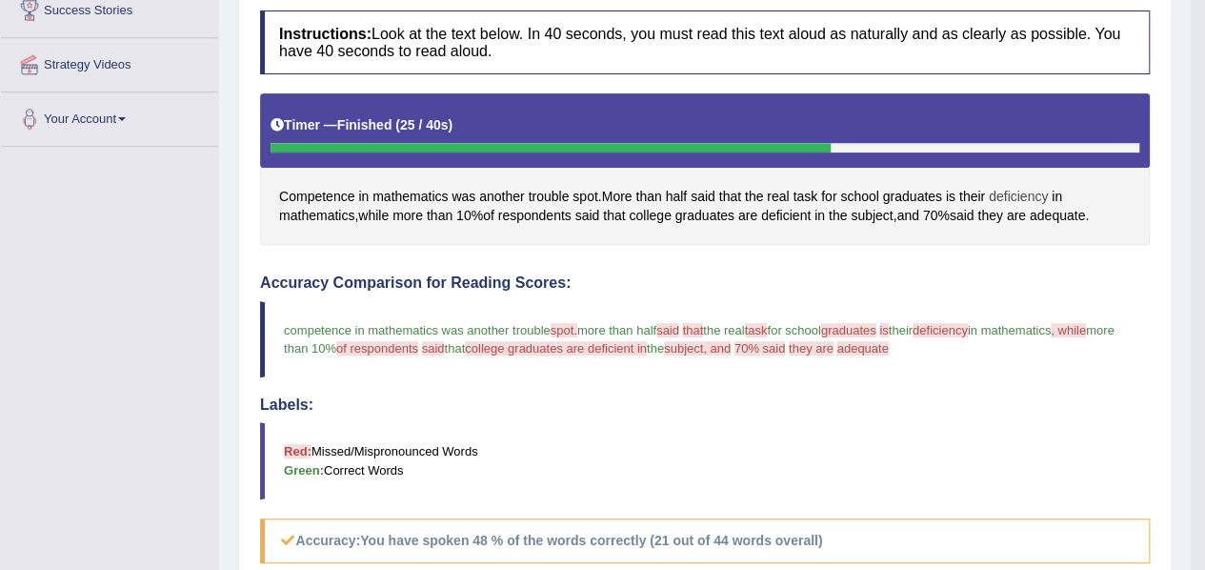
click at [1014, 192] on span "deficiency" at bounding box center [1018, 197] width 59 height 20
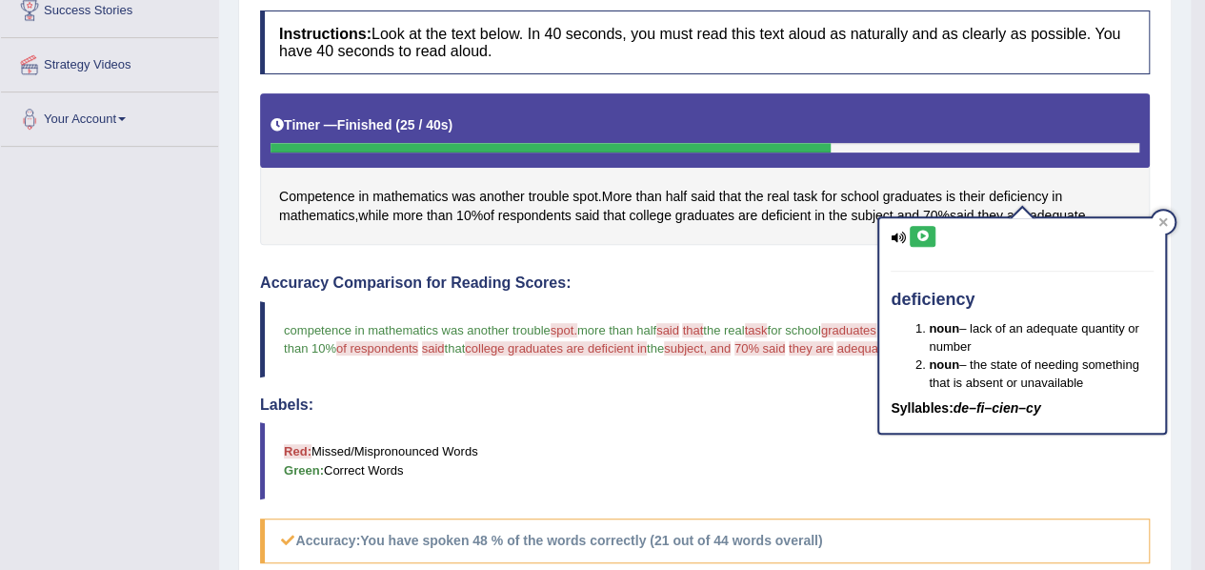
click at [927, 233] on icon at bounding box center [923, 236] width 14 height 11
click at [852, 247] on div "Instructions: Look at the text below. In 40 seconds, you must read this text al…" at bounding box center [705, 460] width 900 height 918
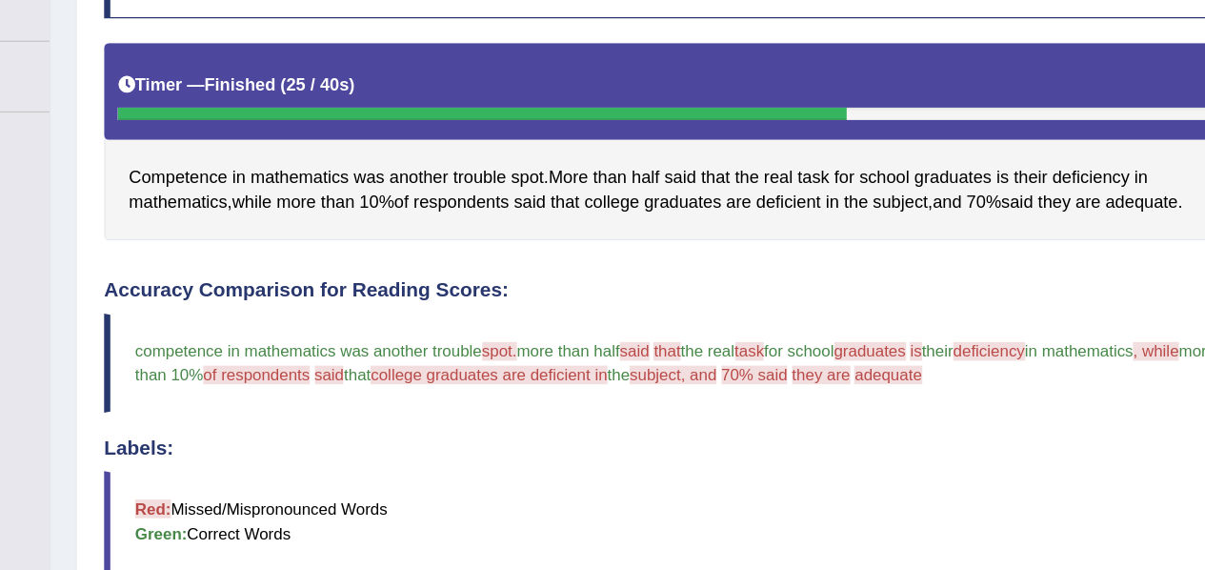
drag, startPoint x: 620, startPoint y: 262, endPoint x: 695, endPoint y: 400, distance: 156.9
click at [695, 400] on div "Instructions: Look at the text below. In 40 seconds, you must read this text al…" at bounding box center [705, 460] width 900 height 918
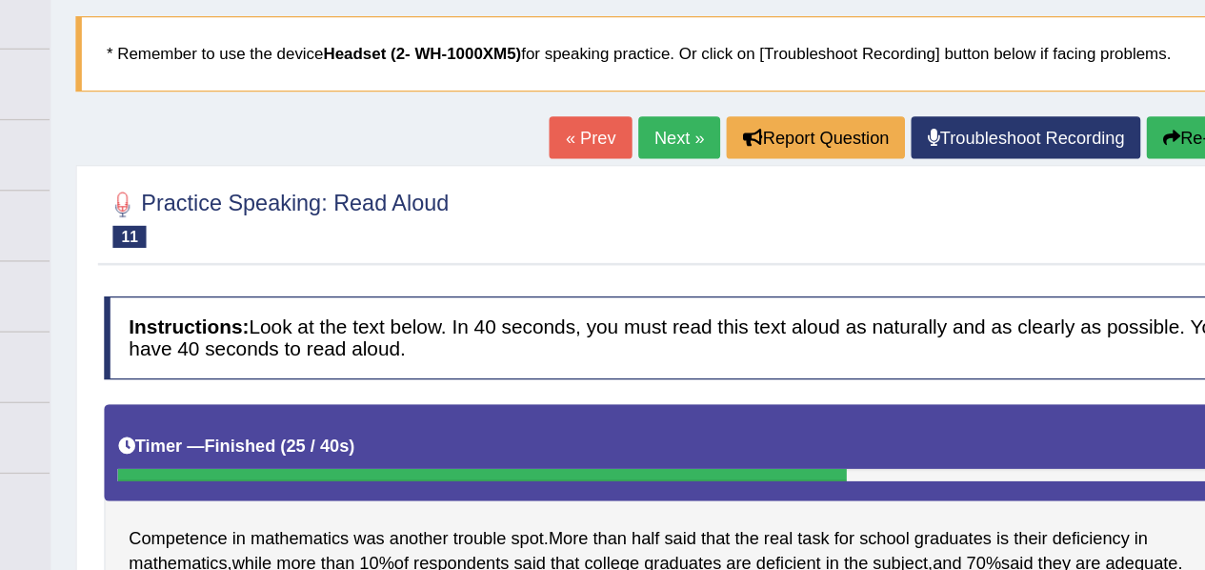
scroll to position [100, 0]
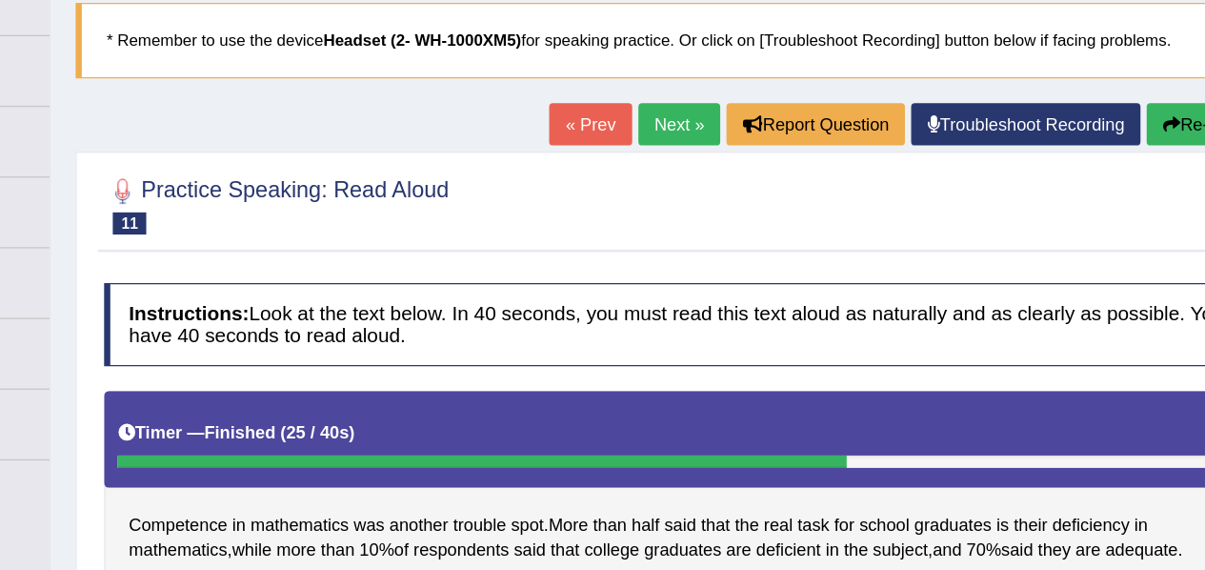
click at [1076, 114] on icon "button" at bounding box center [1080, 115] width 13 height 13
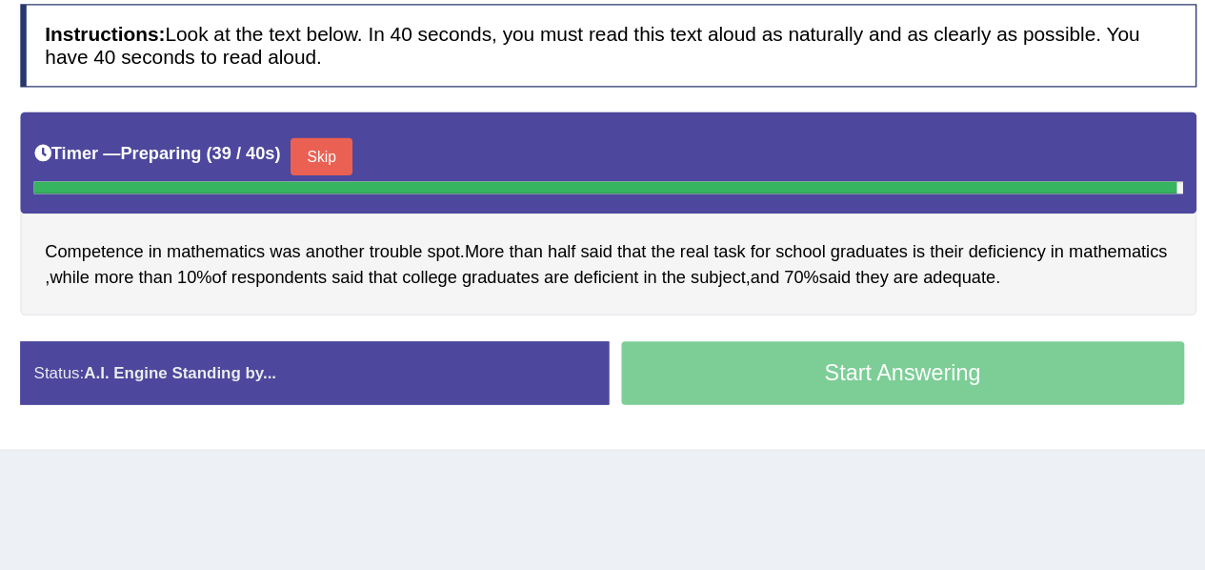
scroll to position [213, 0]
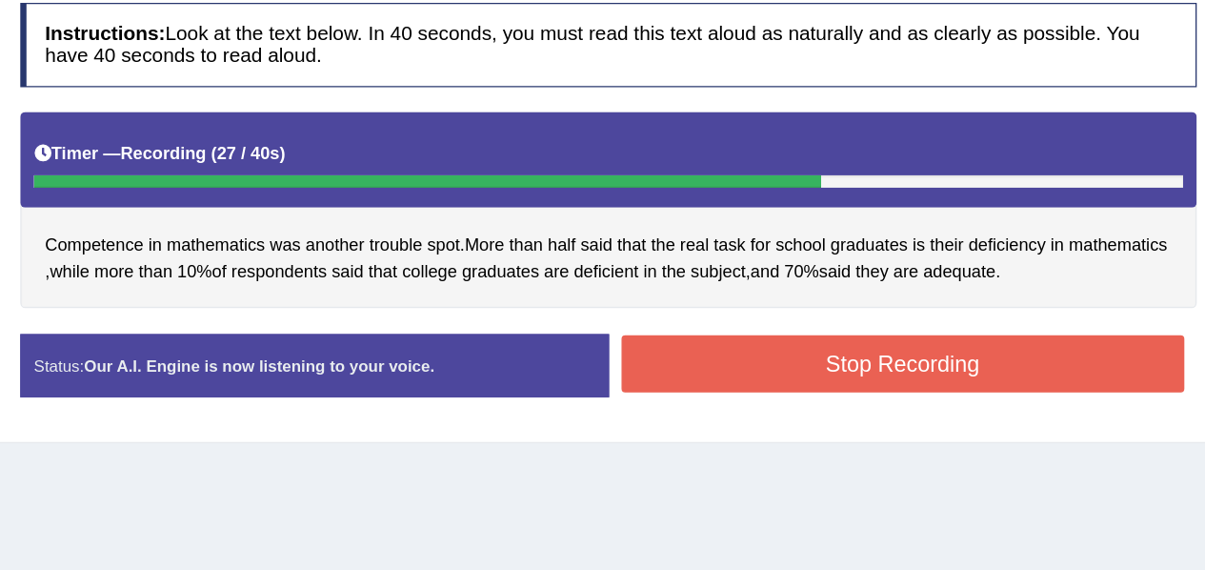
click at [1004, 405] on button "Stop Recording" at bounding box center [939, 412] width 434 height 44
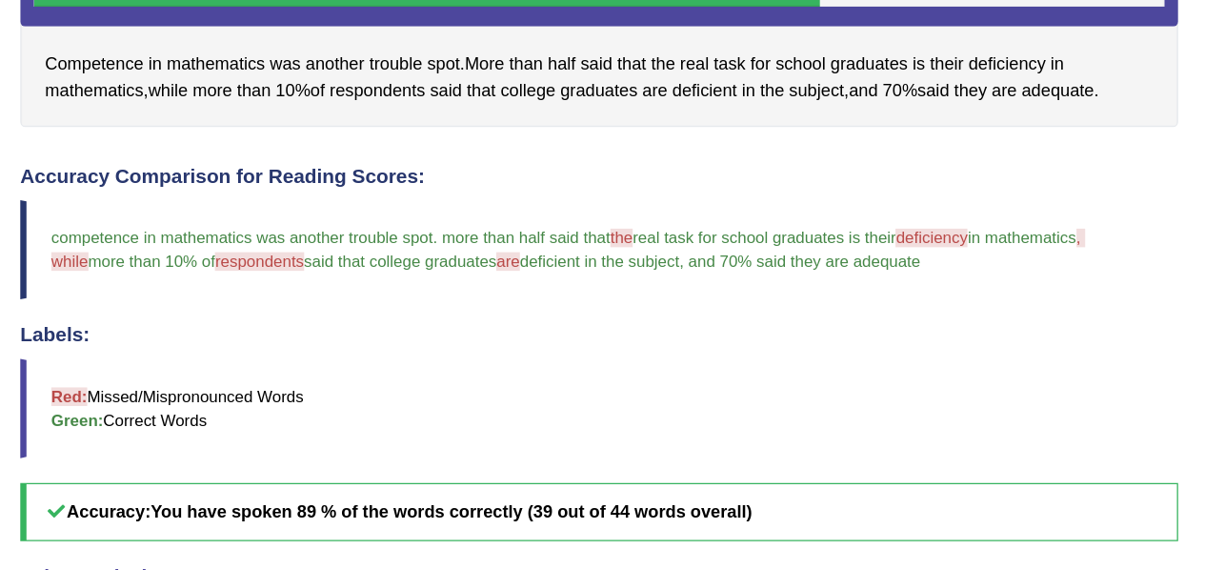
scroll to position [484, 0]
click at [554, 71] on span "respondents" at bounding box center [534, 70] width 73 height 20
click at [551, 64] on span "respondents" at bounding box center [534, 70] width 73 height 20
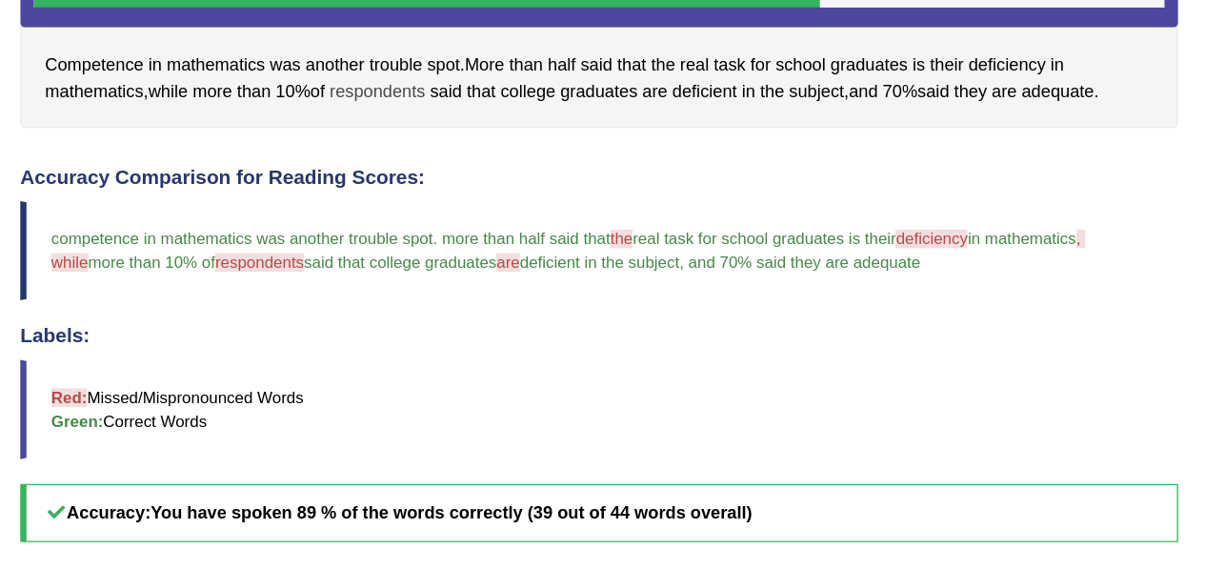
click at [551, 64] on span "respondents" at bounding box center [534, 70] width 73 height 20
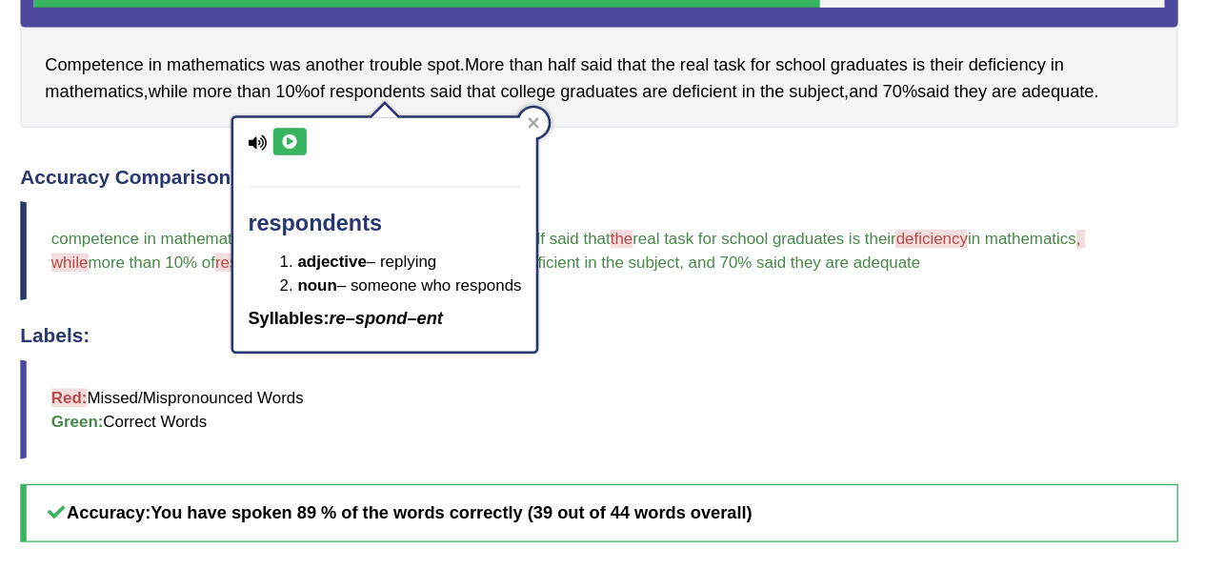
click at [475, 109] on button at bounding box center [468, 108] width 26 height 21
click at [721, 276] on blockquote "Red: Missed/Mispronounced Words Green: Correct Words" at bounding box center [705, 314] width 890 height 76
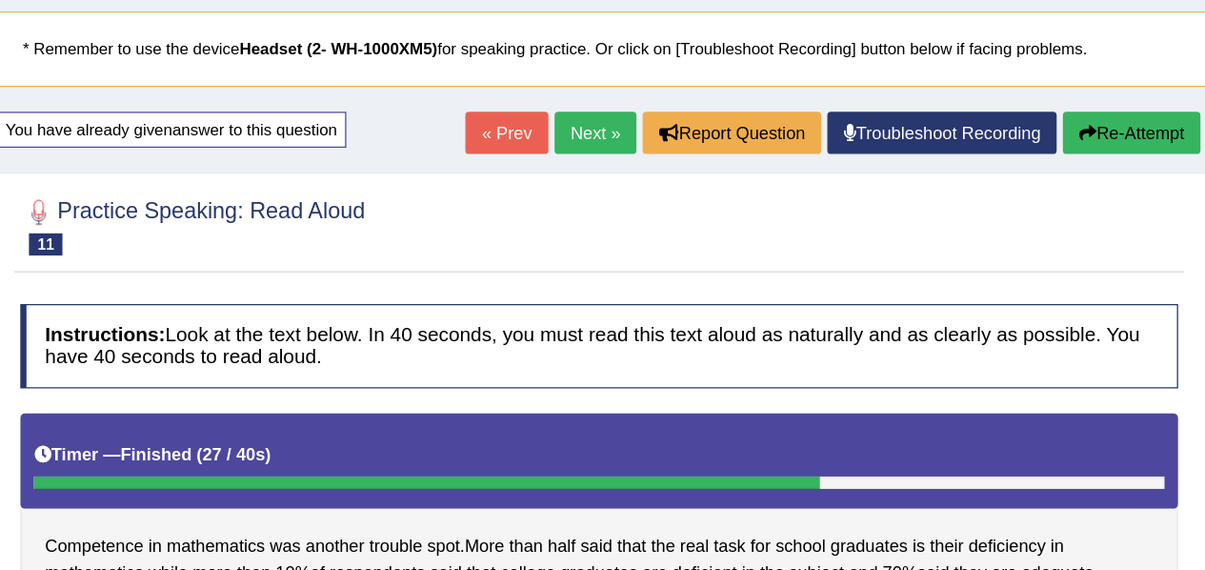
scroll to position [111, 0]
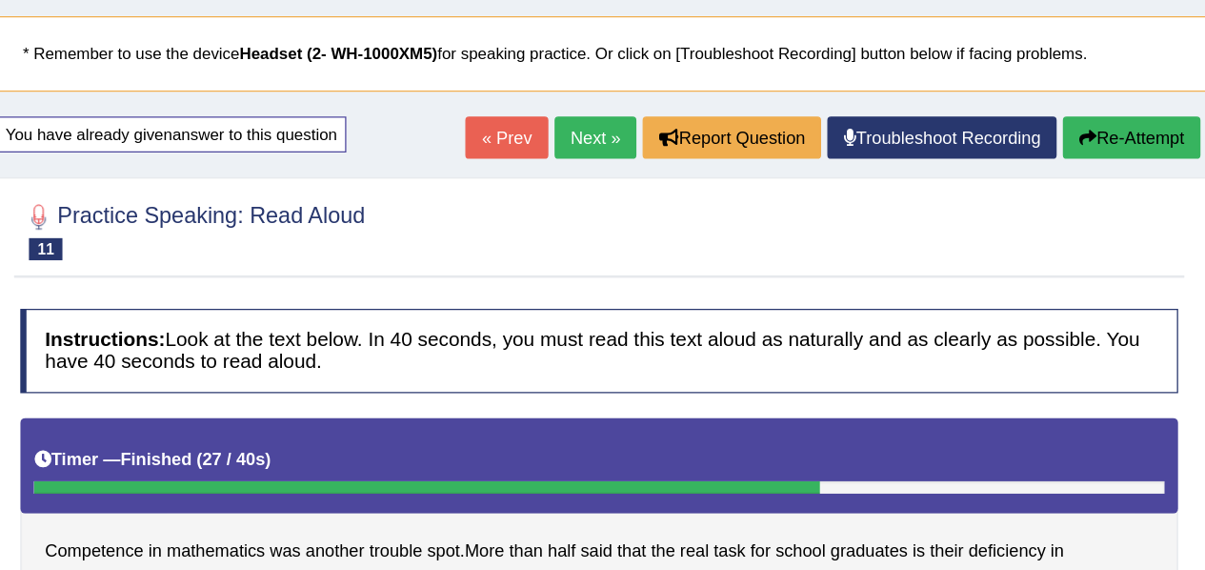
click at [710, 111] on link "Next »" at bounding box center [702, 106] width 63 height 32
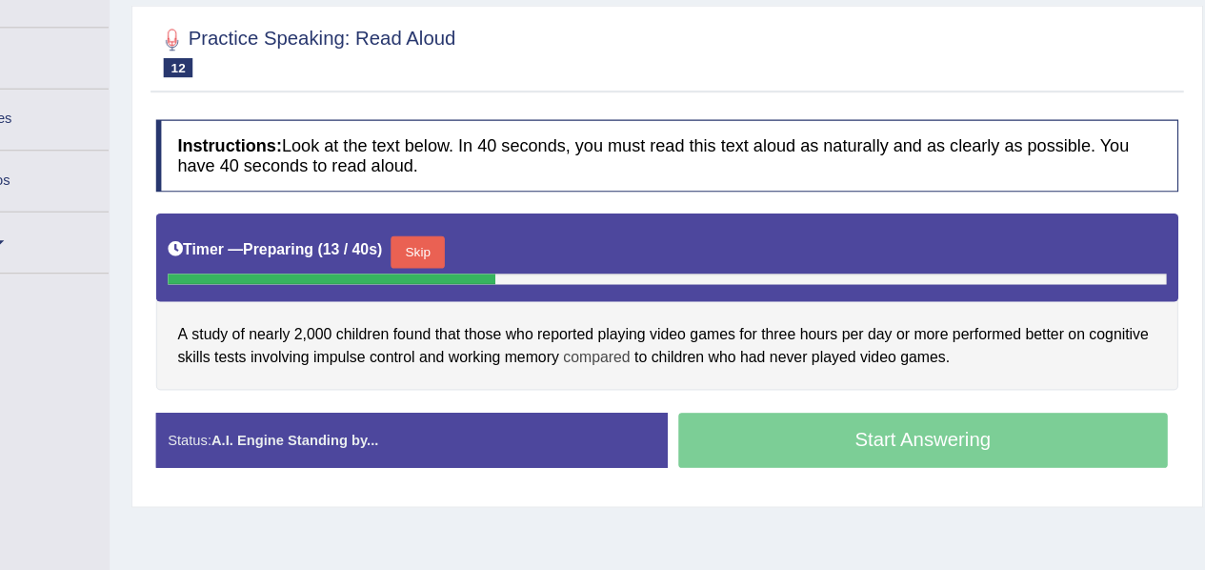
scroll to position [193, 0]
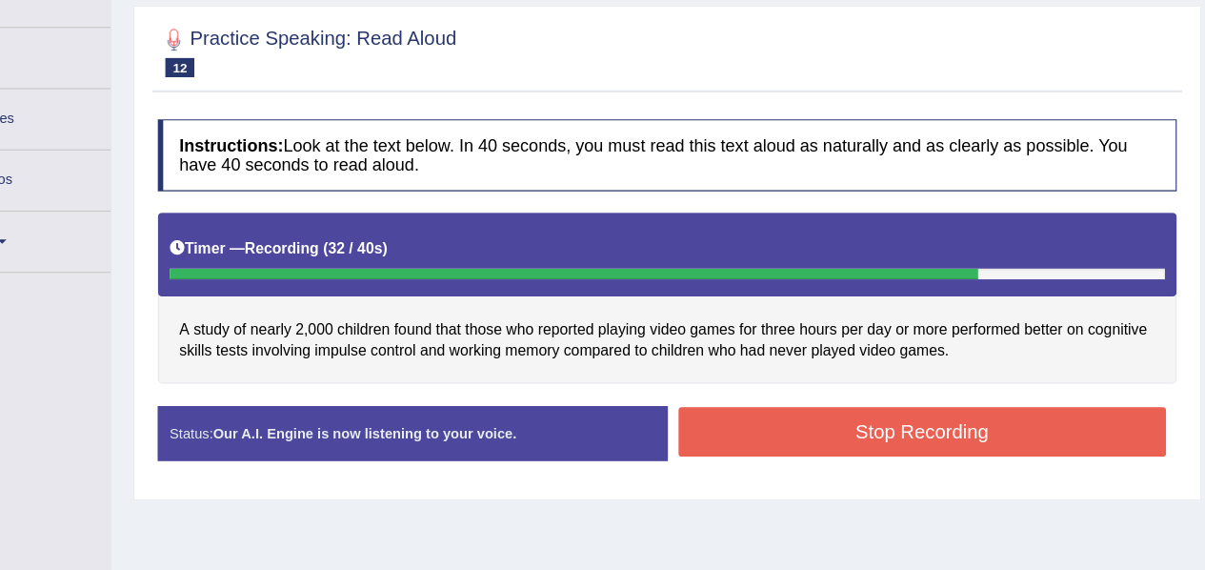
click at [977, 418] on button "Stop Recording" at bounding box center [939, 422] width 434 height 44
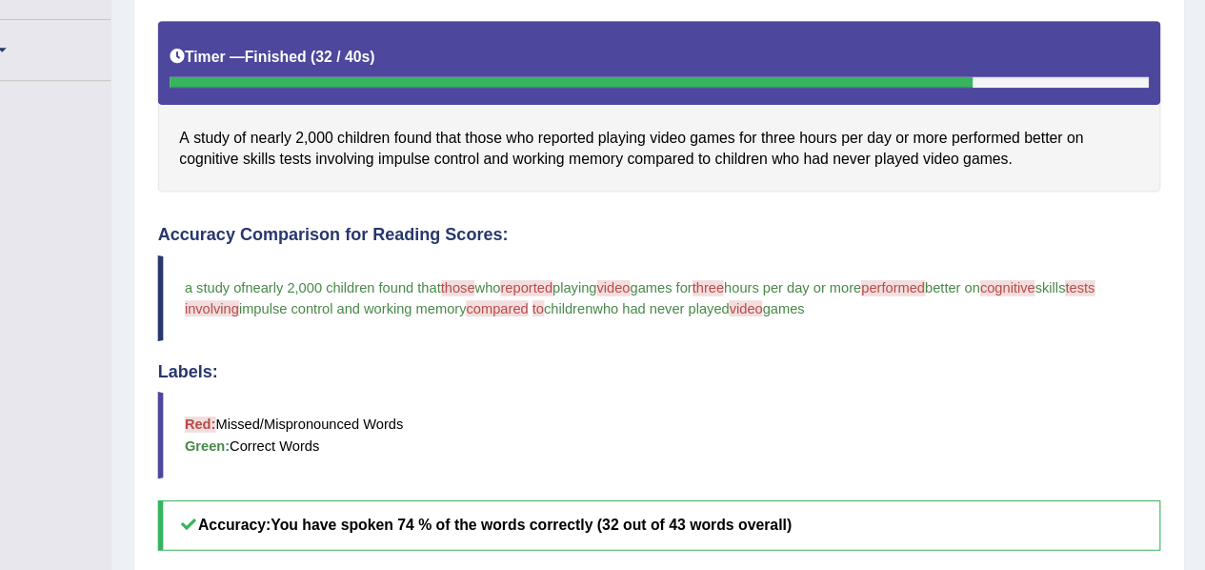
scroll to position [396, 0]
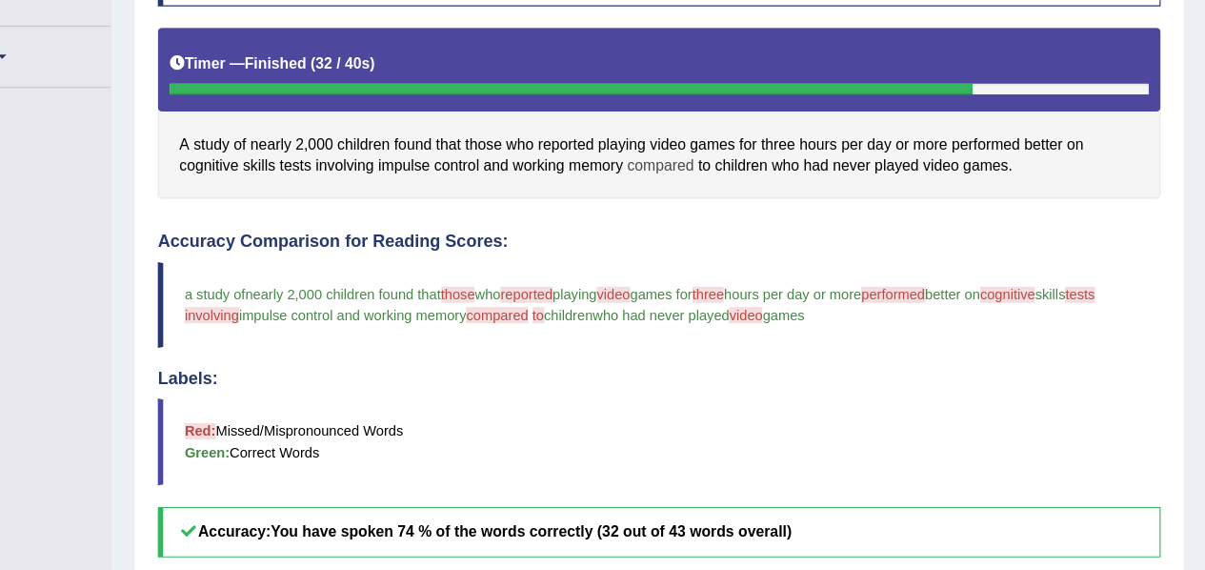
click at [715, 140] on span "compared" at bounding box center [706, 147] width 59 height 20
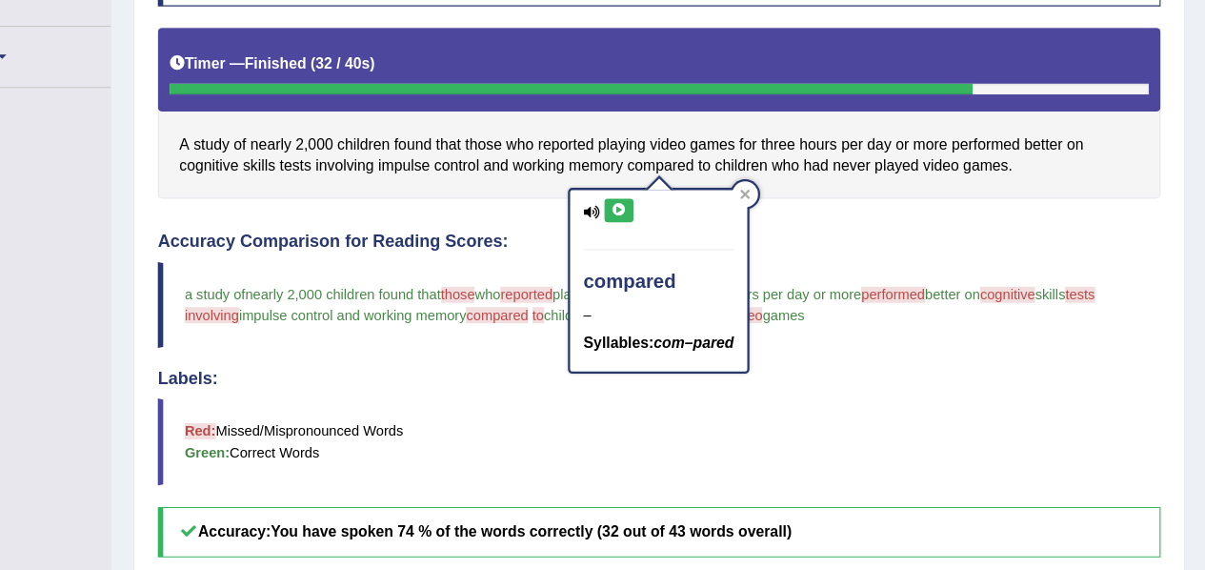
click at [667, 189] on icon at bounding box center [669, 186] width 14 height 11
click at [618, 347] on div "Labels: Red: Missed/Mispronounced Words Green: Correct Words" at bounding box center [705, 379] width 890 height 103
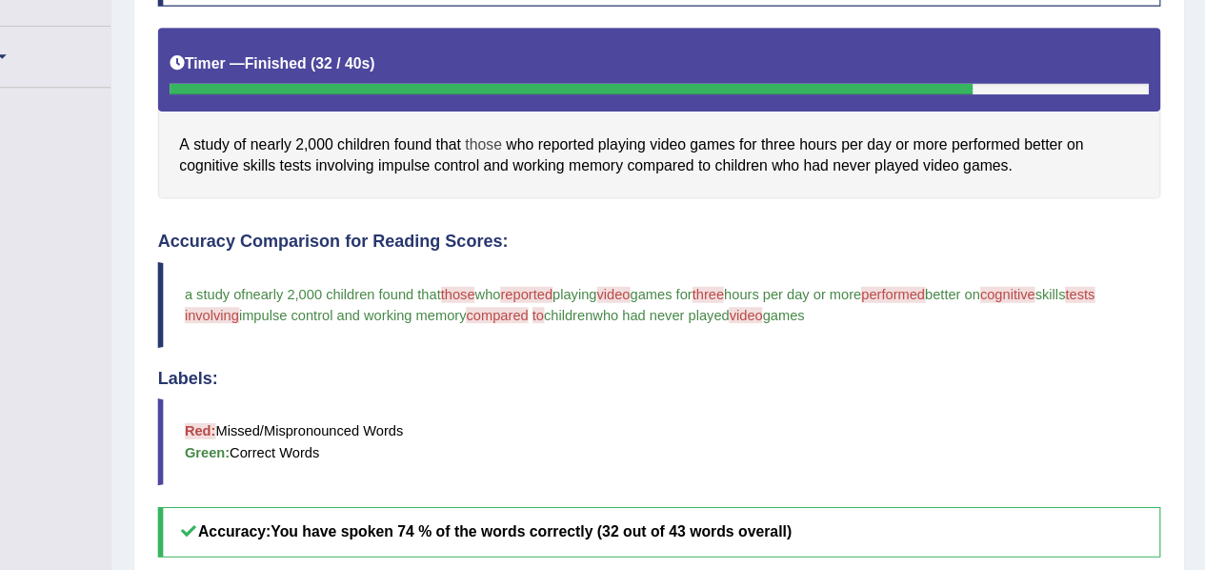
click at [545, 125] on span "those" at bounding box center [549, 128] width 32 height 20
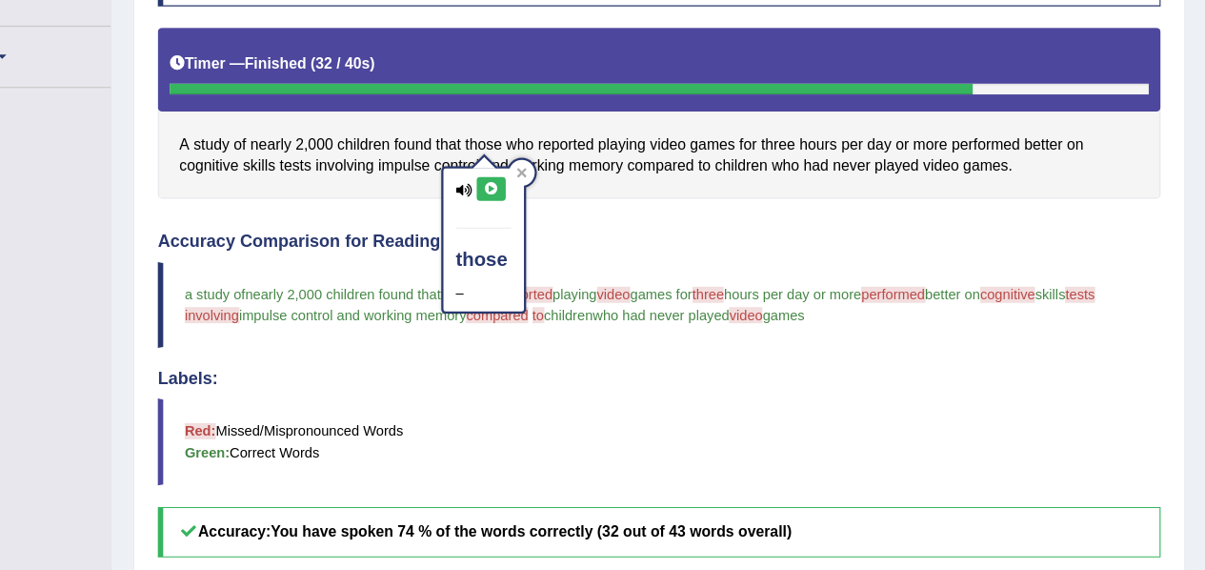
click at [557, 168] on icon at bounding box center [556, 167] width 14 height 11
click at [645, 174] on div "Instructions: Look at the text below. In 40 seconds, you must read this text al…" at bounding box center [705, 391] width 900 height 918
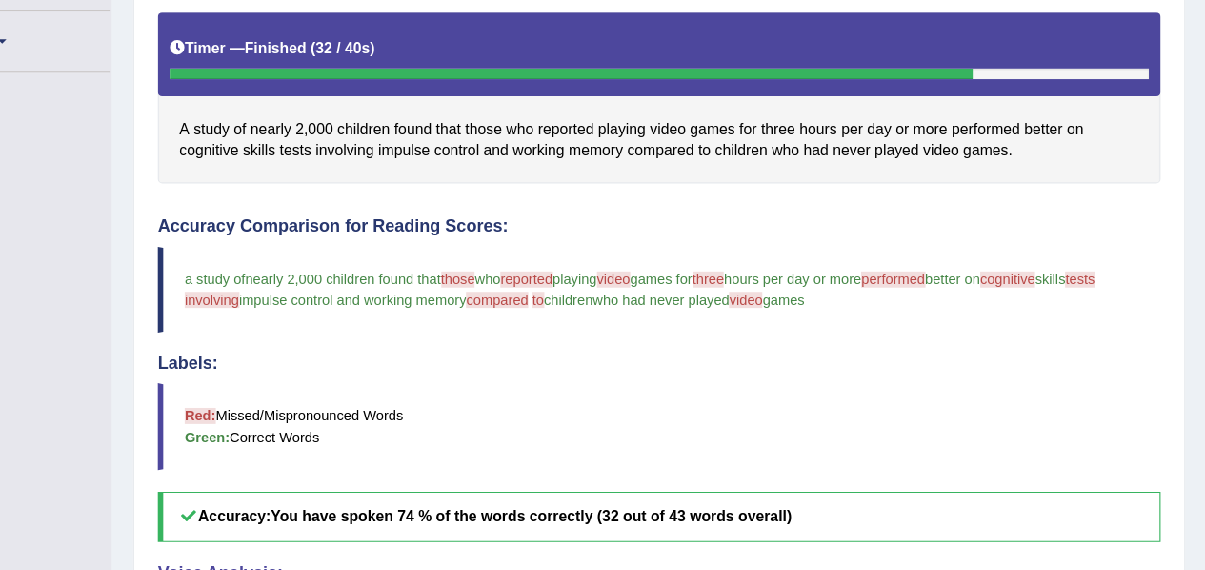
scroll to position [407, 0]
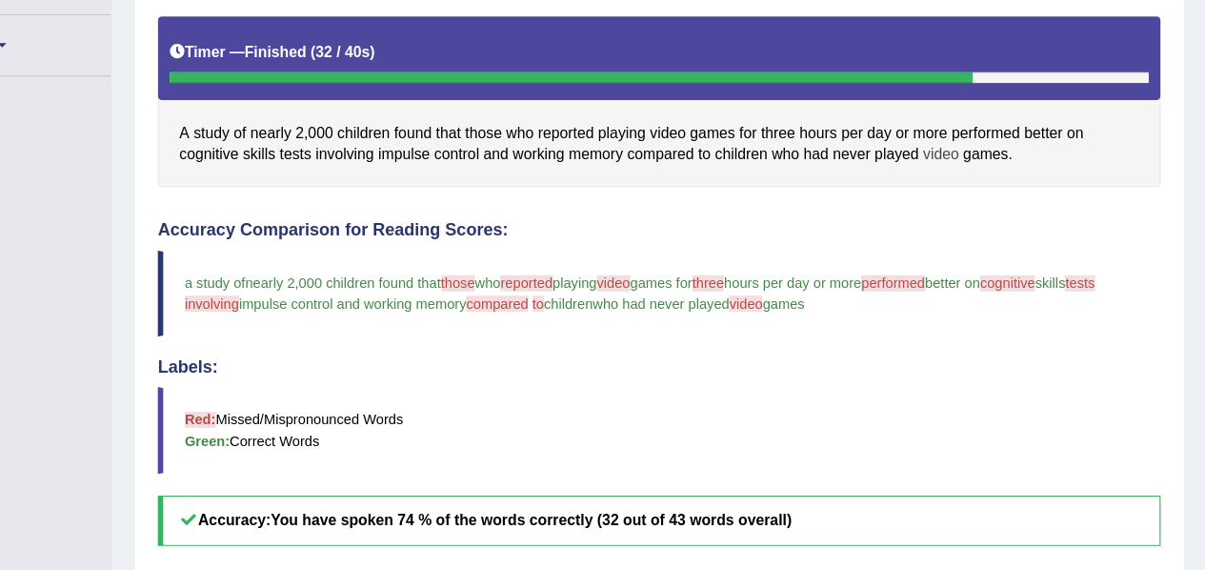
click at [960, 132] on span "video" at bounding box center [955, 137] width 31 height 20
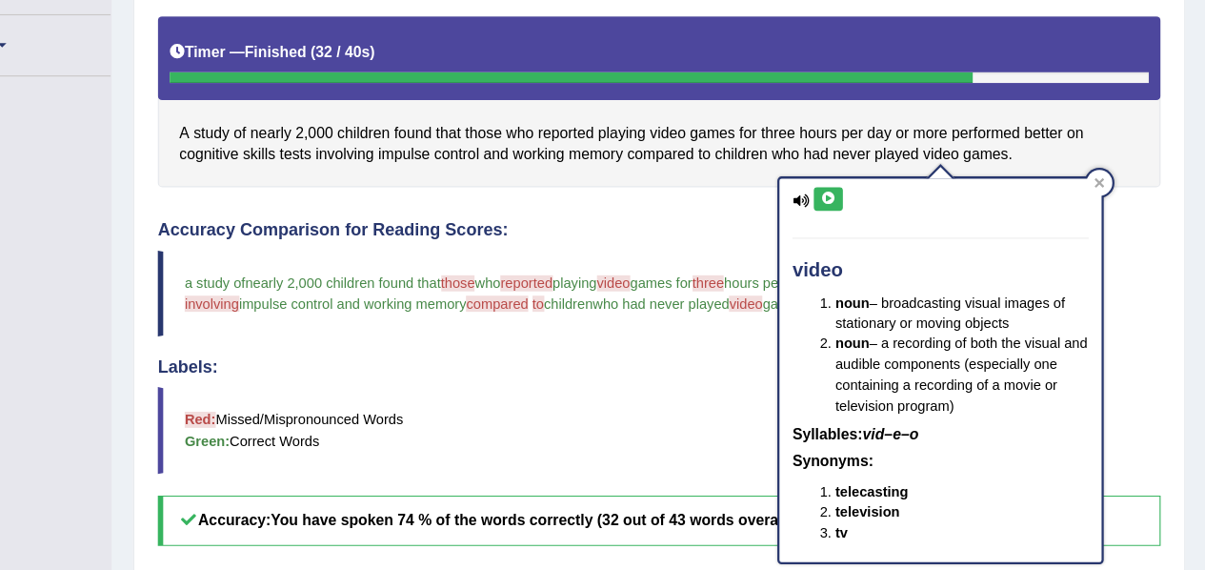
click at [856, 175] on icon at bounding box center [855, 176] width 14 height 11
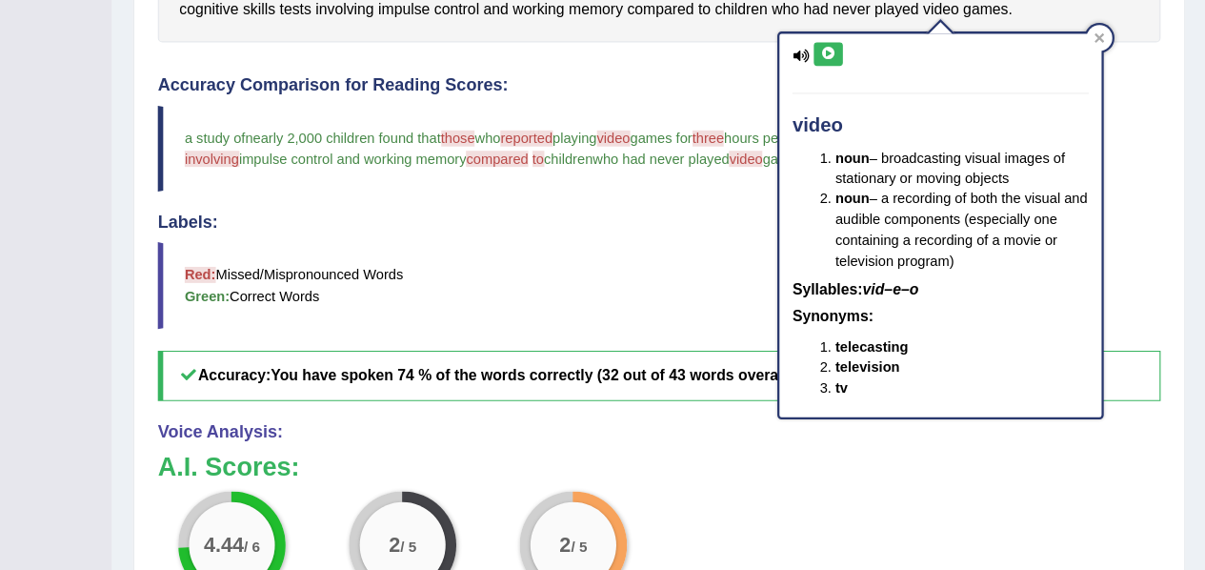
scroll to position [528, 0]
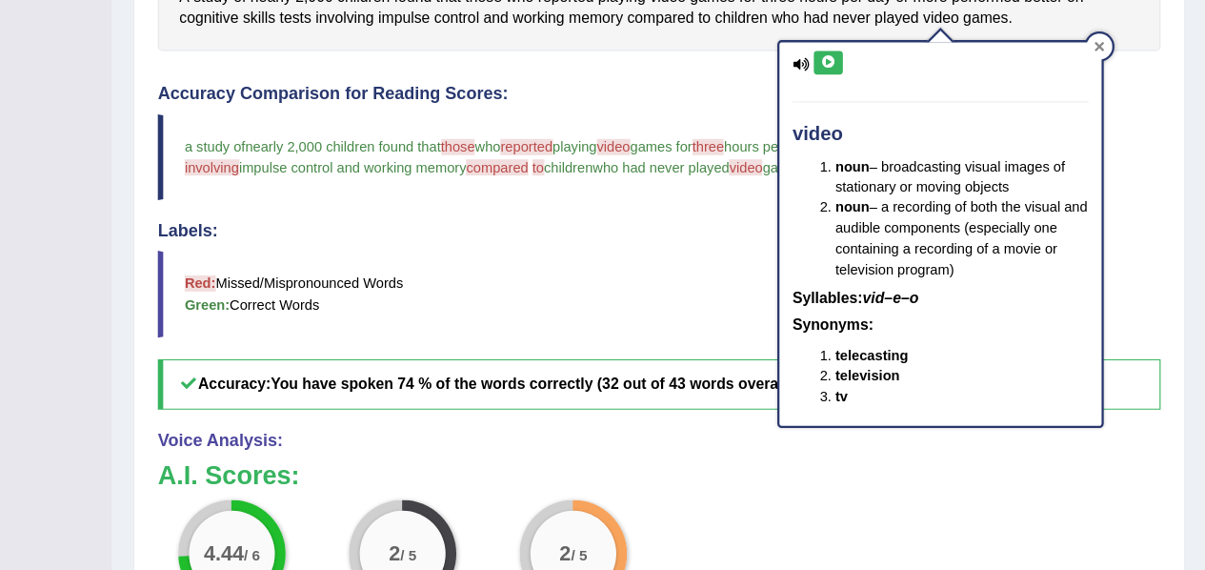
click at [1092, 43] on icon at bounding box center [1096, 41] width 9 height 9
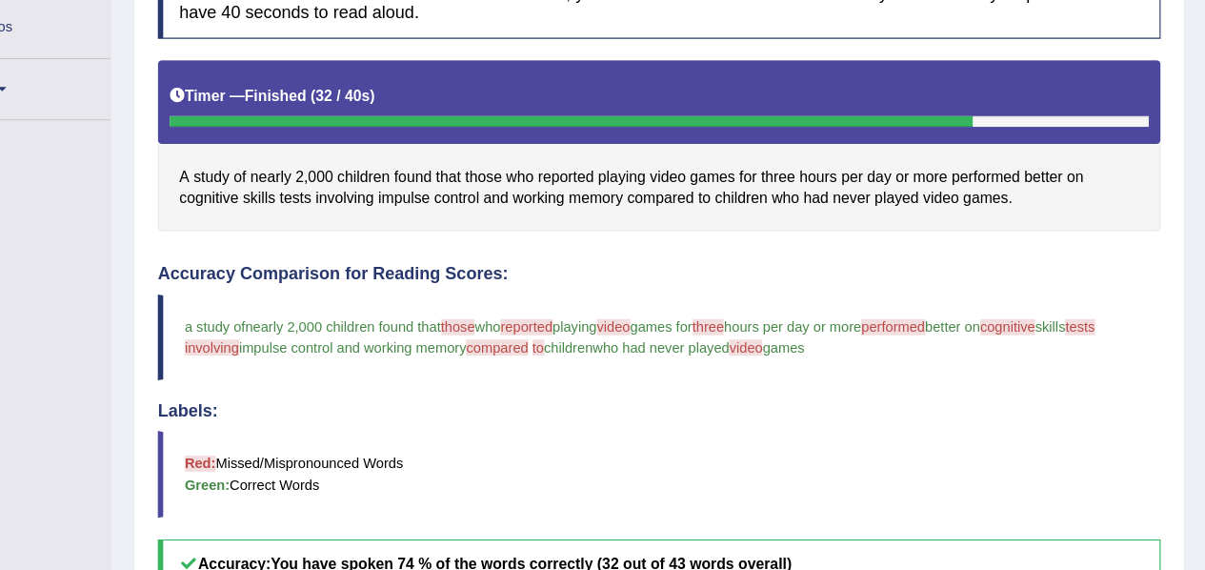
scroll to position [367, 0]
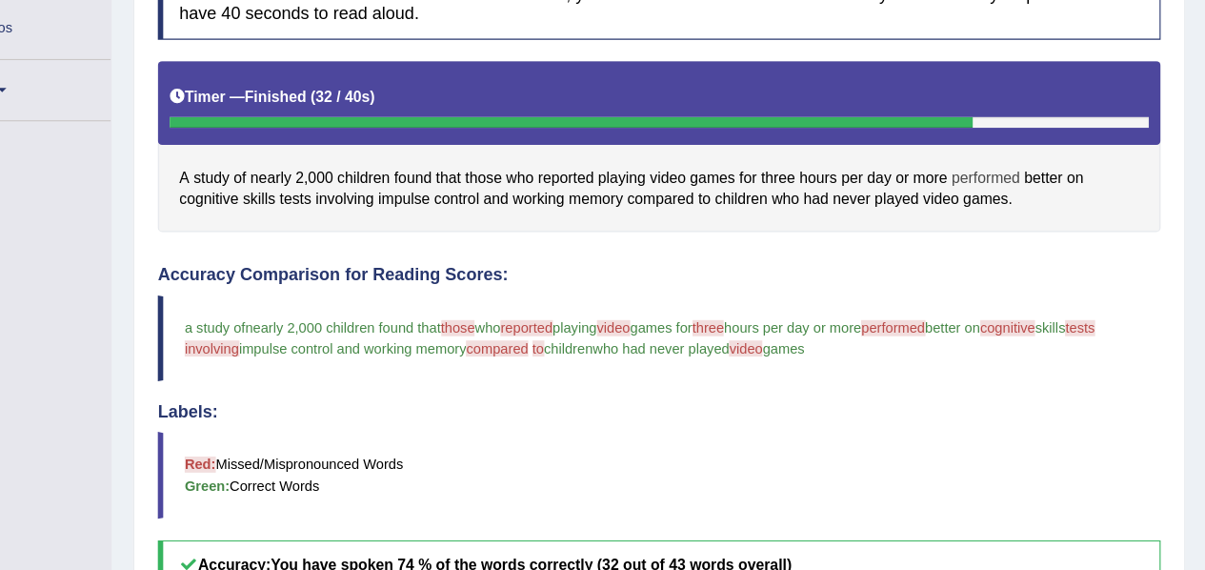
click at [1004, 156] on span "performed" at bounding box center [994, 158] width 61 height 20
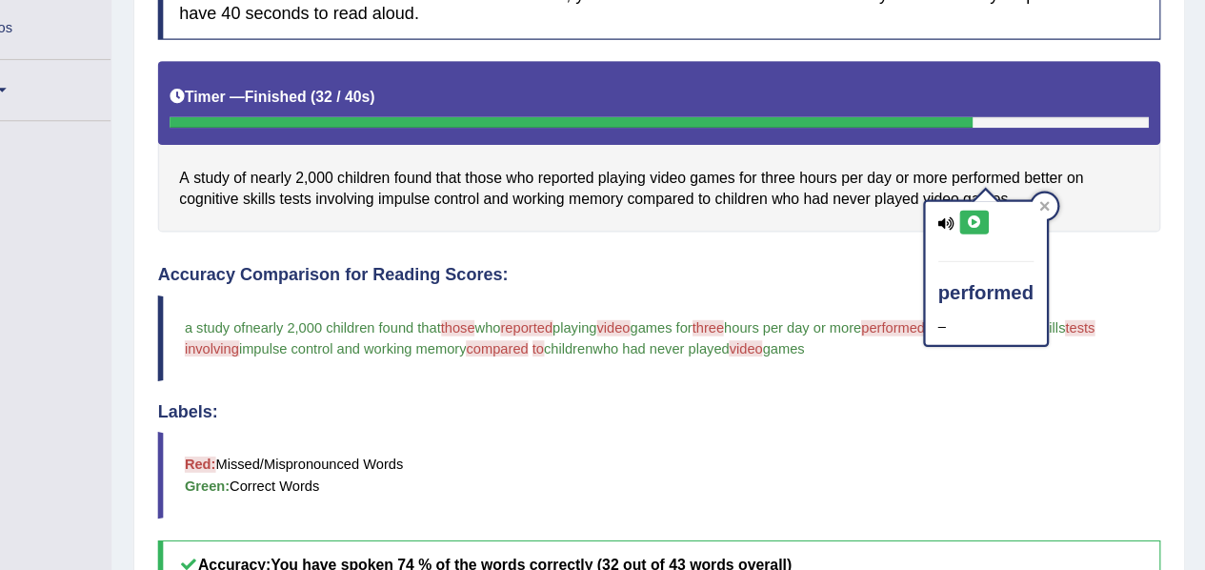
click at [985, 200] on icon at bounding box center [985, 197] width 14 height 11
click at [980, 203] on button at bounding box center [985, 197] width 26 height 21
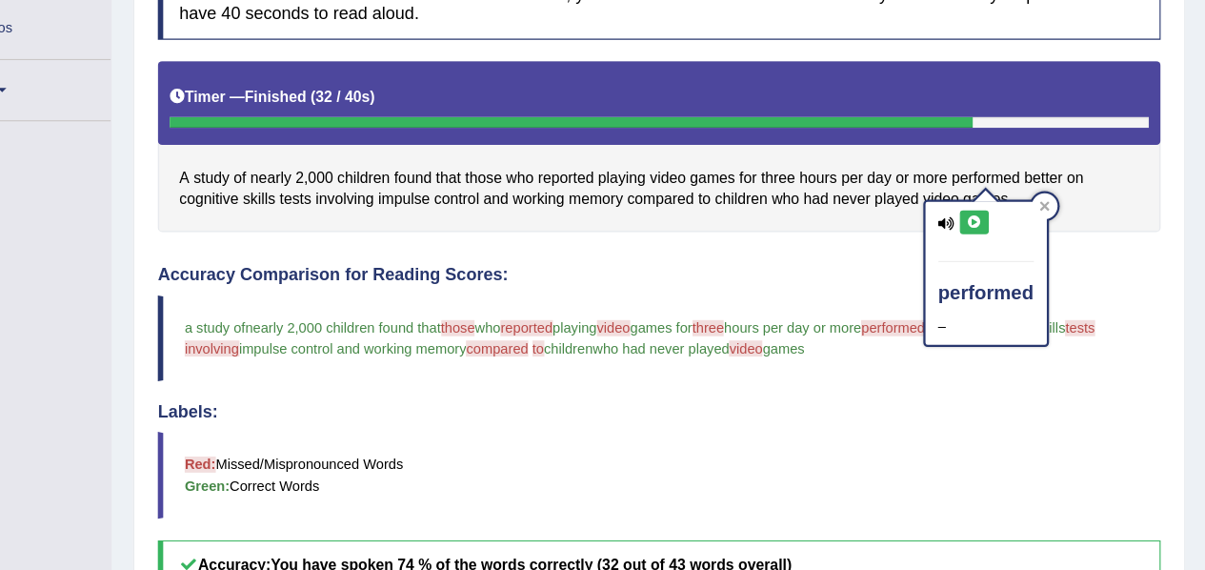
click at [980, 203] on button at bounding box center [985, 197] width 26 height 21
click at [1057, 453] on blockquote "Red: Missed/Mispronounced Words Green: Correct Words" at bounding box center [705, 421] width 890 height 76
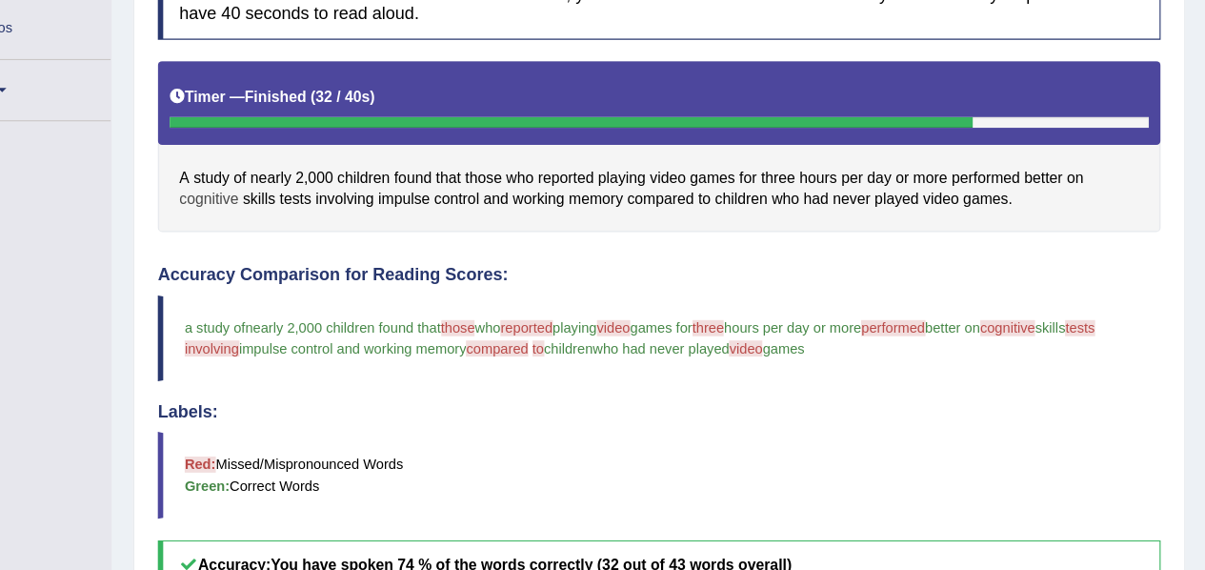
click at [302, 177] on span "cognitive" at bounding box center [305, 177] width 52 height 20
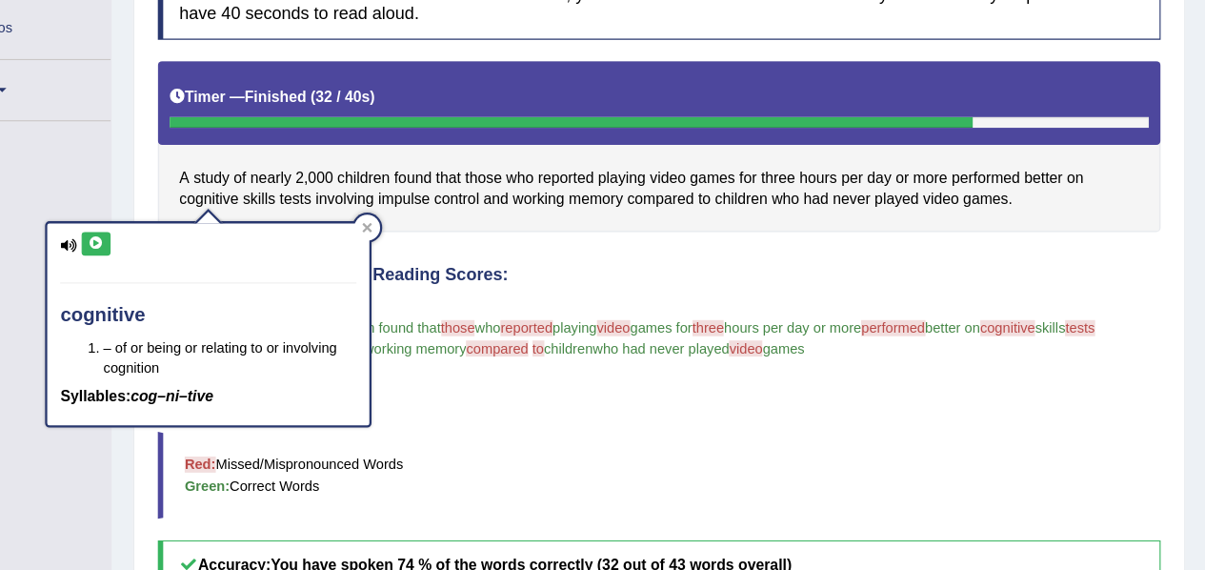
click at [203, 221] on button at bounding box center [205, 216] width 26 height 21
click at [454, 199] on div at bounding box center [446, 202] width 23 height 23
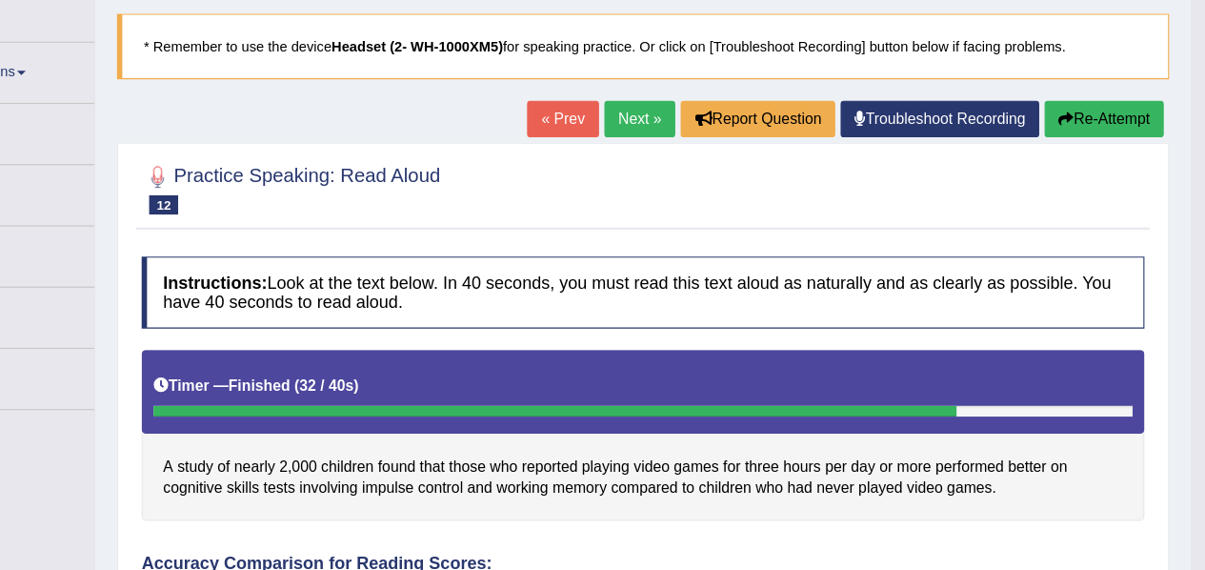
scroll to position [48, 0]
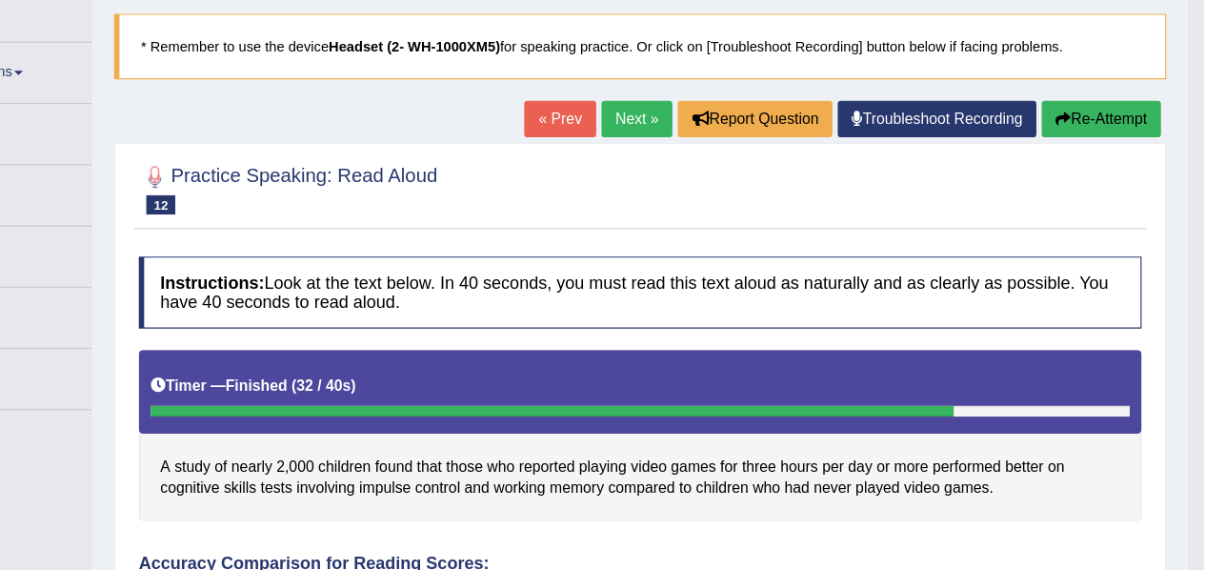
click at [684, 169] on link "Next »" at bounding box center [702, 168] width 63 height 32
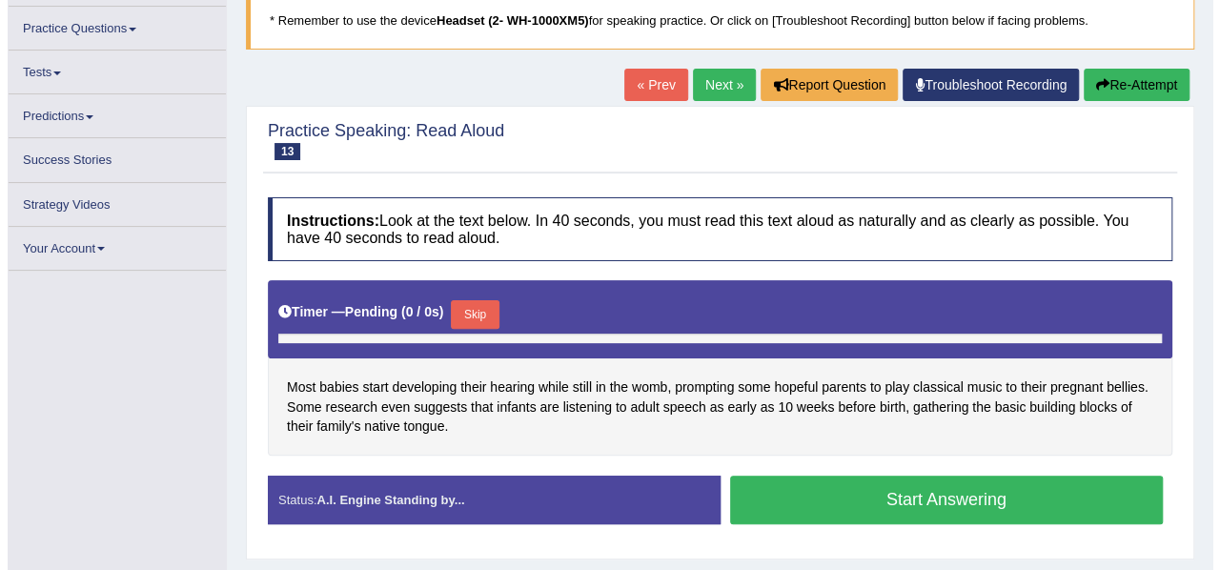
scroll to position [133, 0]
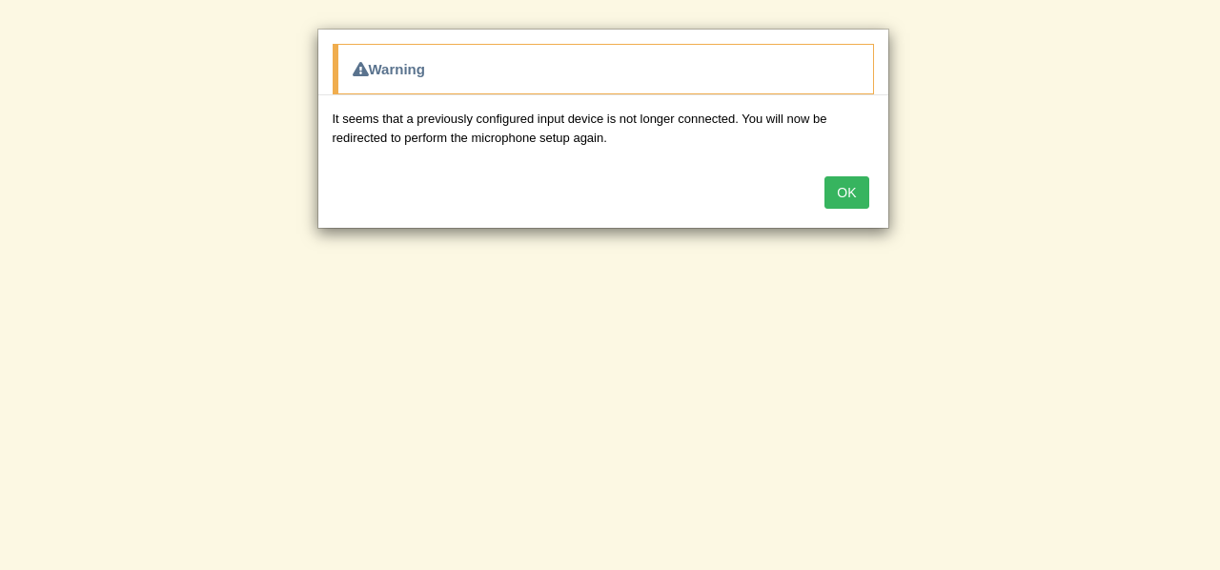
click at [851, 186] on button "OK" at bounding box center [846, 192] width 44 height 32
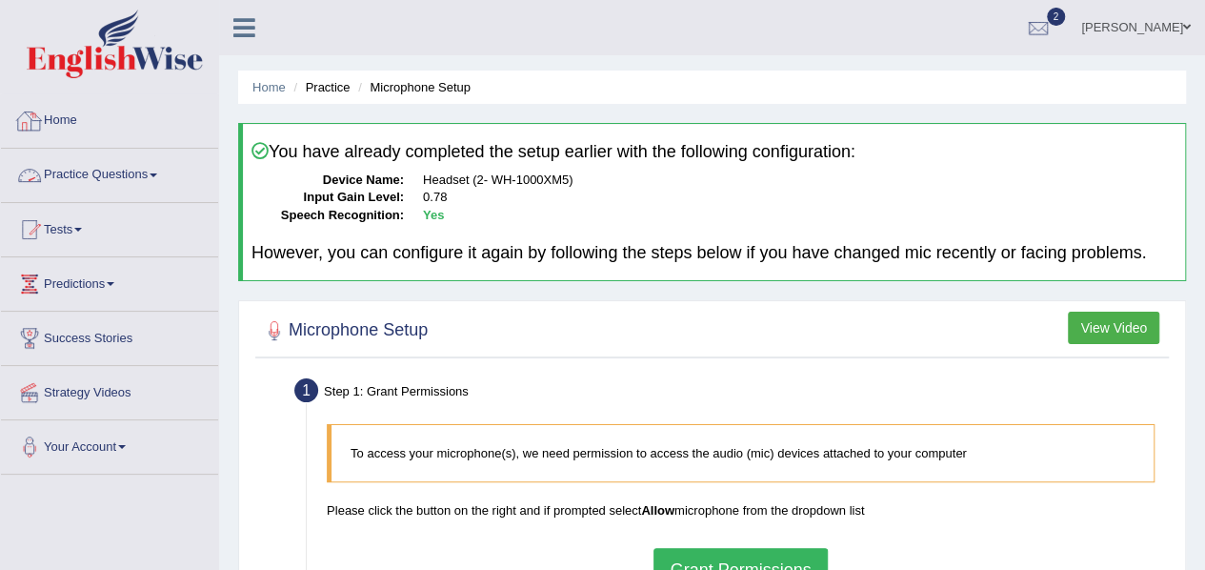
click at [86, 180] on link "Practice Questions" at bounding box center [109, 173] width 217 height 48
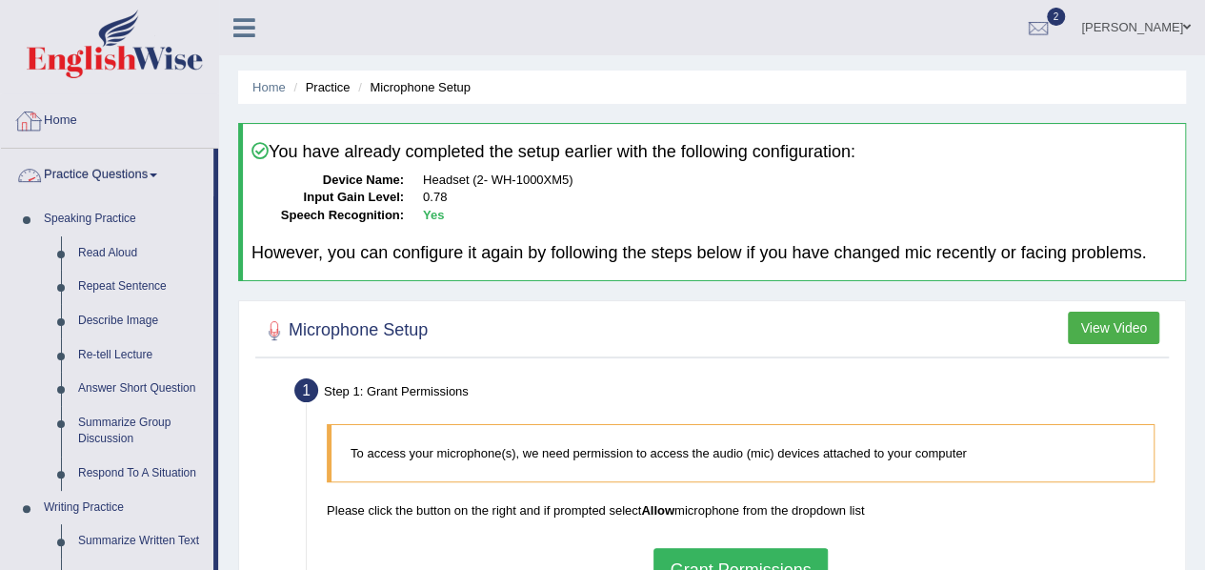
click at [112, 111] on link "Home" at bounding box center [109, 118] width 217 height 48
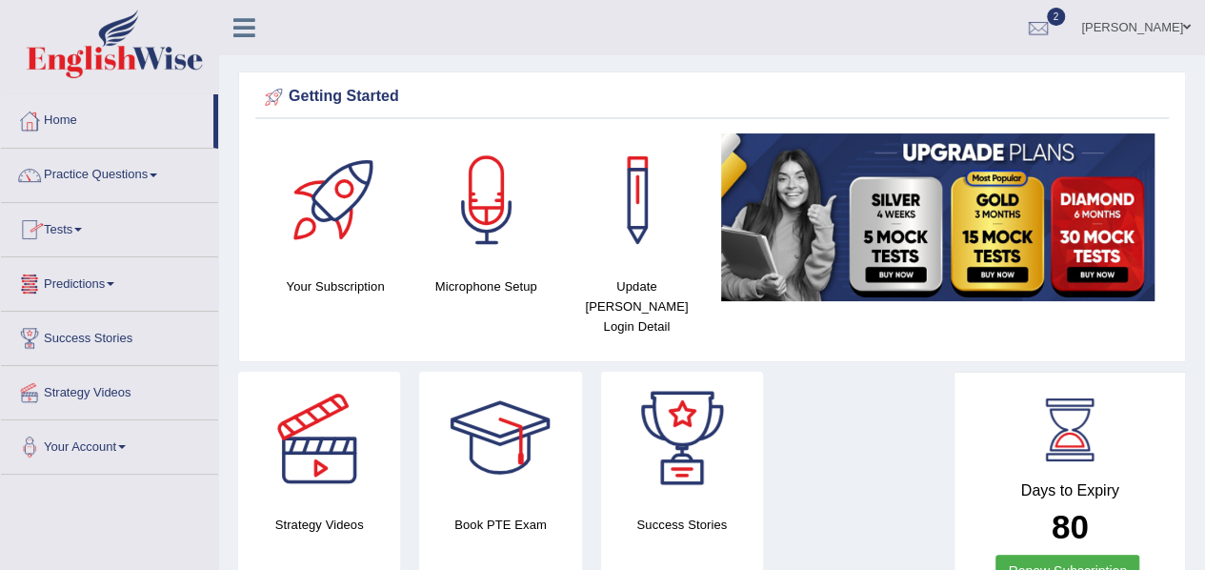
click at [112, 236] on link "Tests" at bounding box center [109, 227] width 217 height 48
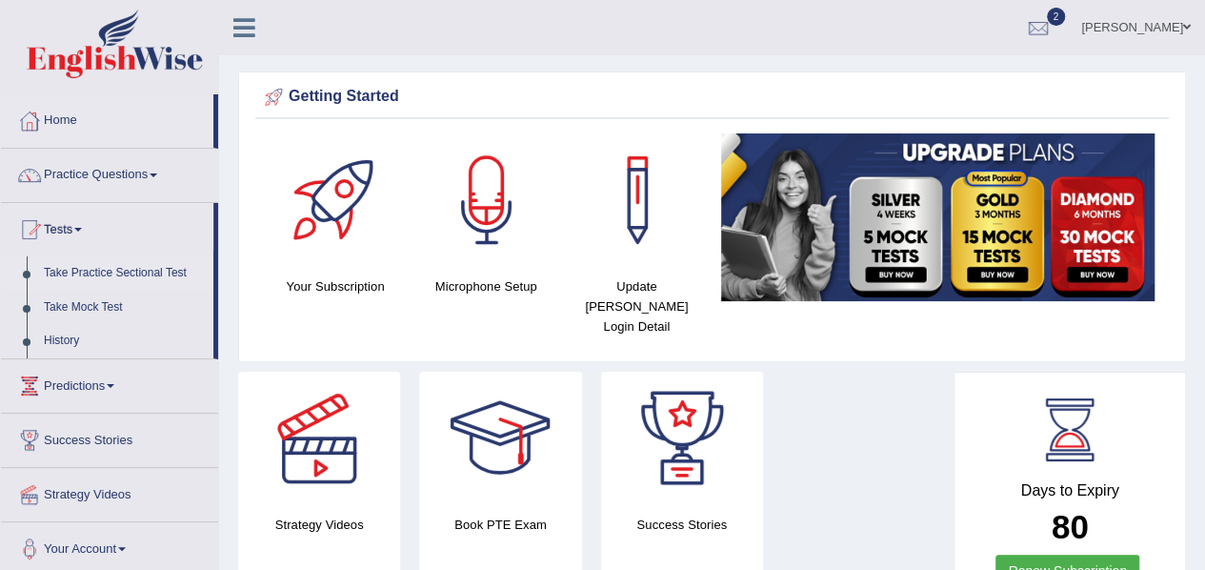
click at [137, 273] on link "Take Practice Sectional Test" at bounding box center [124, 273] width 178 height 34
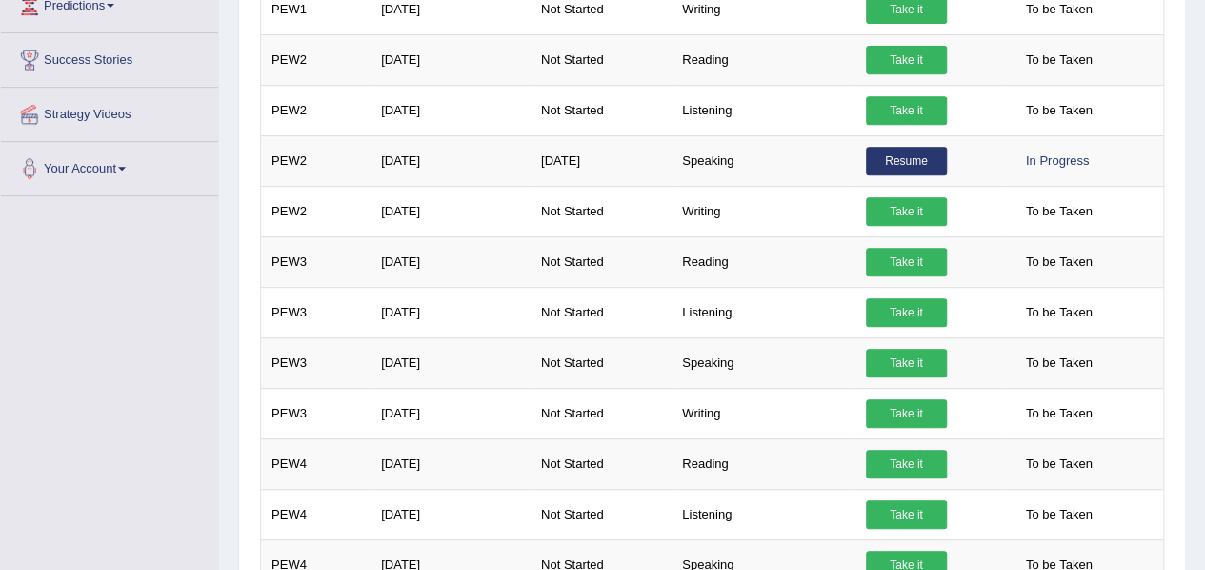
scroll to position [381, 0]
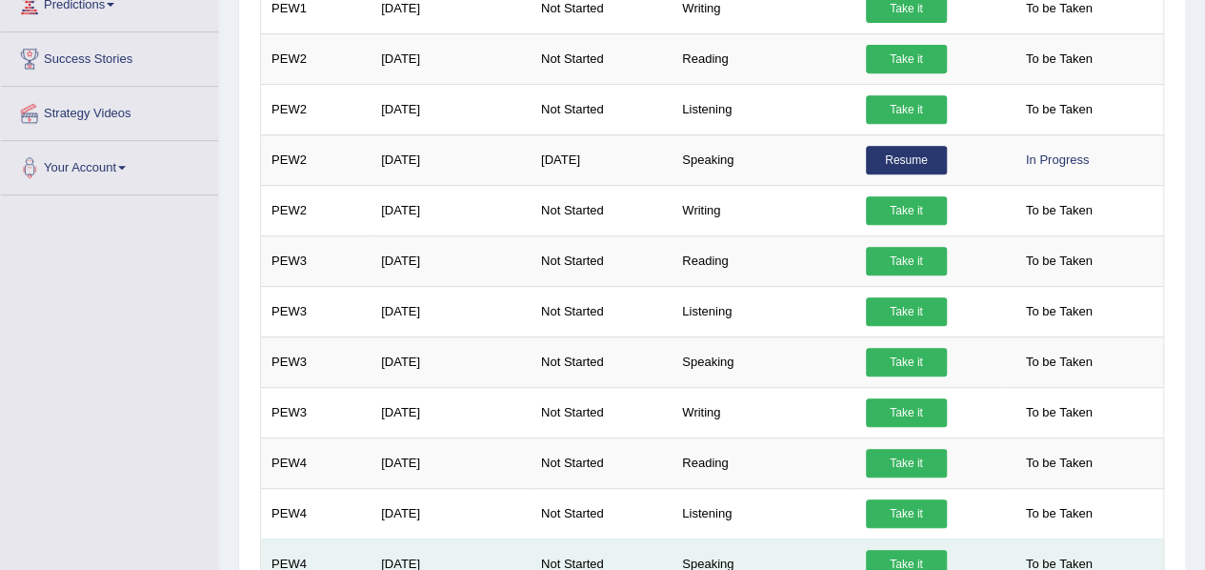
click at [672, 538] on td "Speaking" at bounding box center [764, 563] width 184 height 51
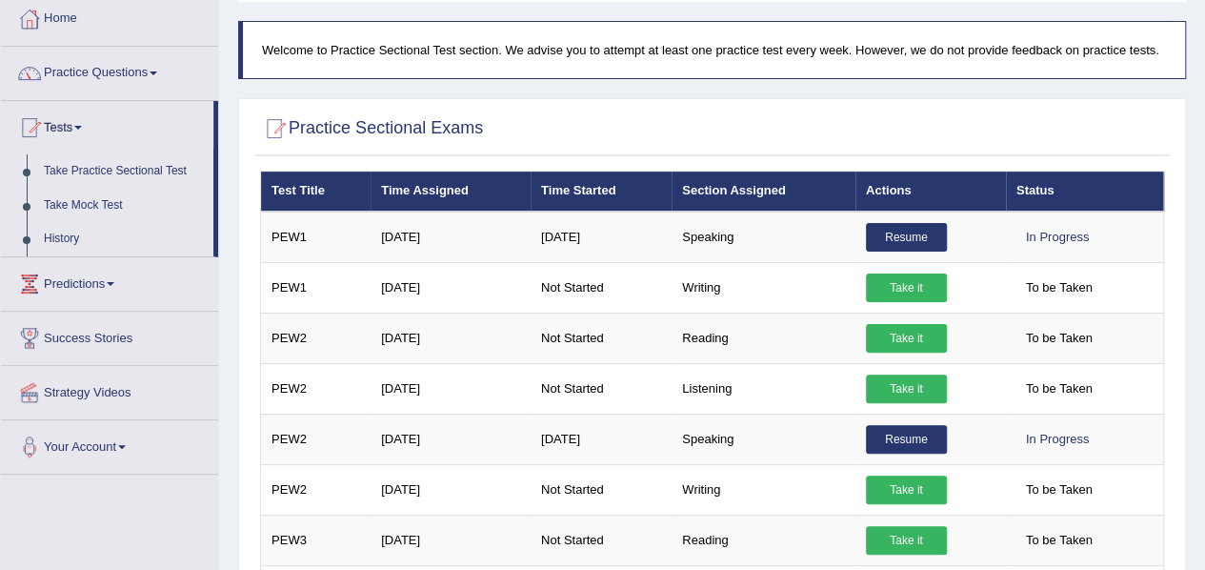
scroll to position [0, 0]
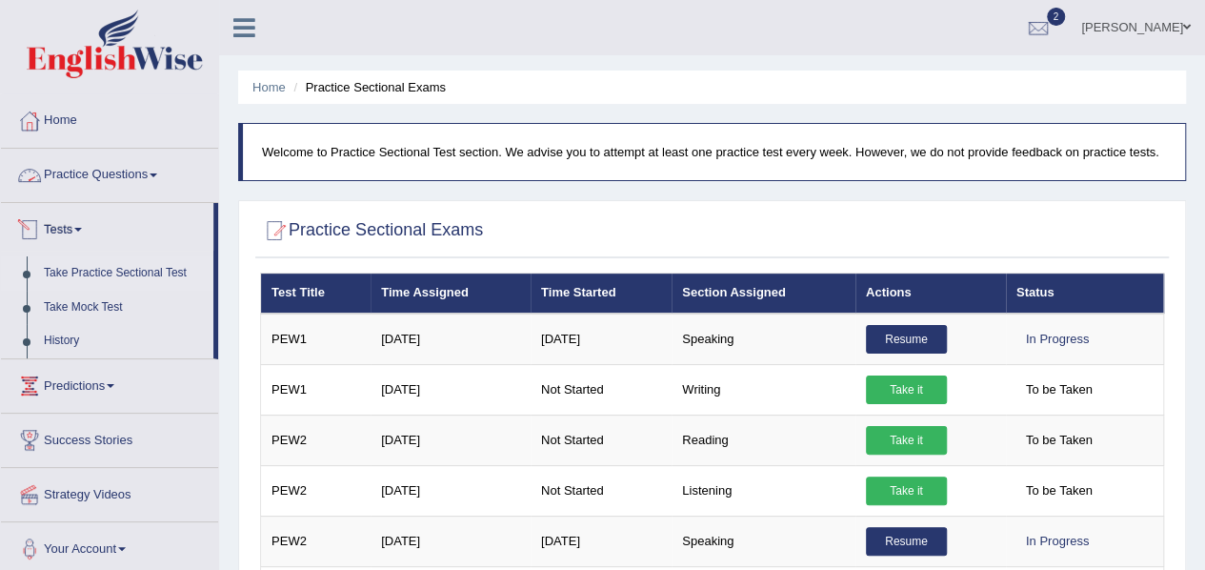
click at [90, 184] on link "Practice Questions" at bounding box center [109, 173] width 217 height 48
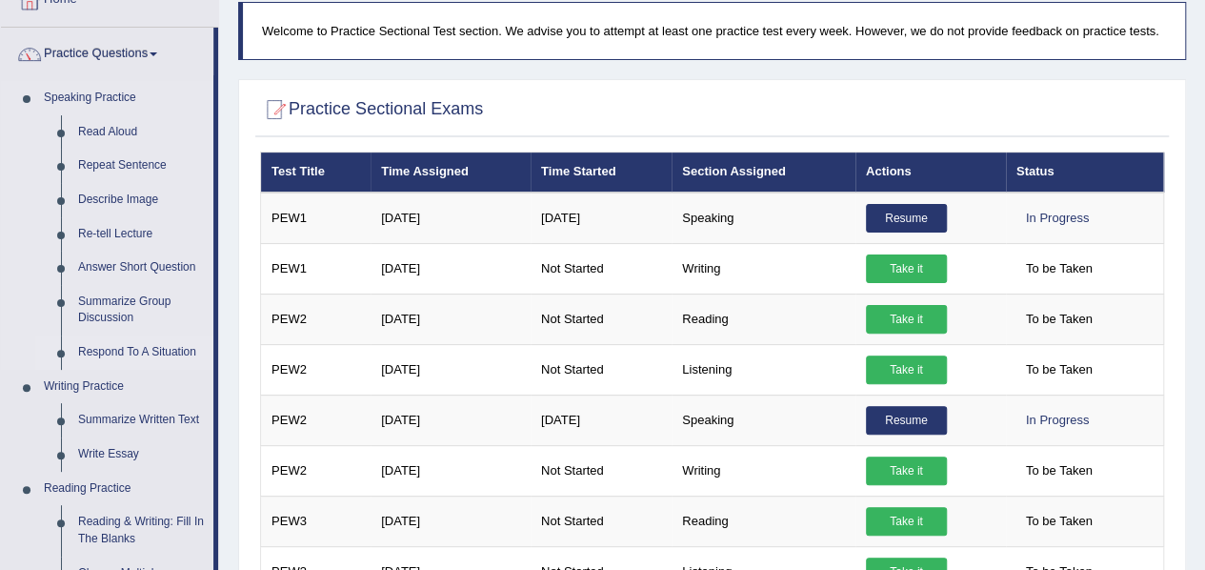
scroll to position [122, 0]
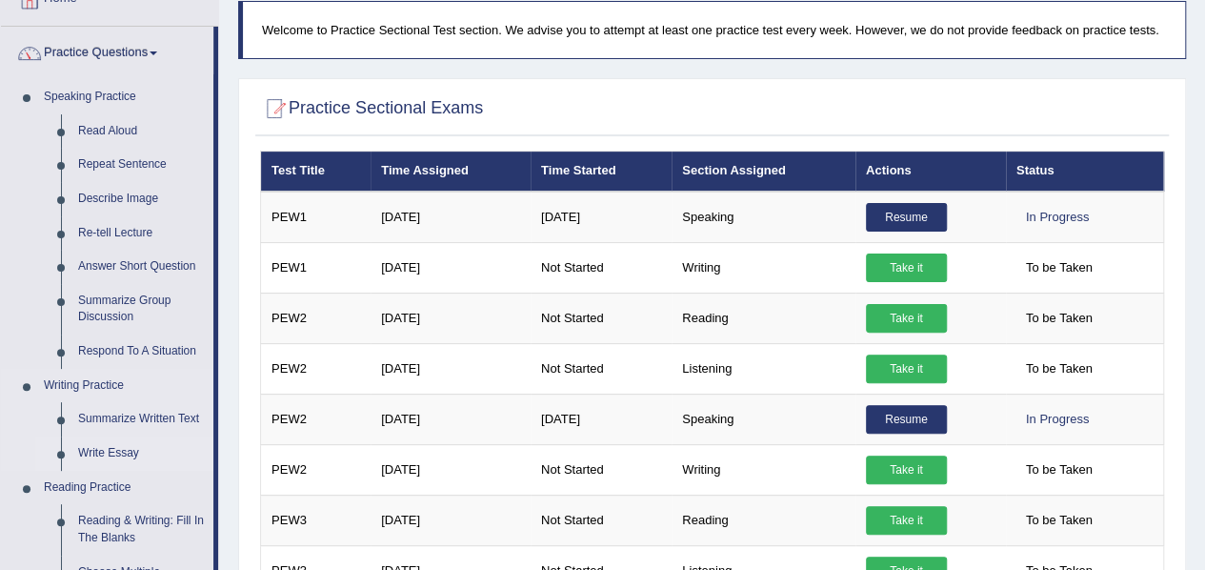
click at [114, 455] on link "Write Essay" at bounding box center [142, 453] width 144 height 34
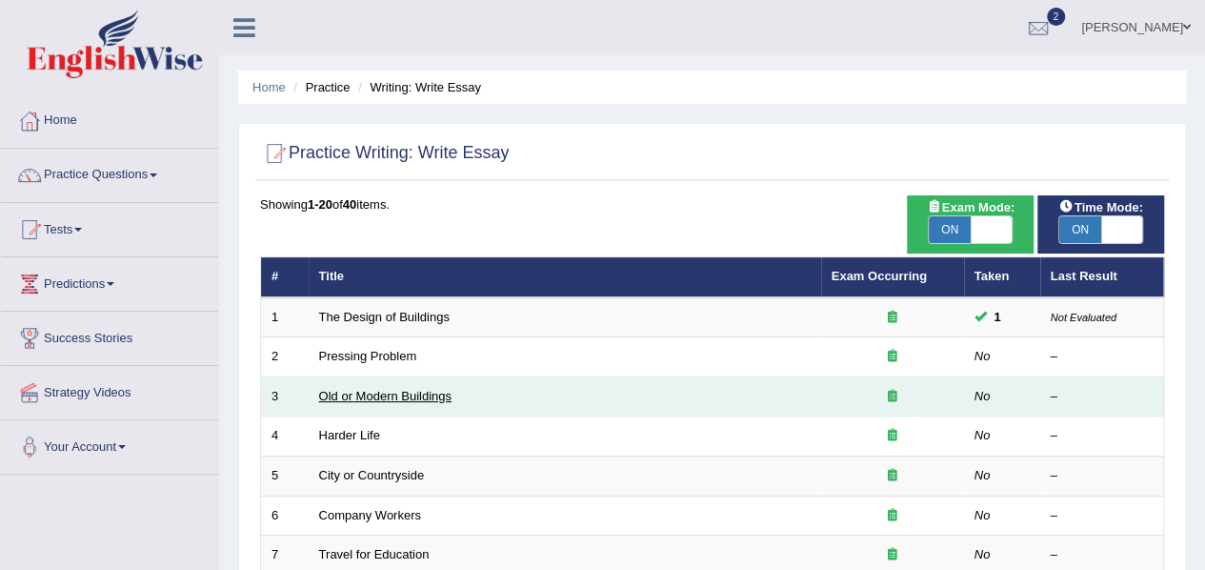
click at [322, 394] on link "Old or Modern Buildings" at bounding box center [385, 396] width 132 height 14
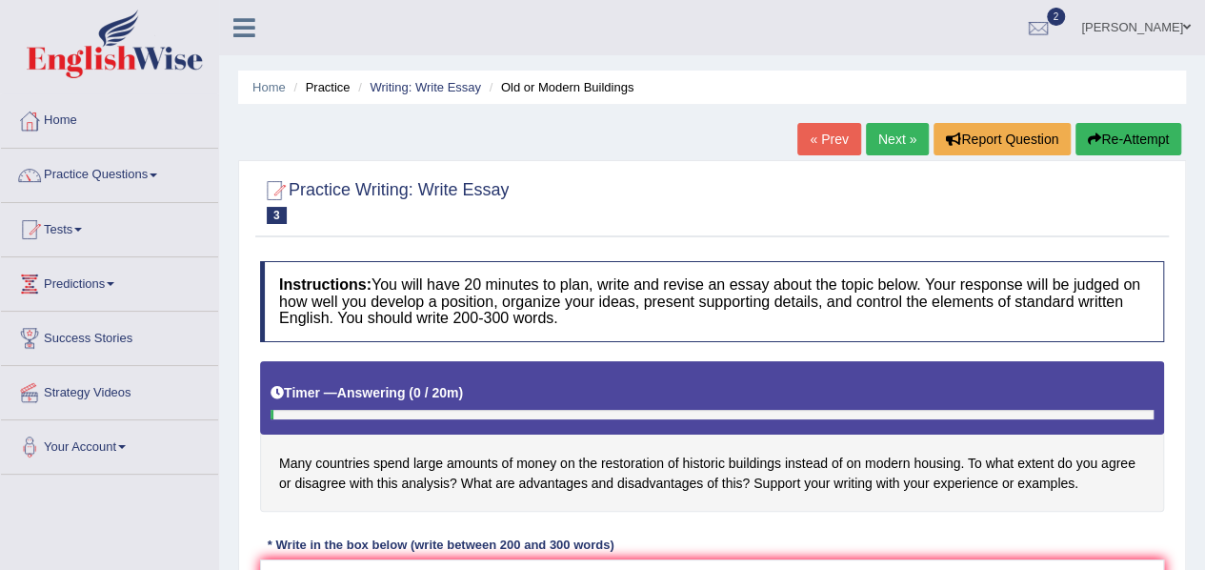
click at [412, 94] on li "Writing: Write Essay" at bounding box center [418, 87] width 128 height 18
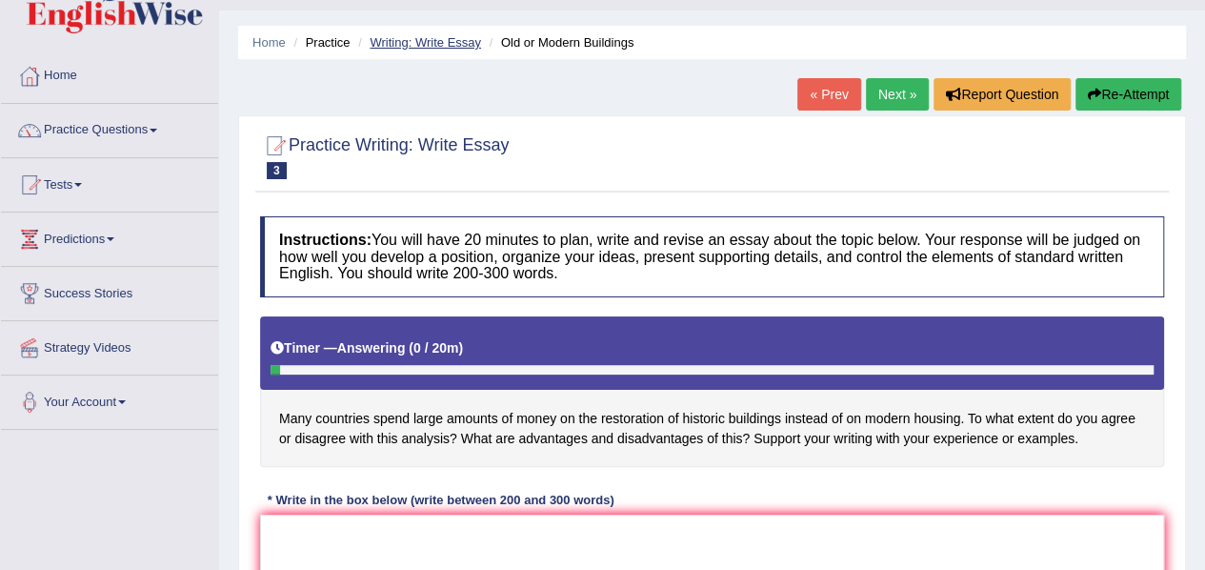
scroll to position [47, 0]
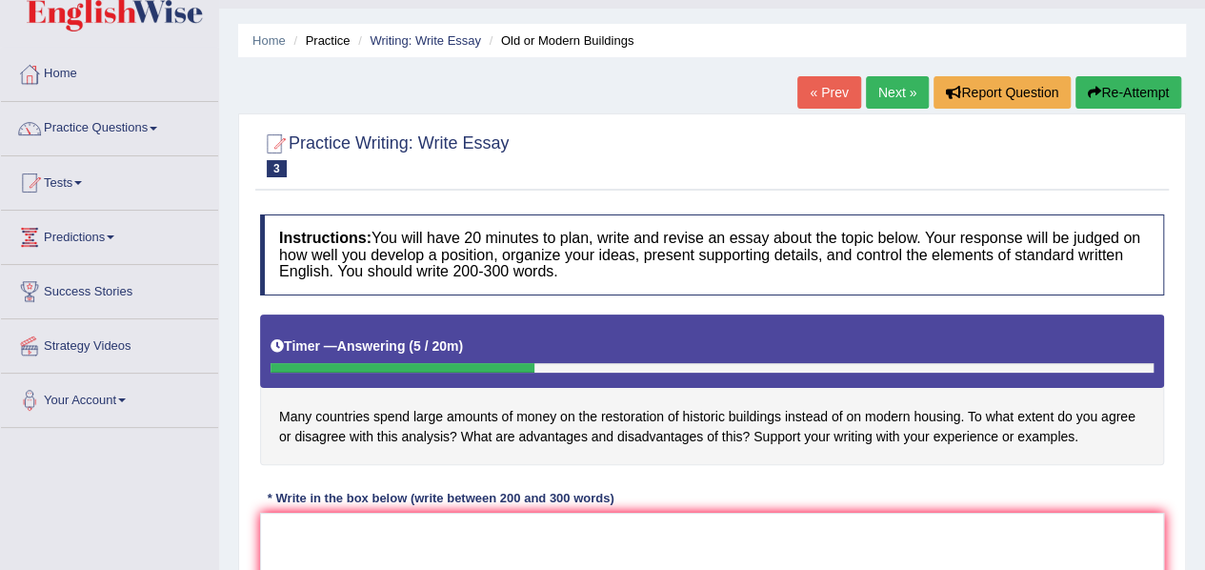
click at [877, 91] on link "Next »" at bounding box center [897, 92] width 63 height 32
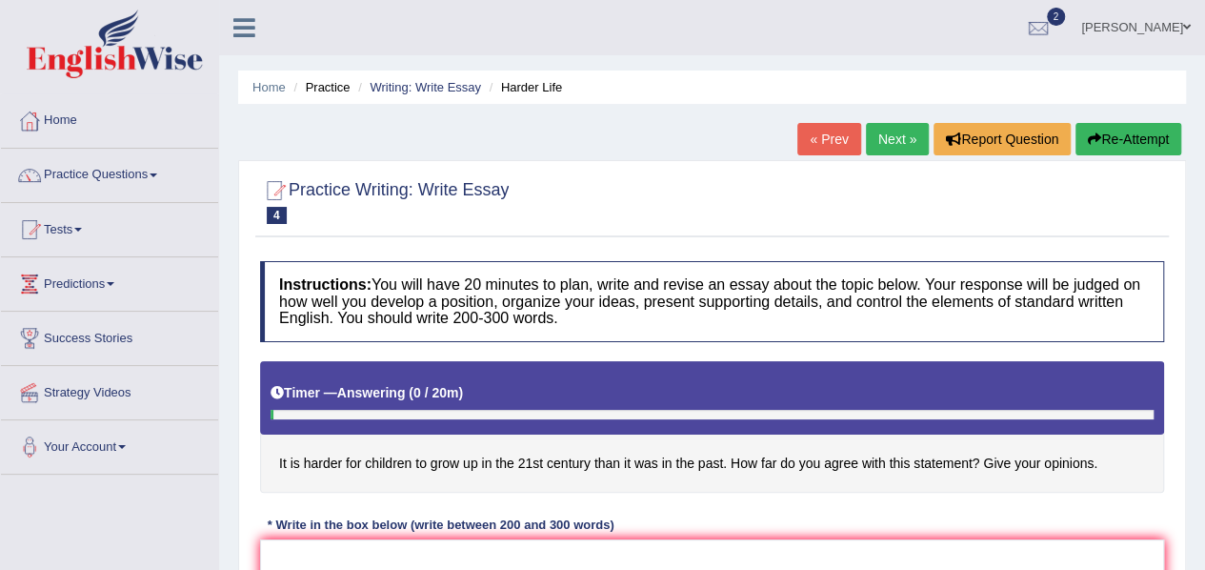
click at [442, 94] on li "Writing: Write Essay" at bounding box center [418, 87] width 128 height 18
click at [443, 83] on link "Writing: Write Essay" at bounding box center [425, 87] width 111 height 14
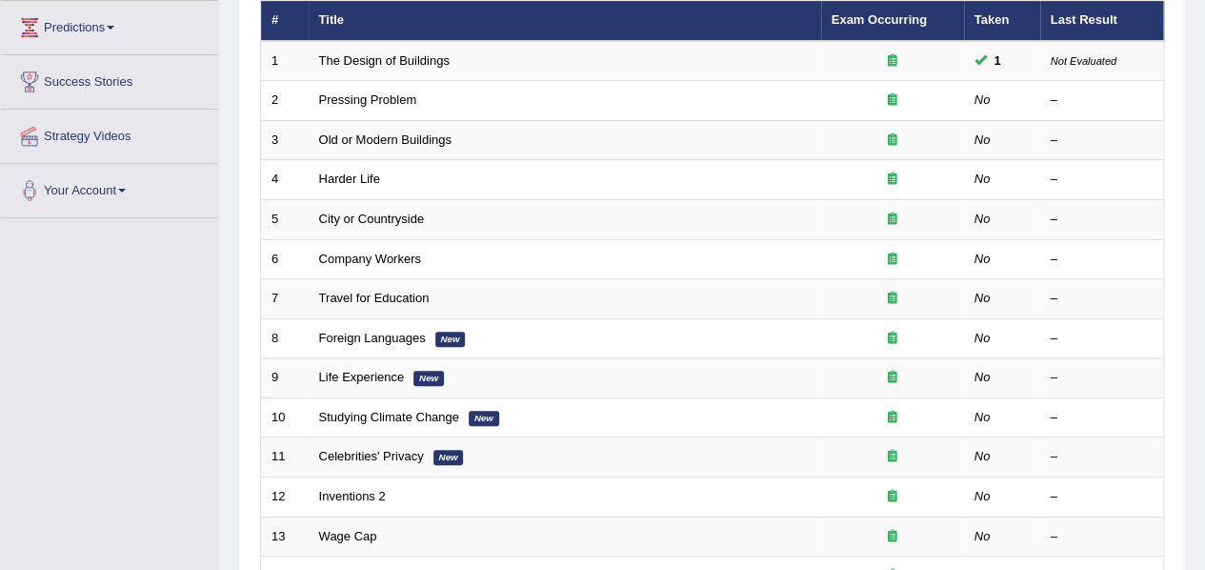
scroll to position [257, 0]
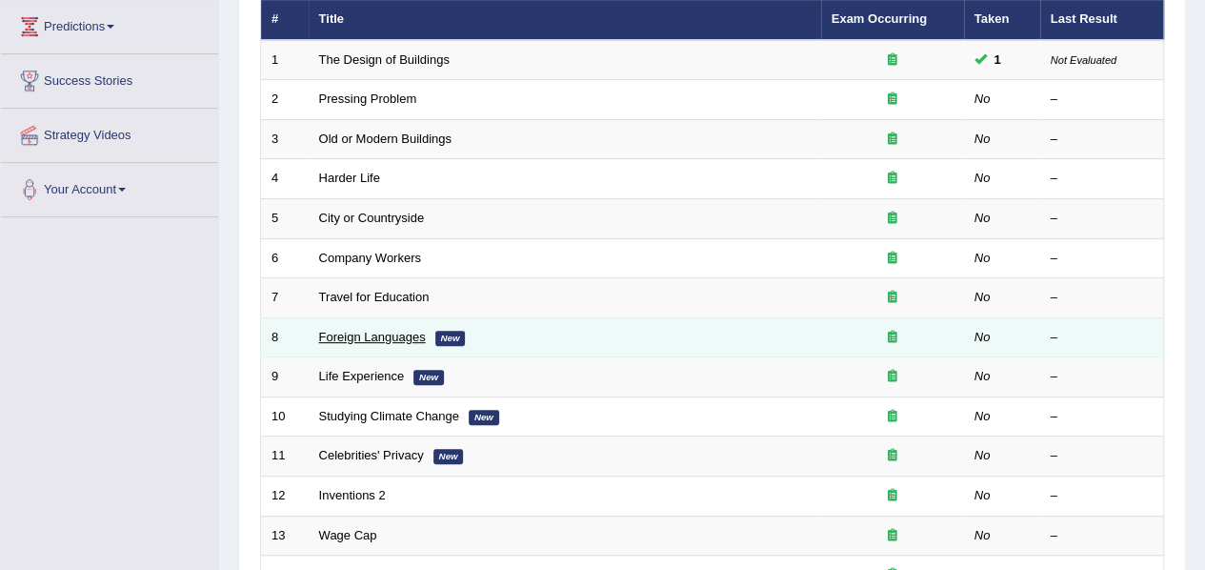
click at [396, 333] on link "Foreign Languages" at bounding box center [372, 337] width 107 height 14
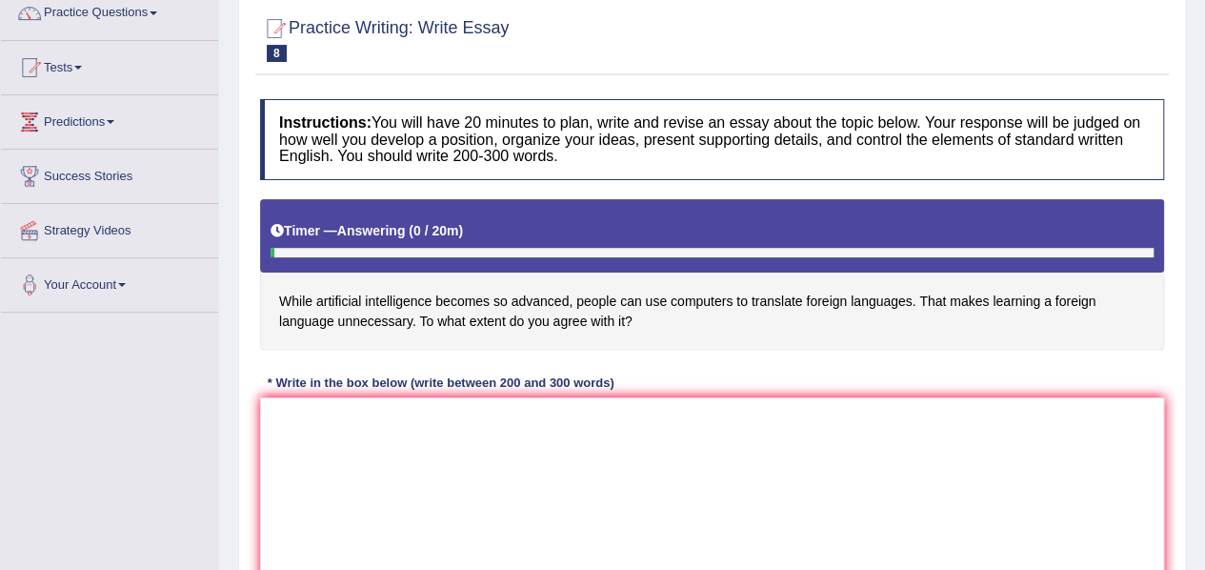
scroll to position [160, 0]
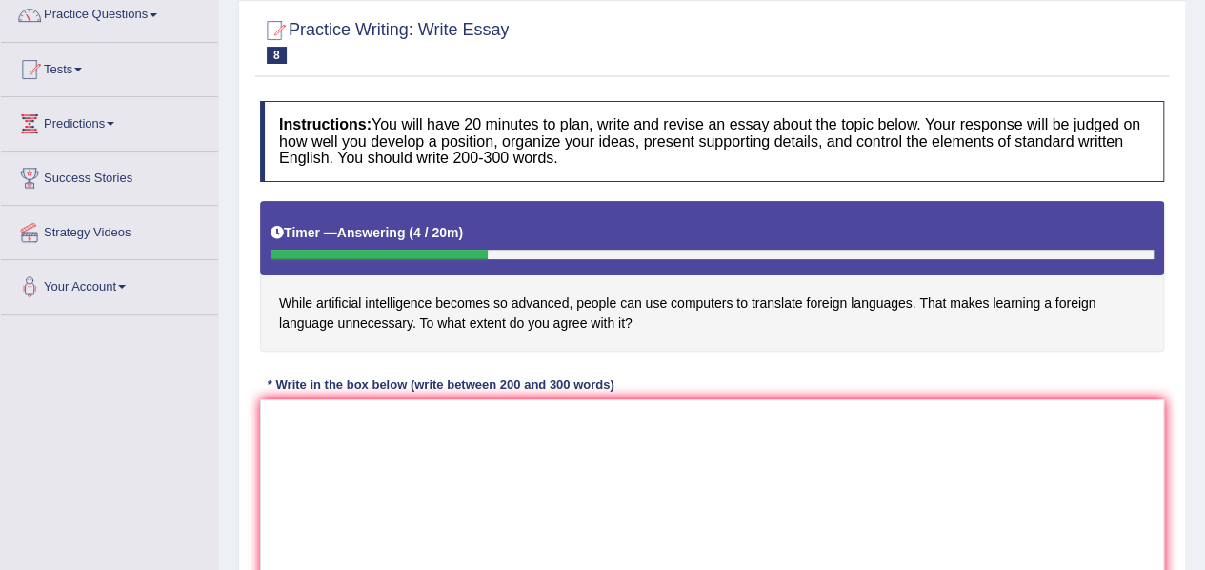
click at [418, 358] on div "Instructions: You will have 20 minutes to plan, write and revise an essay about…" at bounding box center [712, 349] width 914 height 516
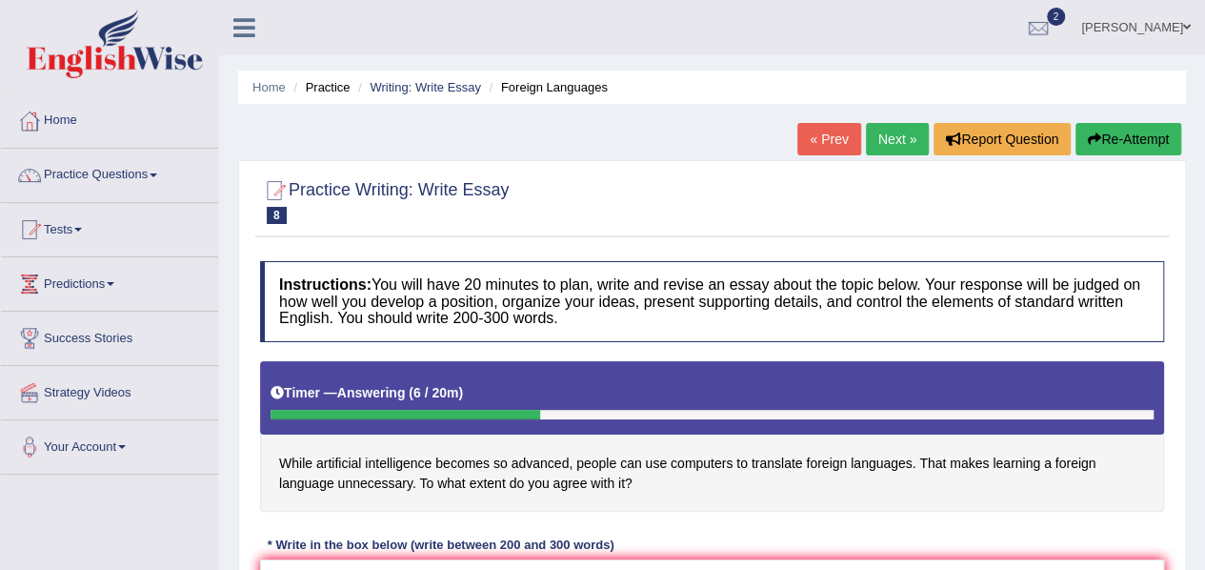
click at [881, 142] on link "Next »" at bounding box center [897, 139] width 63 height 32
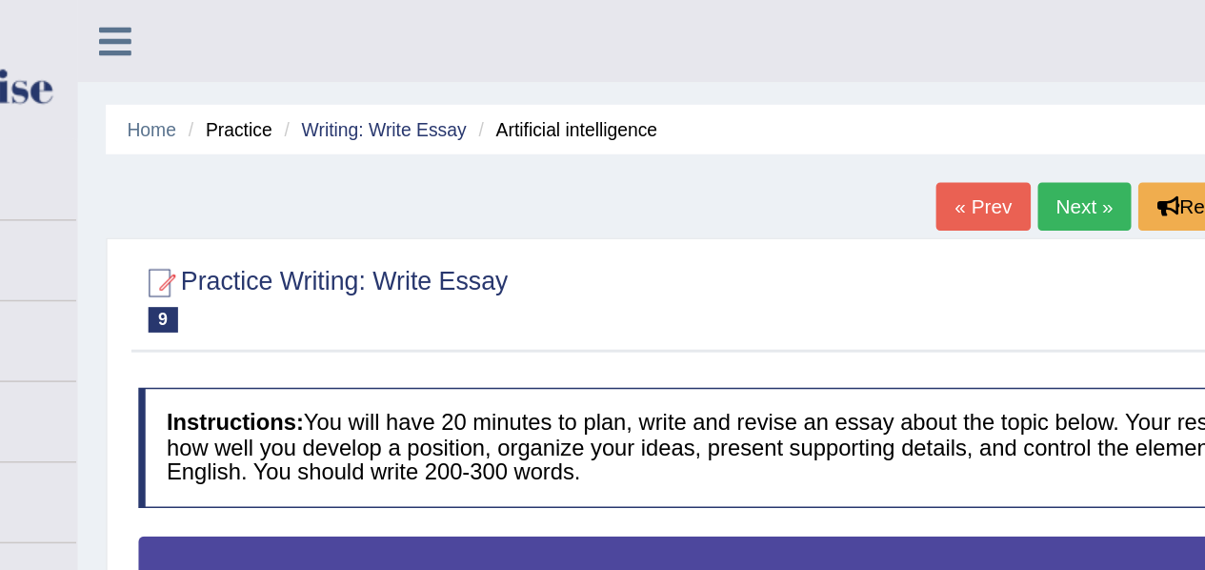
click at [901, 138] on link "Next »" at bounding box center [897, 139] width 63 height 32
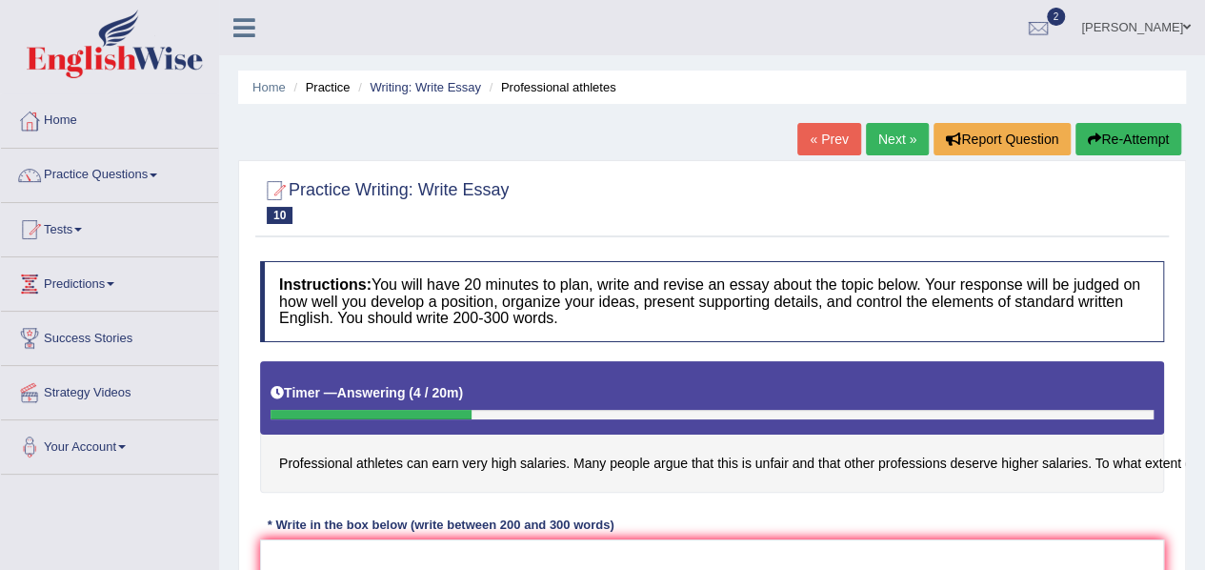
click at [892, 141] on link "Next »" at bounding box center [897, 139] width 63 height 32
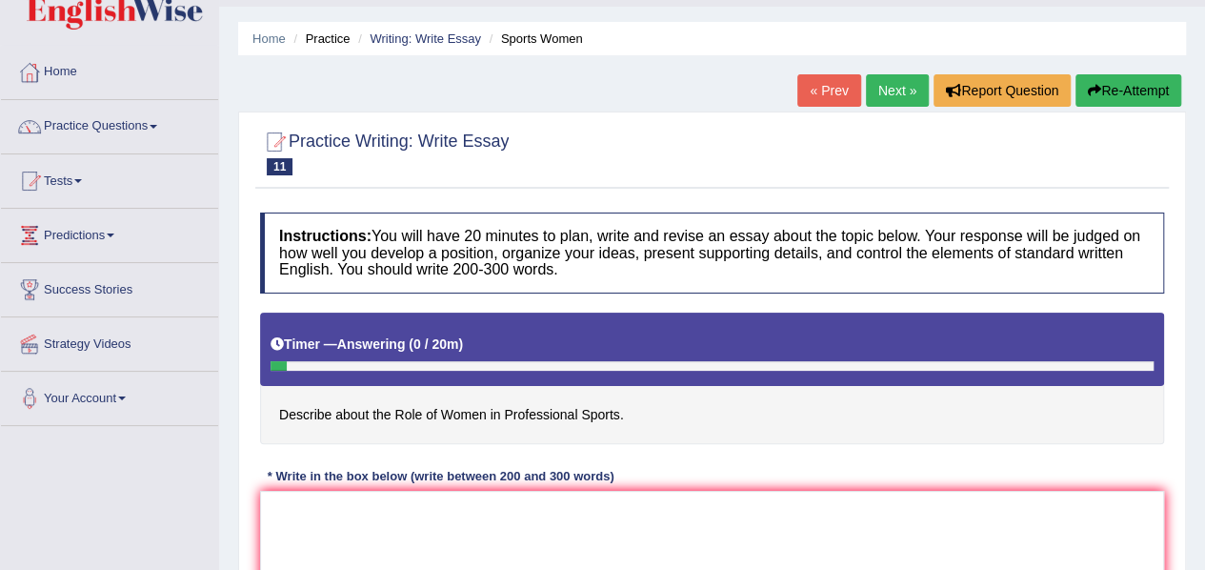
scroll to position [50, 0]
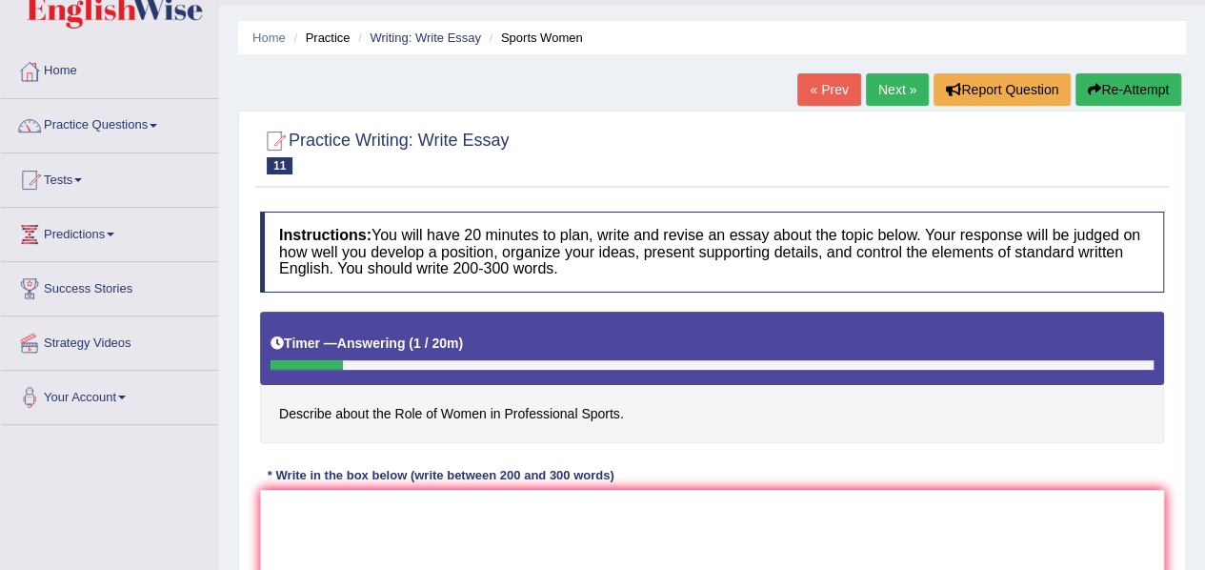
click at [892, 75] on link "Next »" at bounding box center [897, 89] width 63 height 32
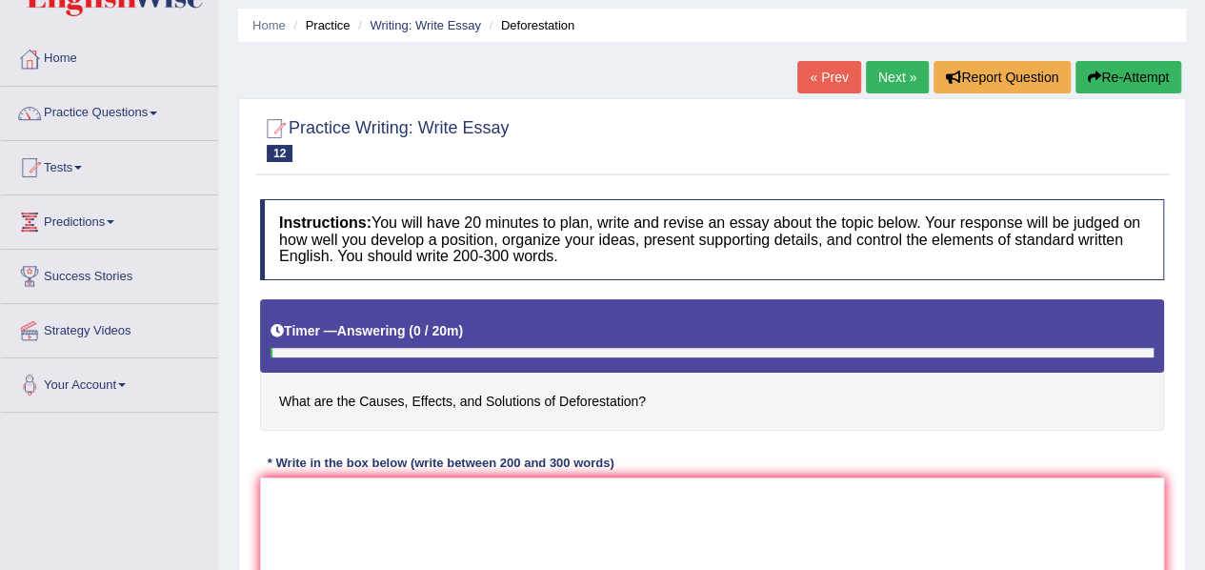
scroll to position [63, 0]
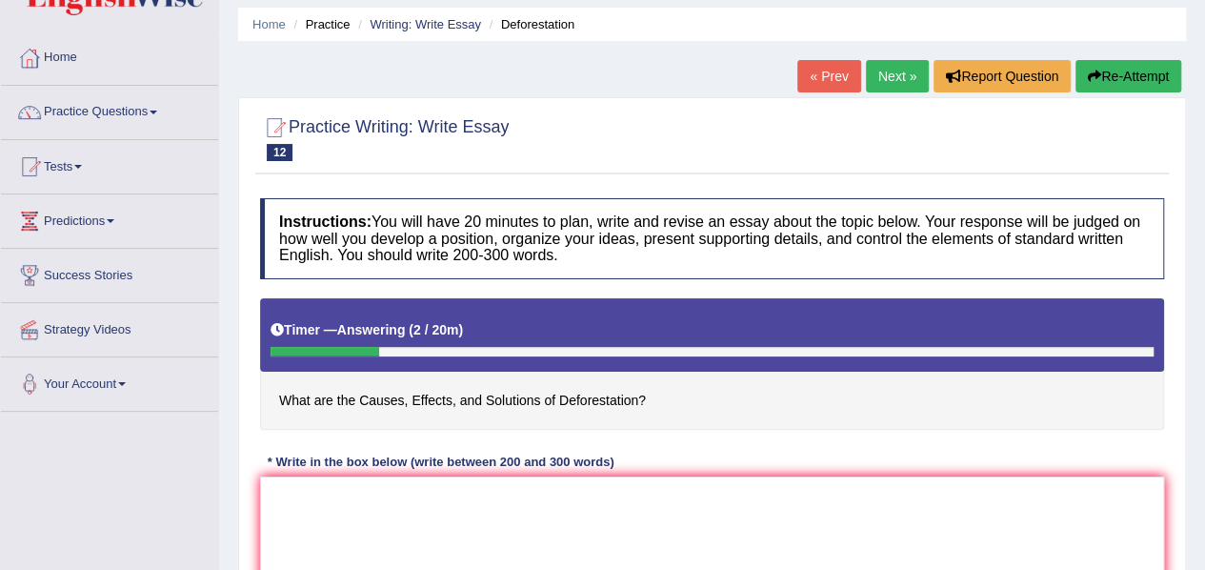
click at [889, 66] on link "Next »" at bounding box center [897, 76] width 63 height 32
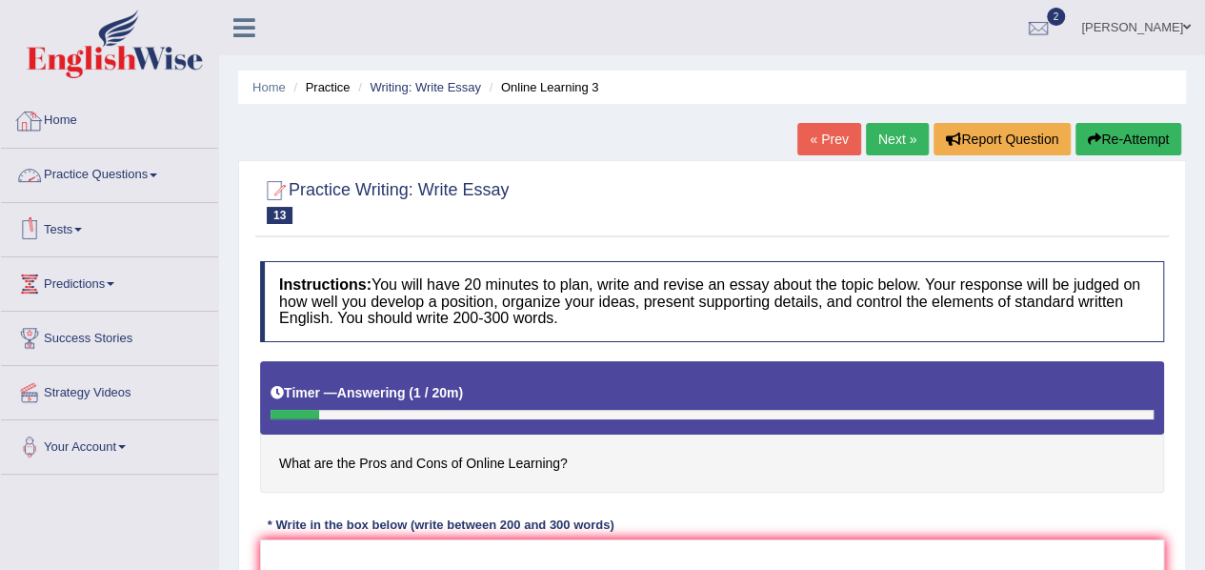
click at [112, 125] on link "Home" at bounding box center [109, 118] width 217 height 48
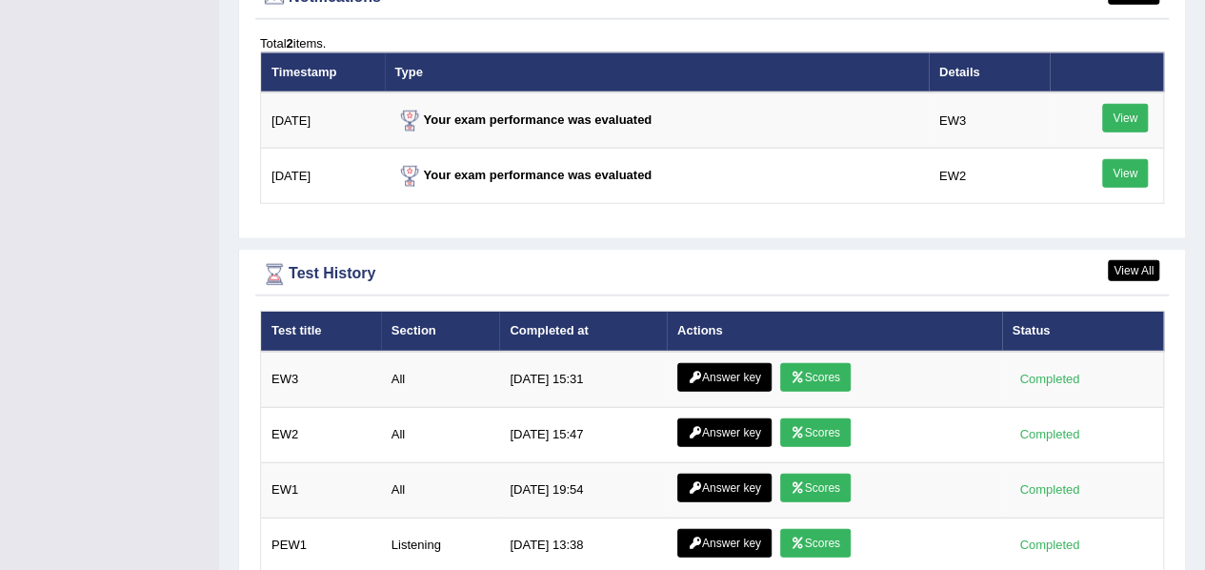
scroll to position [2369, 0]
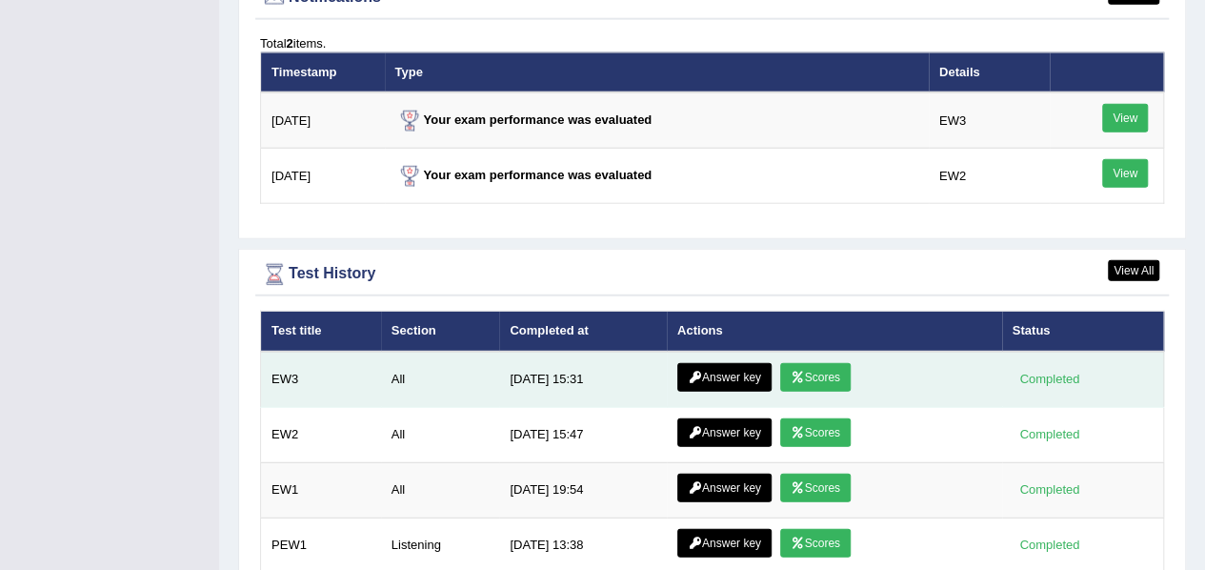
click at [797, 372] on icon at bounding box center [798, 377] width 14 height 11
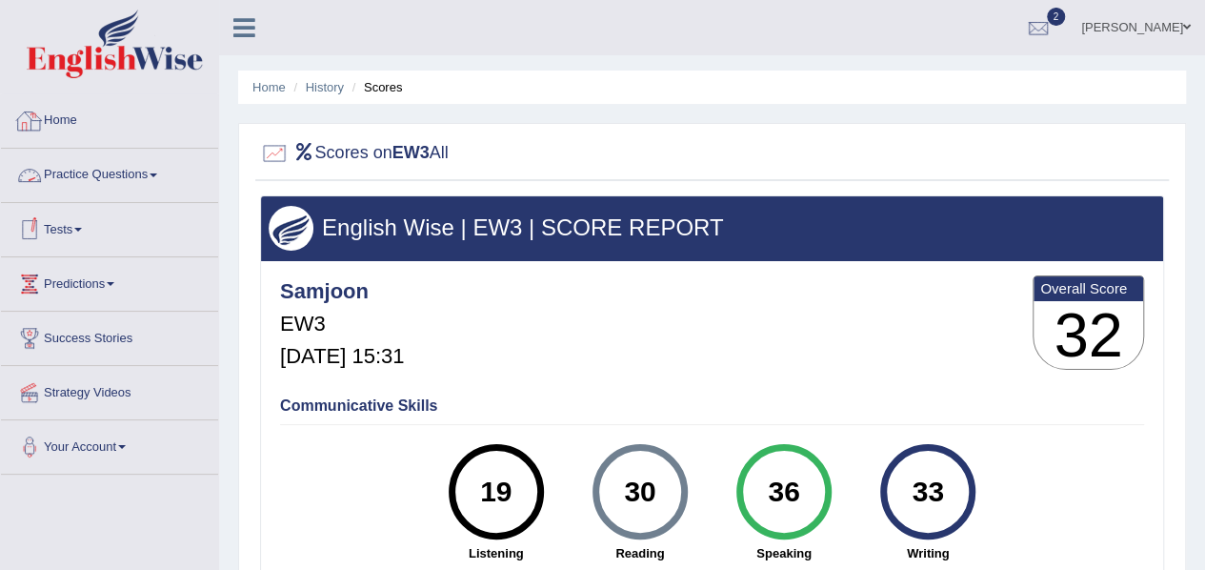
click at [108, 132] on link "Home" at bounding box center [109, 118] width 217 height 48
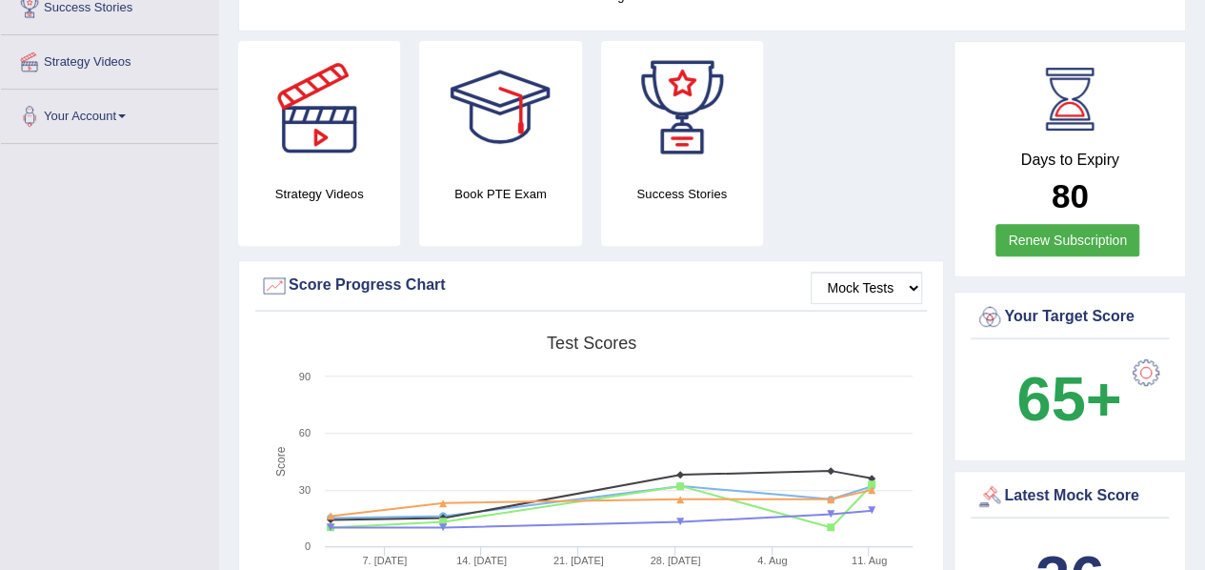
scroll to position [332, 0]
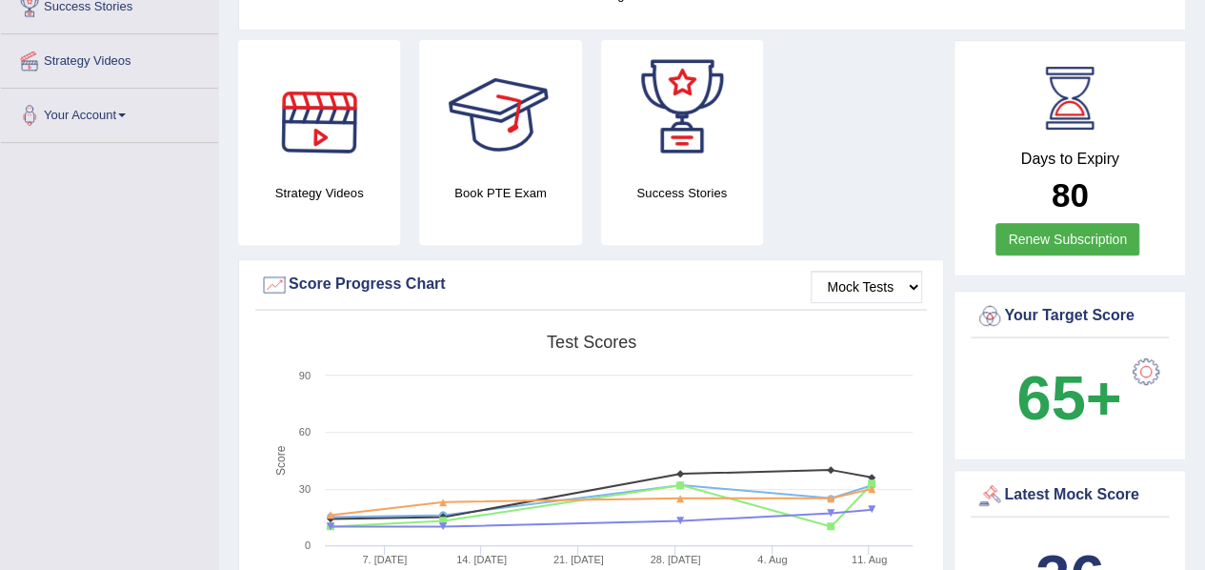
click at [492, 115] on div at bounding box center [500, 106] width 133 height 133
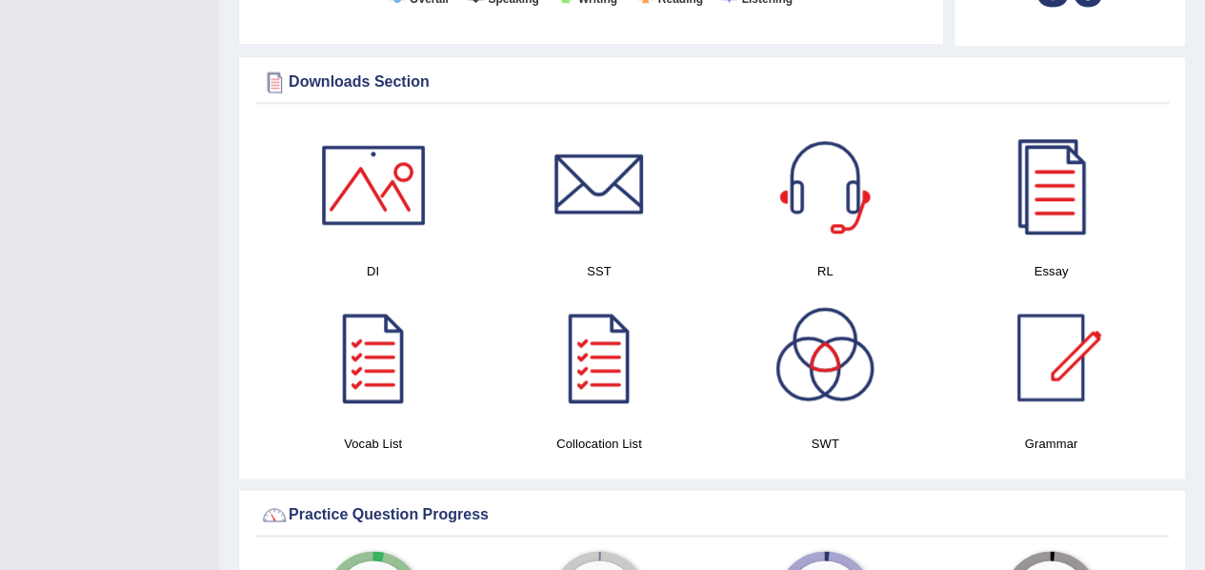
scroll to position [924, 0]
click at [846, 367] on div at bounding box center [824, 356] width 133 height 133
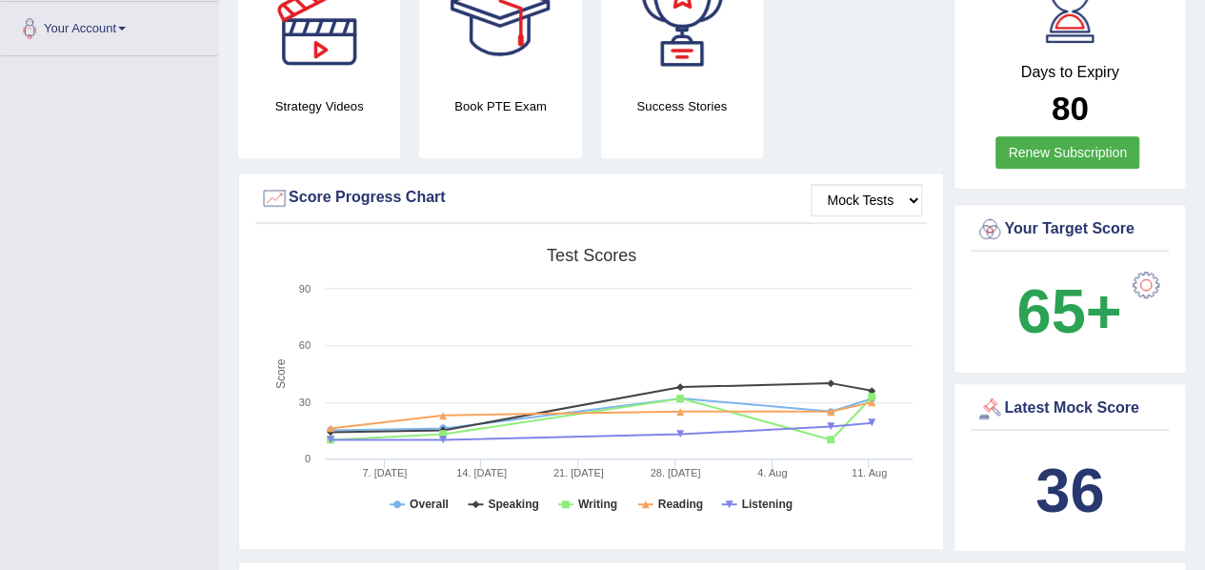
scroll to position [0, 0]
